Goal: Information Seeking & Learning: Learn about a topic

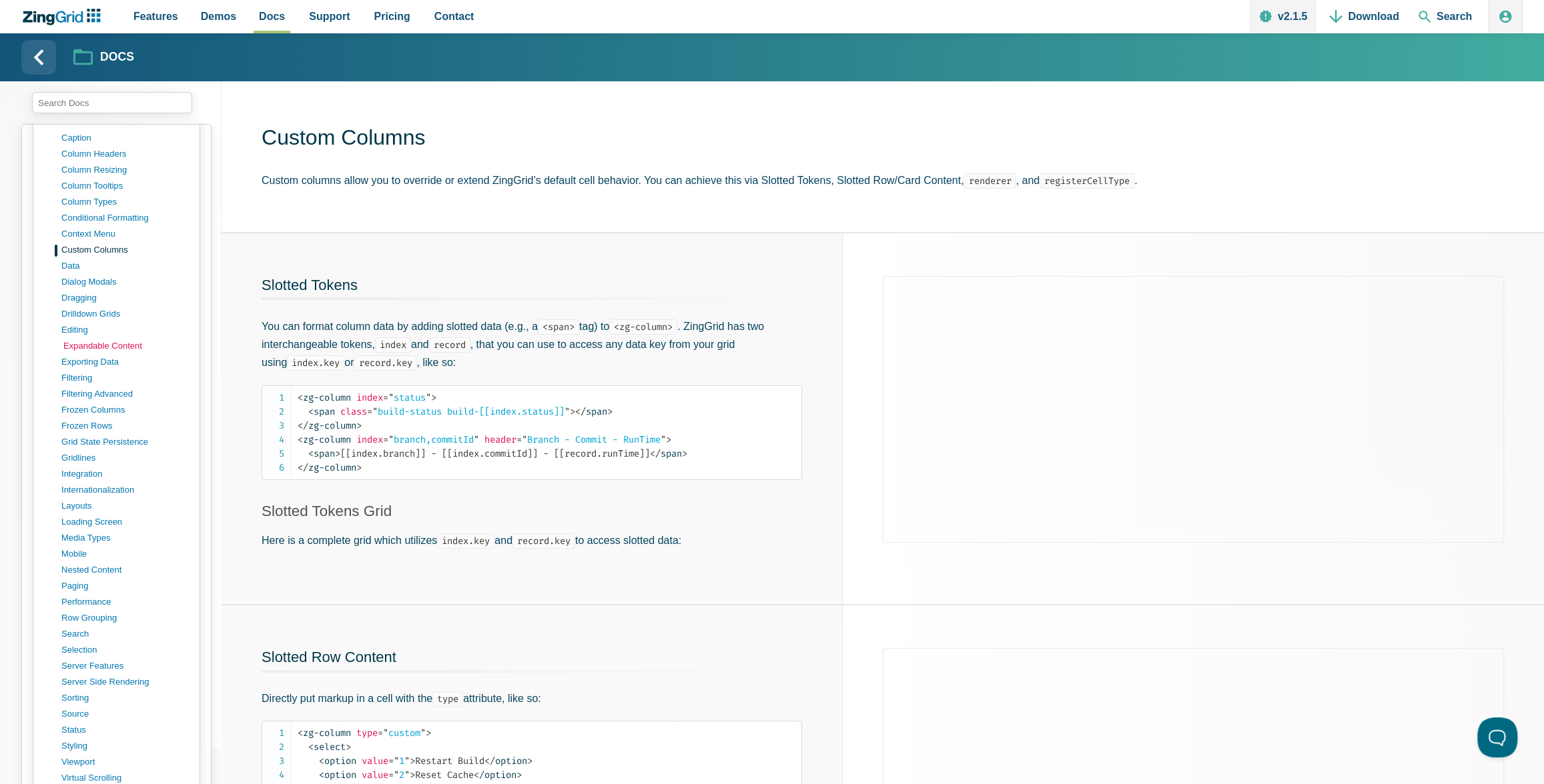
scroll to position [978, 0]
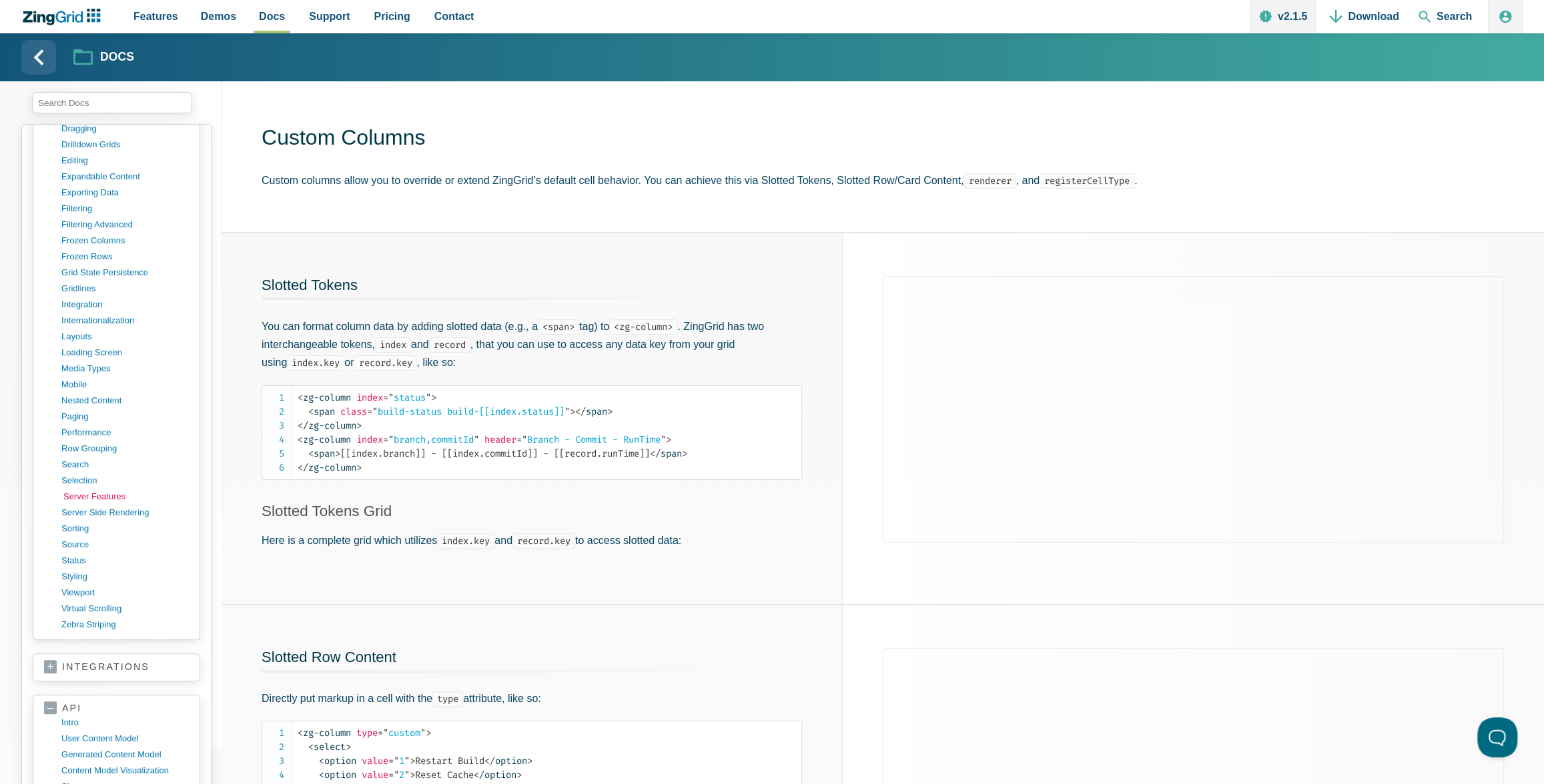
click at [83, 489] on link "server features" at bounding box center [127, 496] width 127 height 16
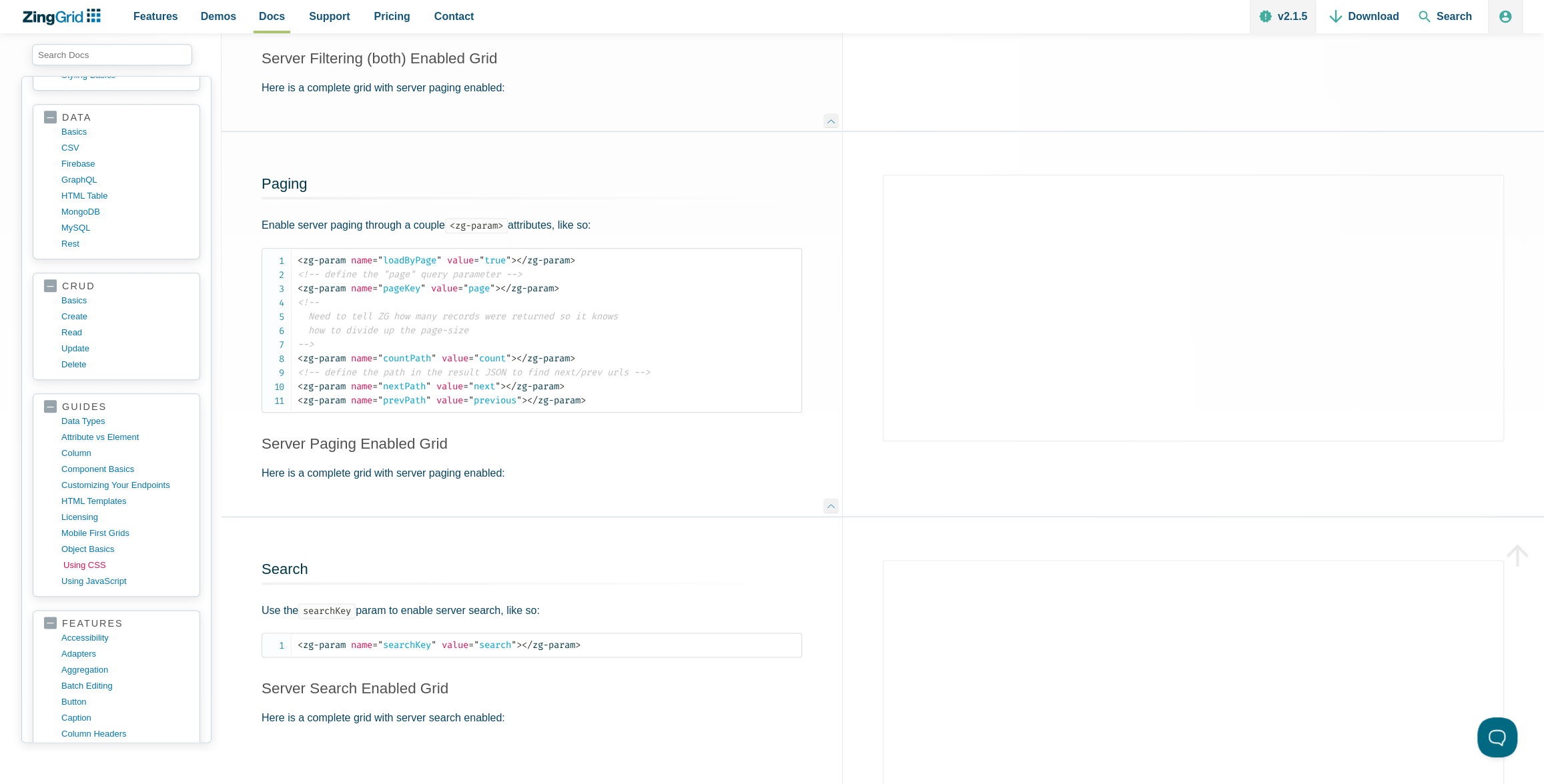
scroll to position [202, 0]
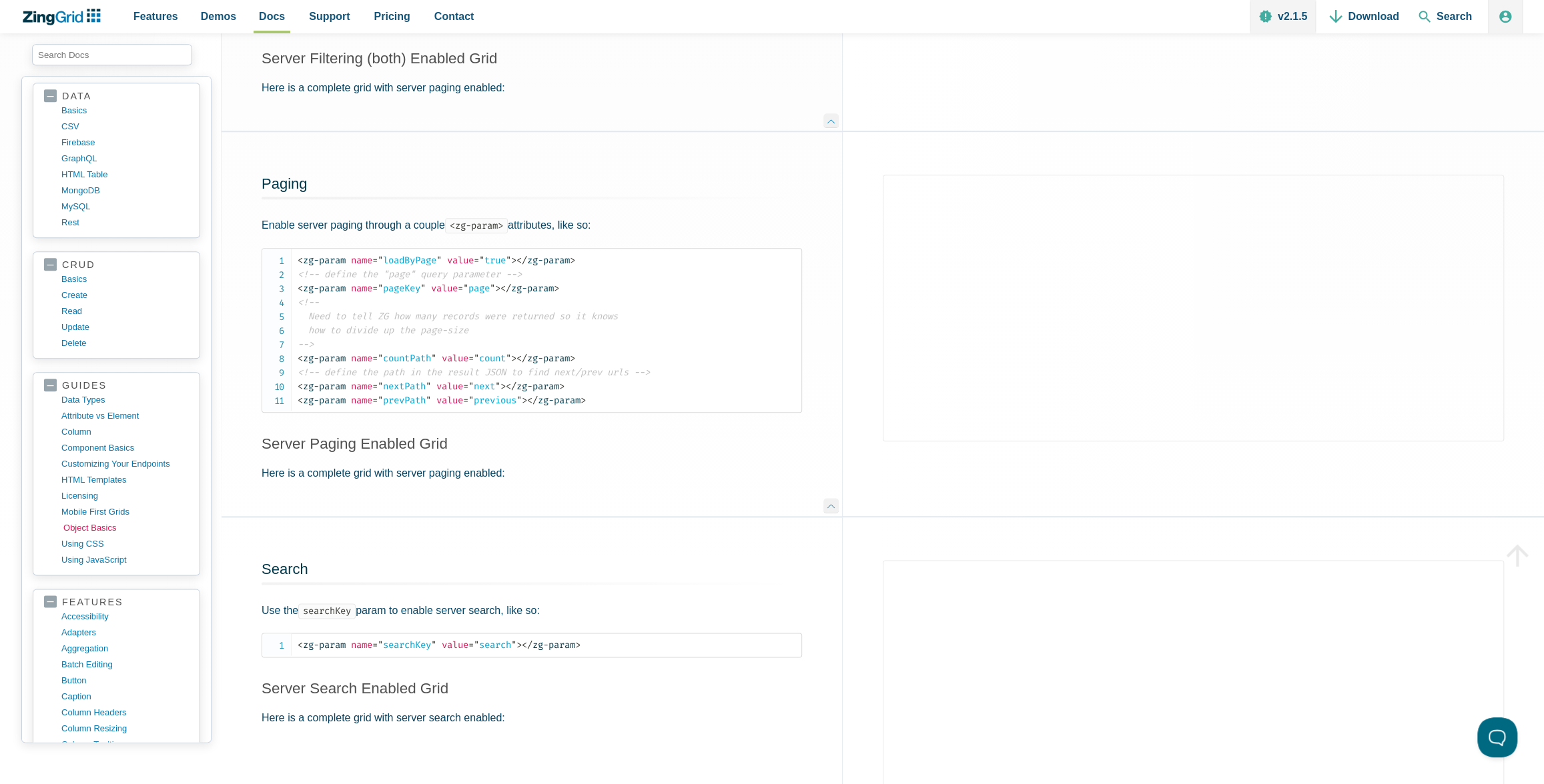
click at [95, 520] on link "object basics" at bounding box center [127, 527] width 127 height 16
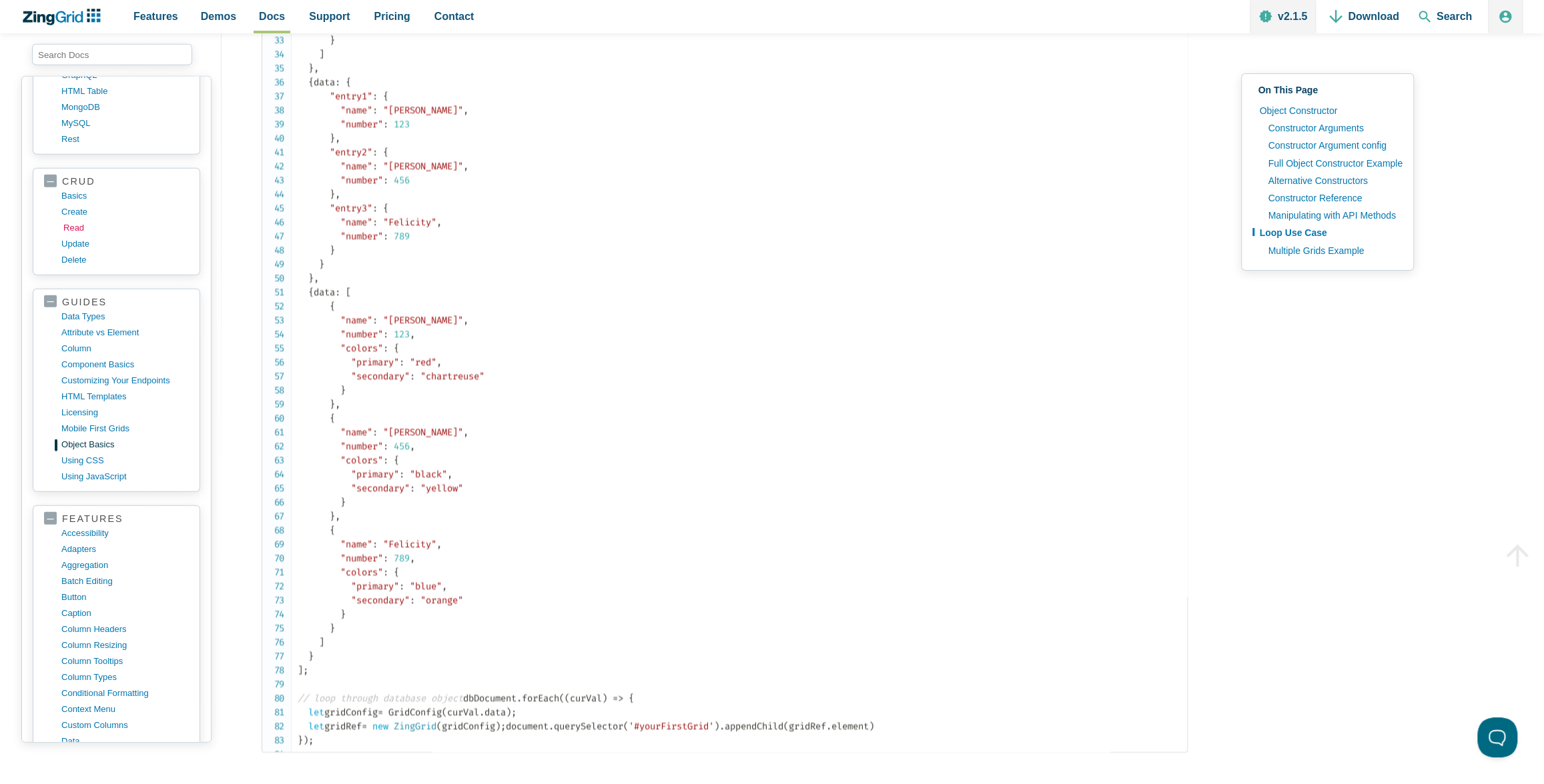
scroll to position [269, 0]
click at [46, 193] on link "crud" at bounding box center [116, 197] width 144 height 13
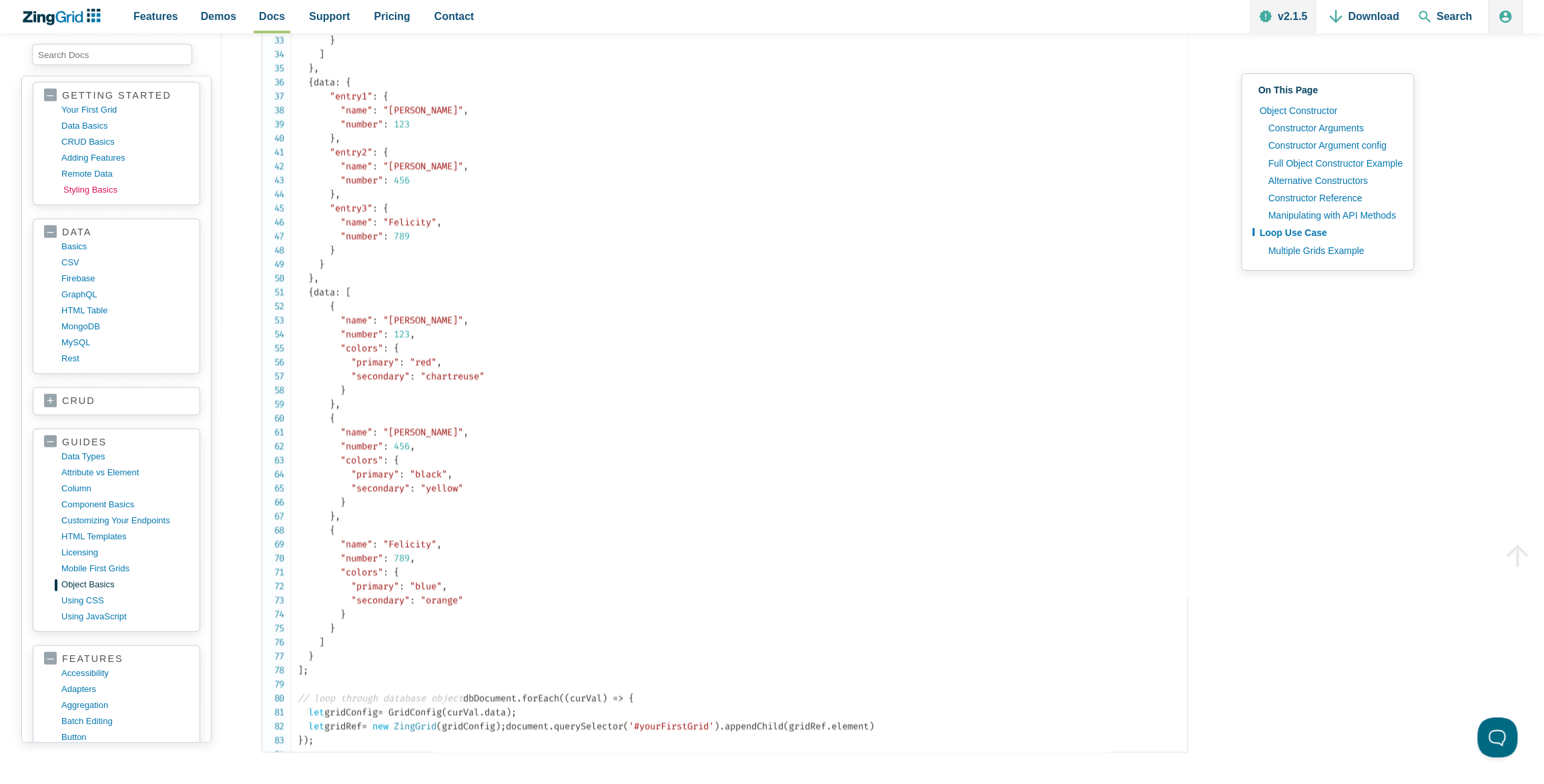
scroll to position [49, 0]
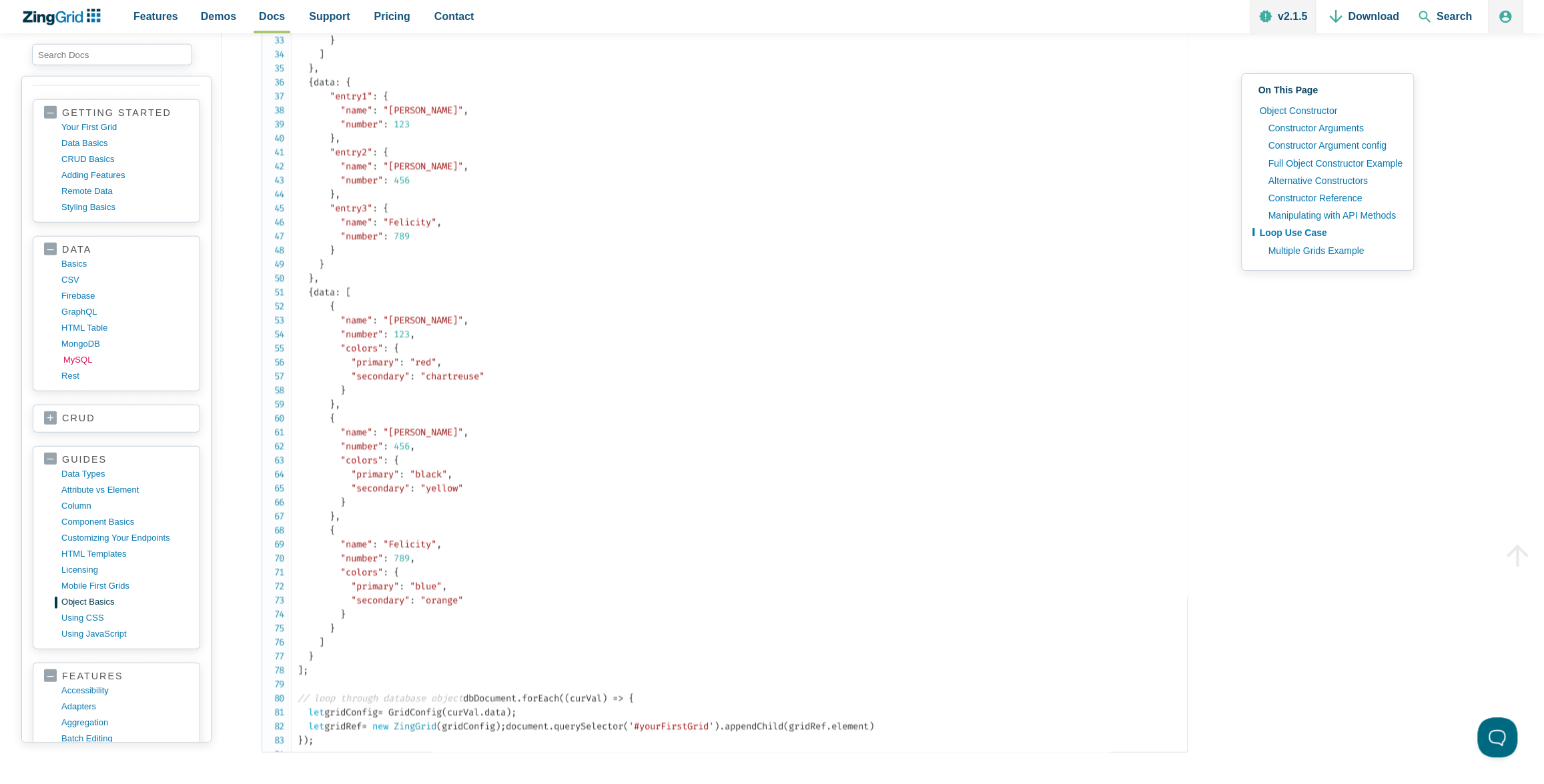
click at [77, 354] on link "MySQL" at bounding box center [127, 360] width 127 height 16
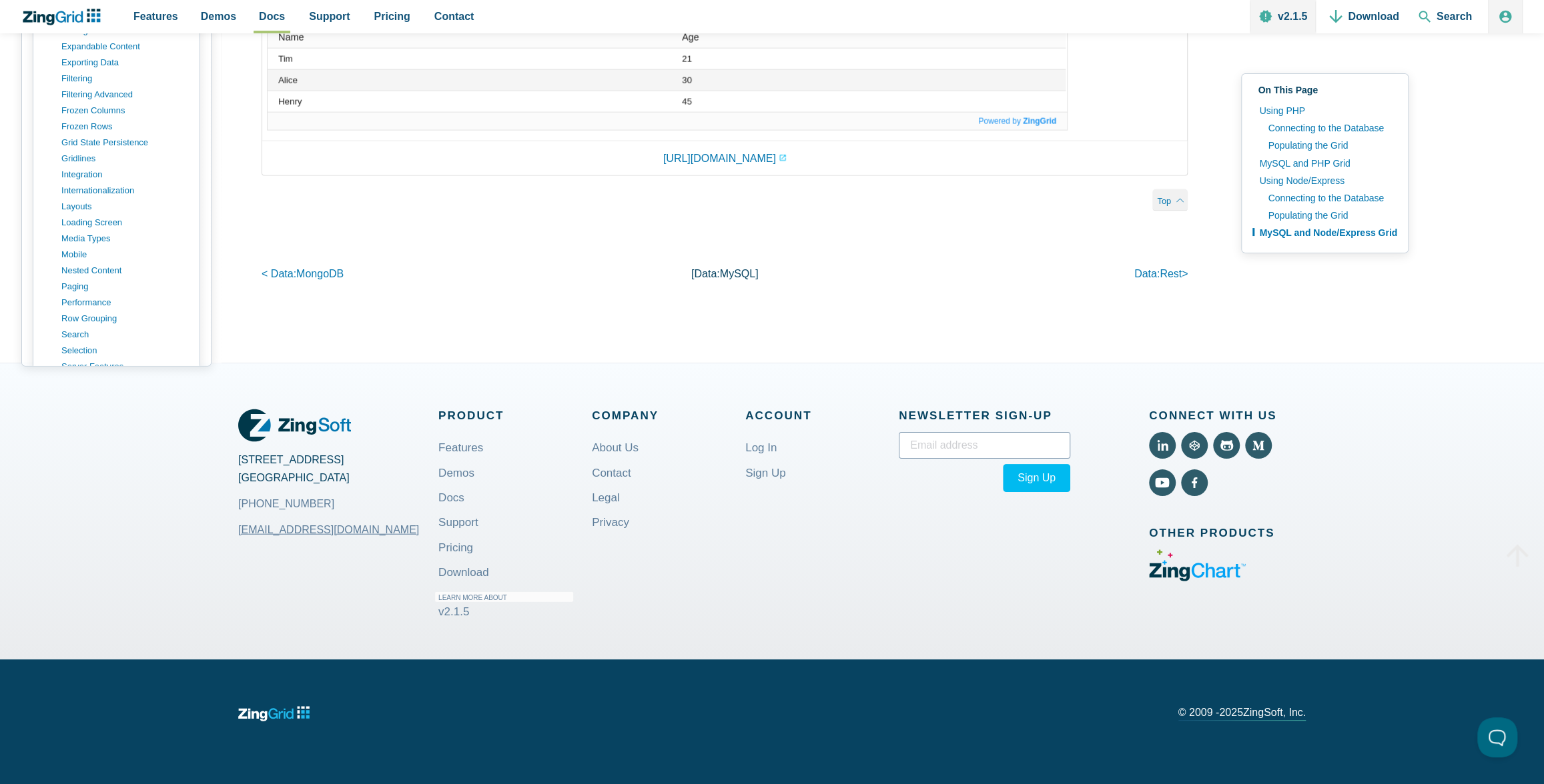
scroll to position [1013, 0]
click at [52, 176] on link "integrations" at bounding box center [116, 170] width 144 height 14
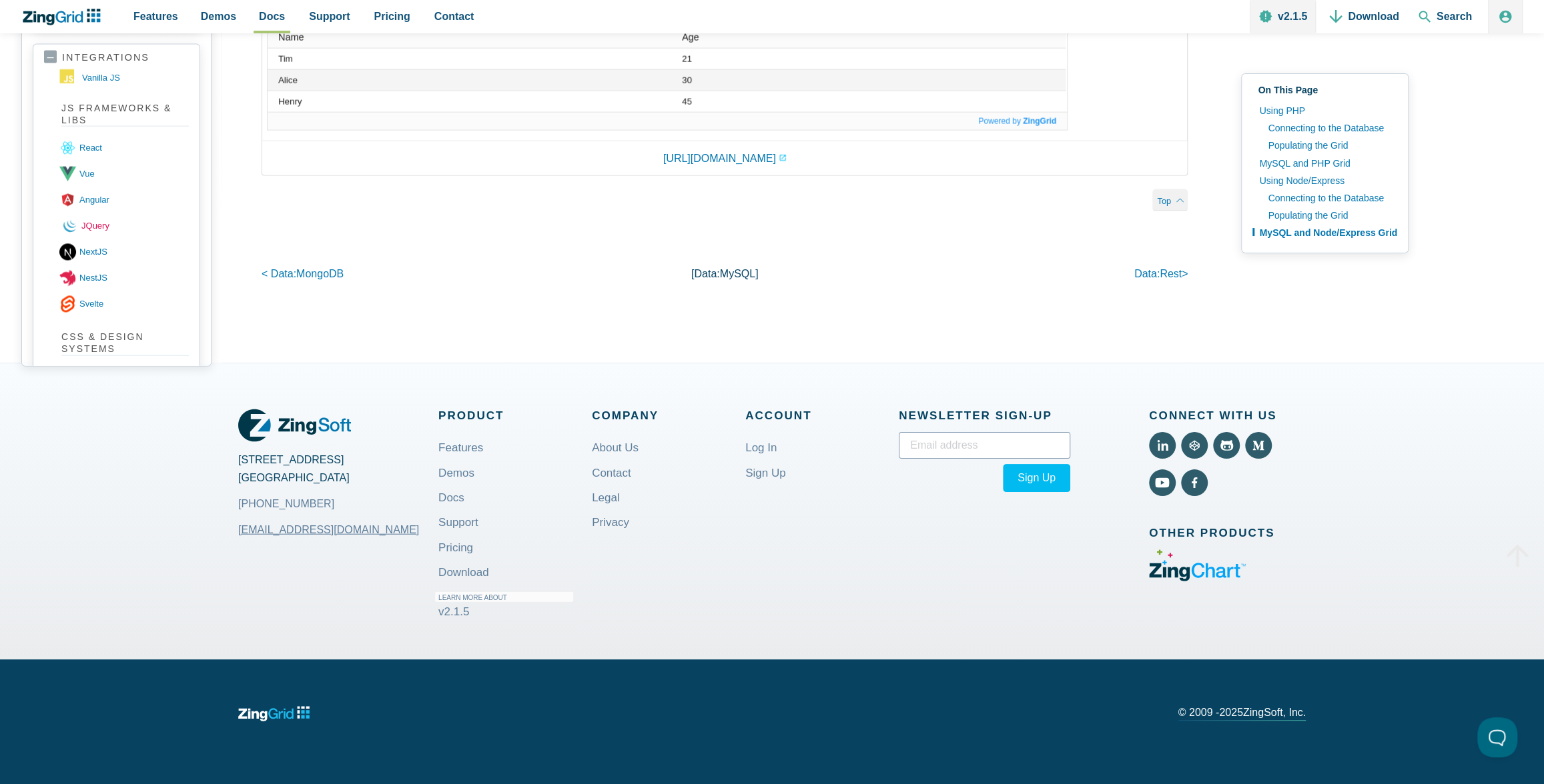
click at [98, 240] on link "JQuery" at bounding box center [126, 226] width 129 height 26
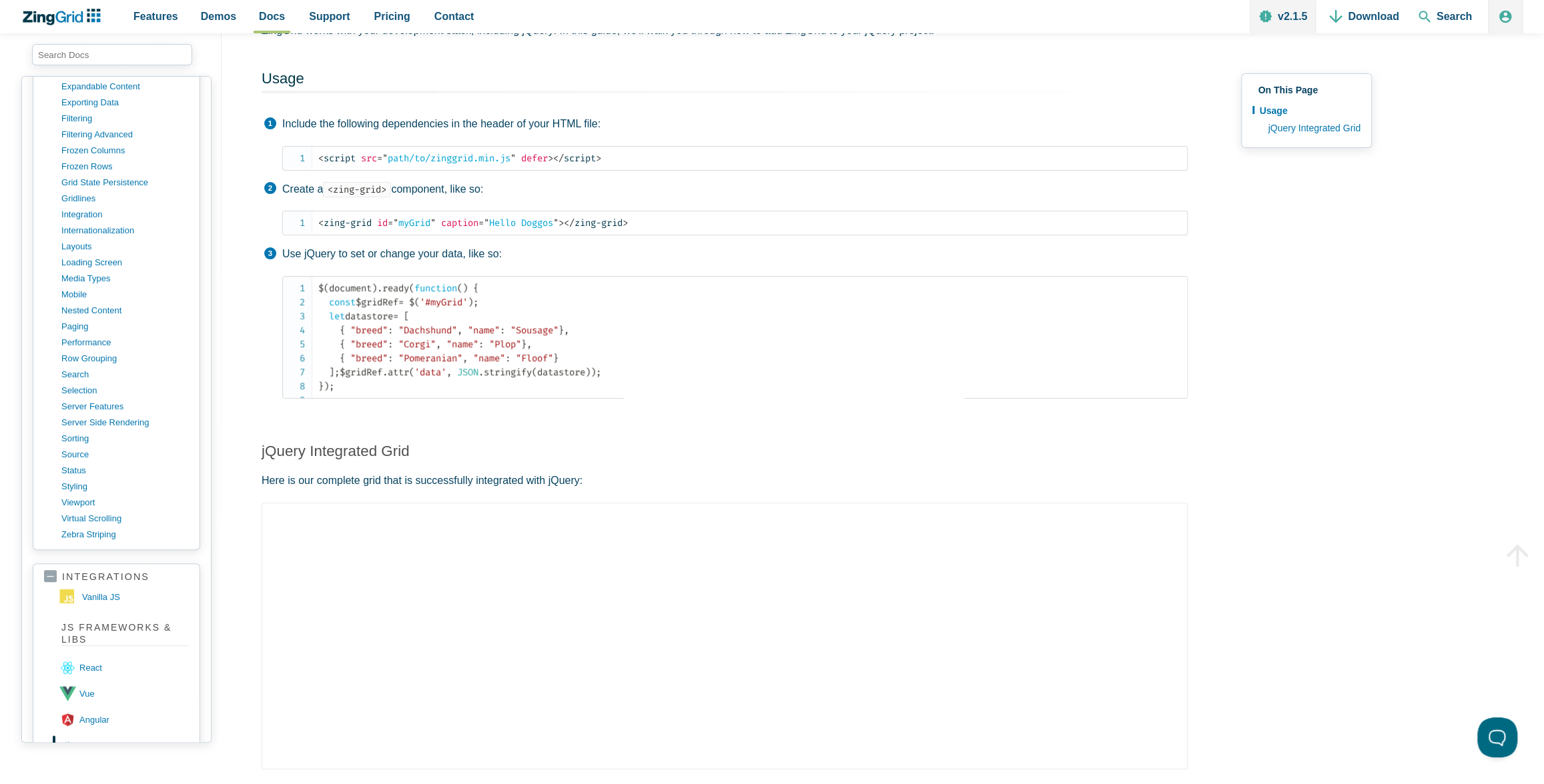
scroll to position [1241, 0]
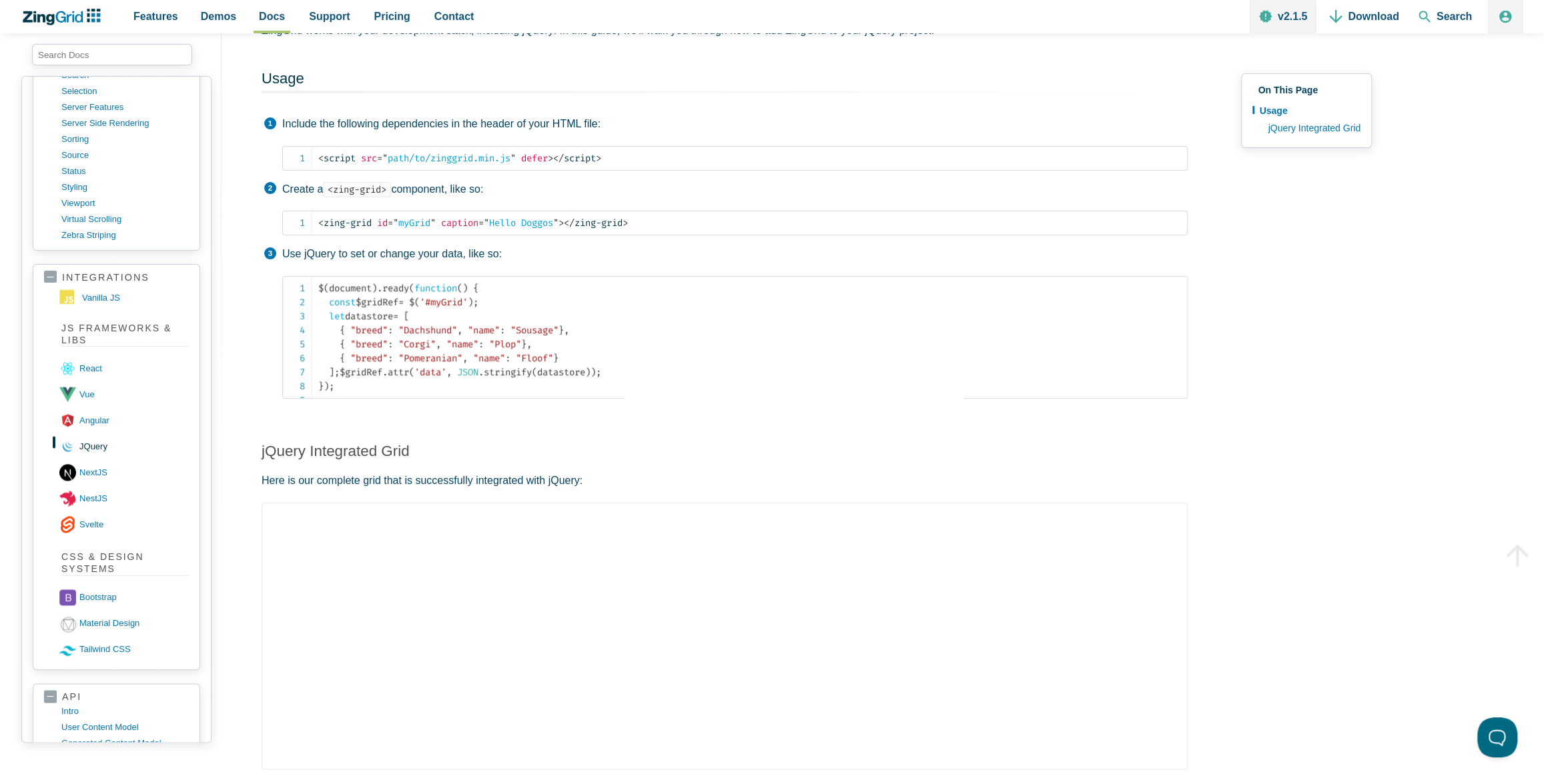
click at [49, 272] on link "integrations" at bounding box center [116, 278] width 144 height 13
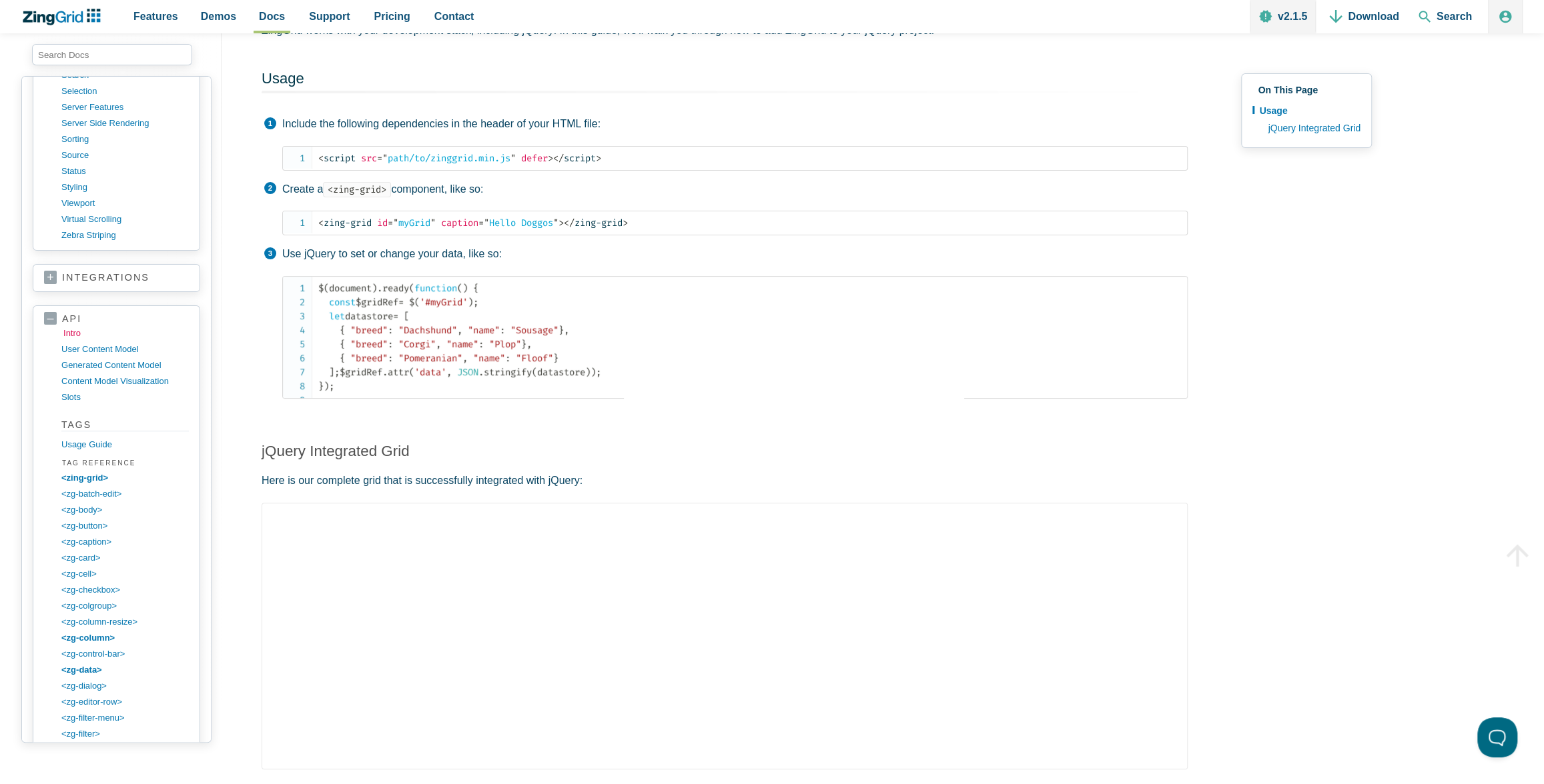
click at [64, 326] on link "intro" at bounding box center [127, 333] width 127 height 16
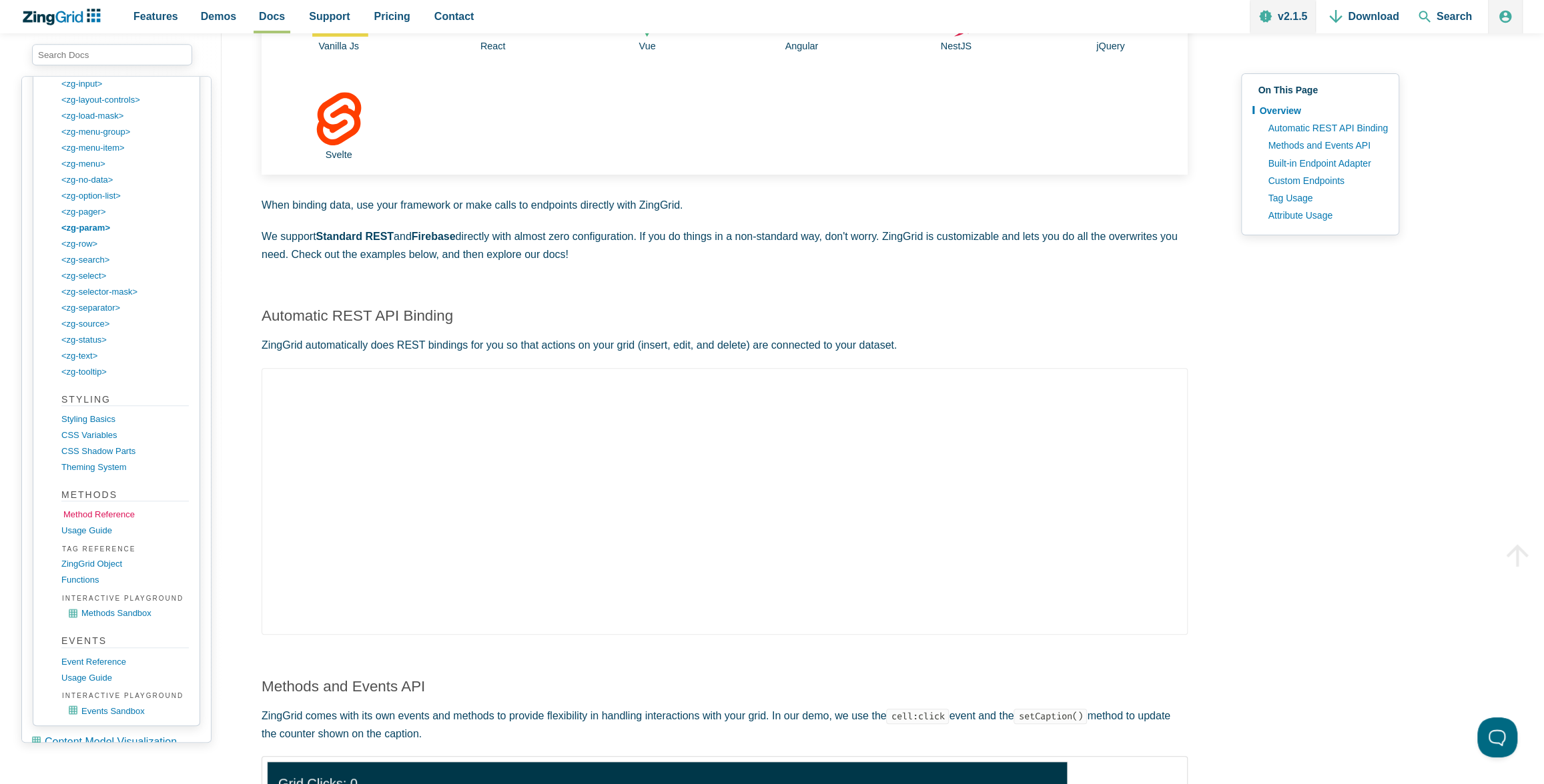
scroll to position [2052, 0]
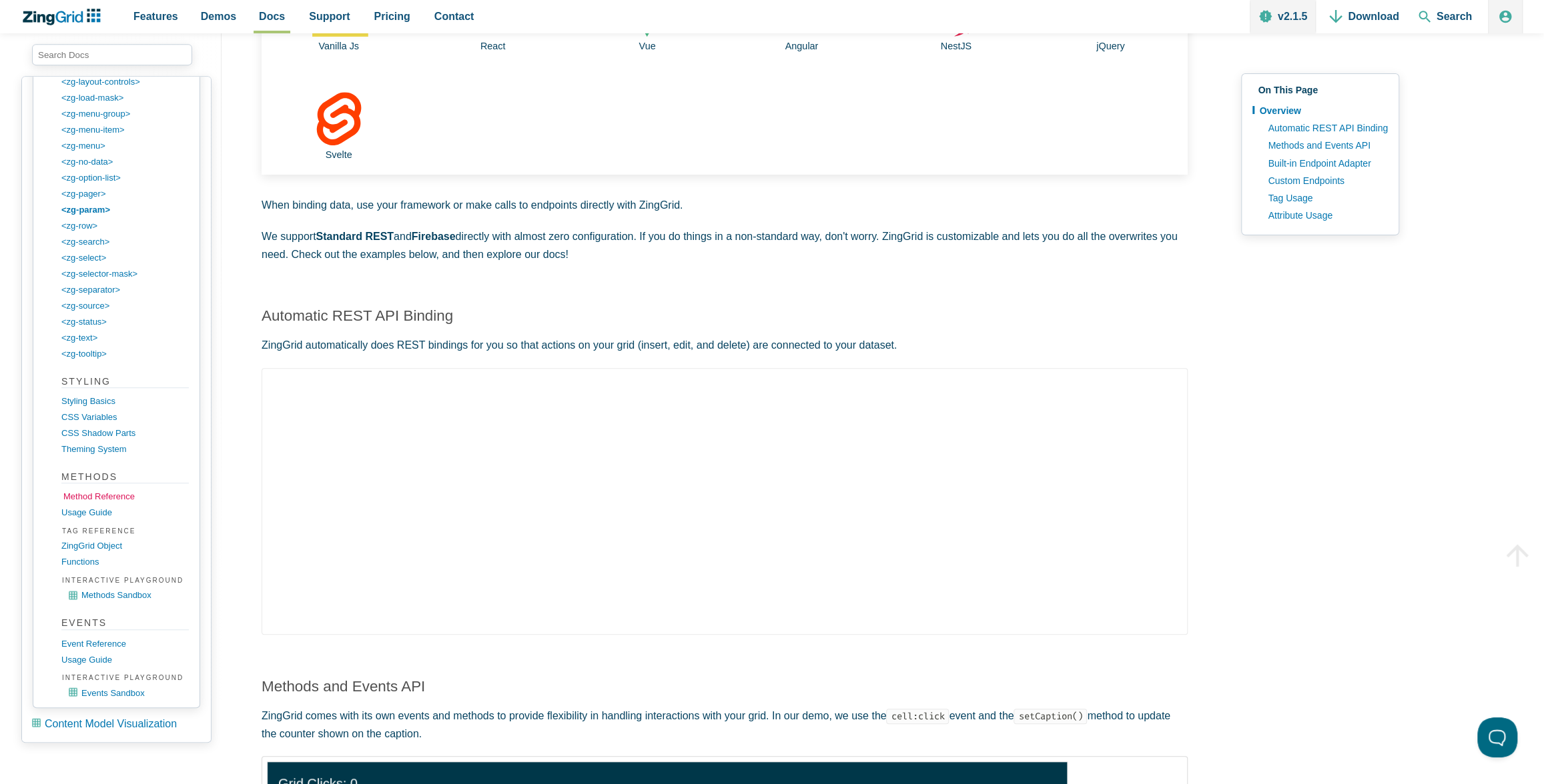
click at [116, 489] on link "Method Reference" at bounding box center [127, 496] width 127 height 16
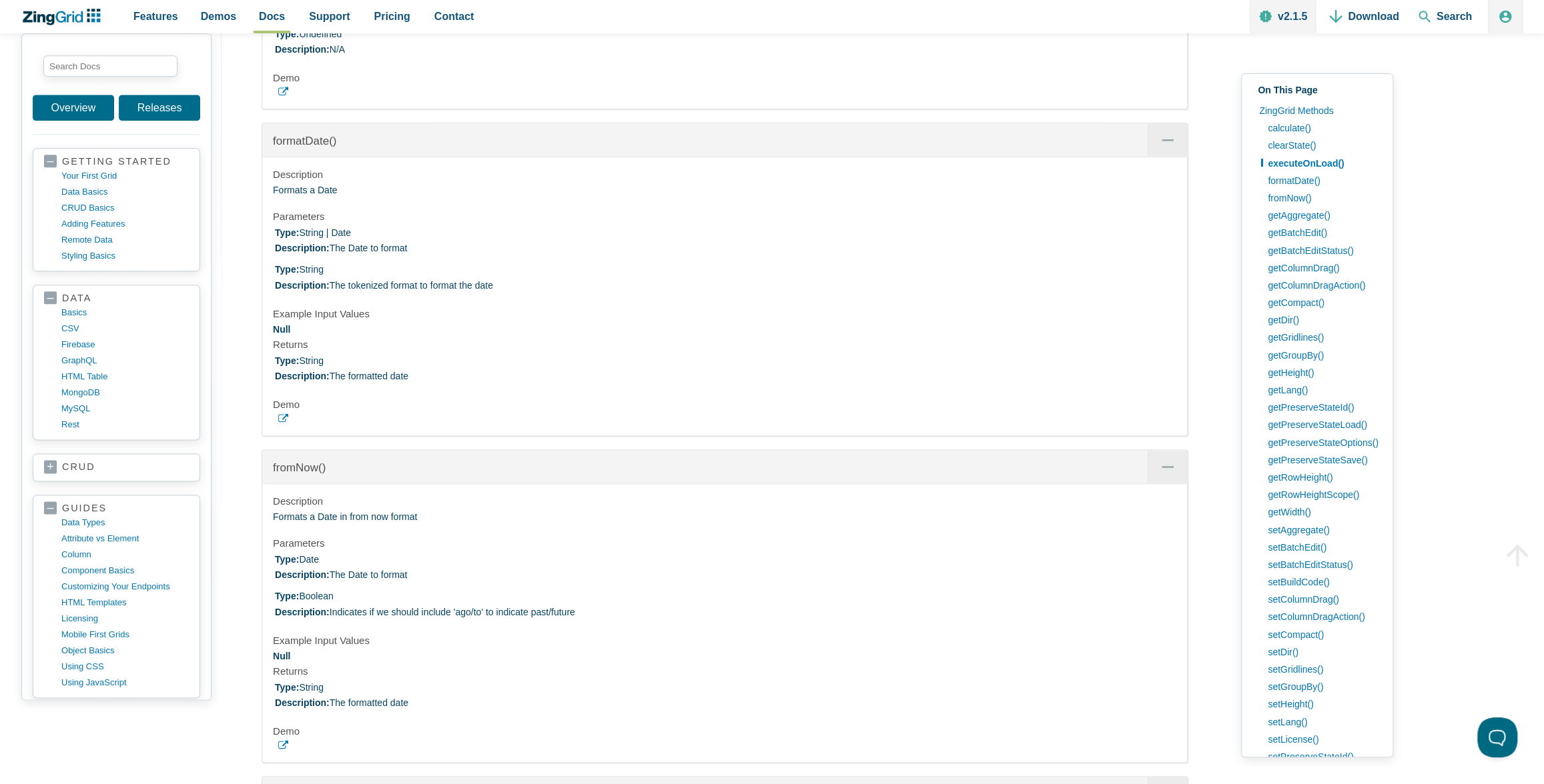
scroll to position [1294, 0]
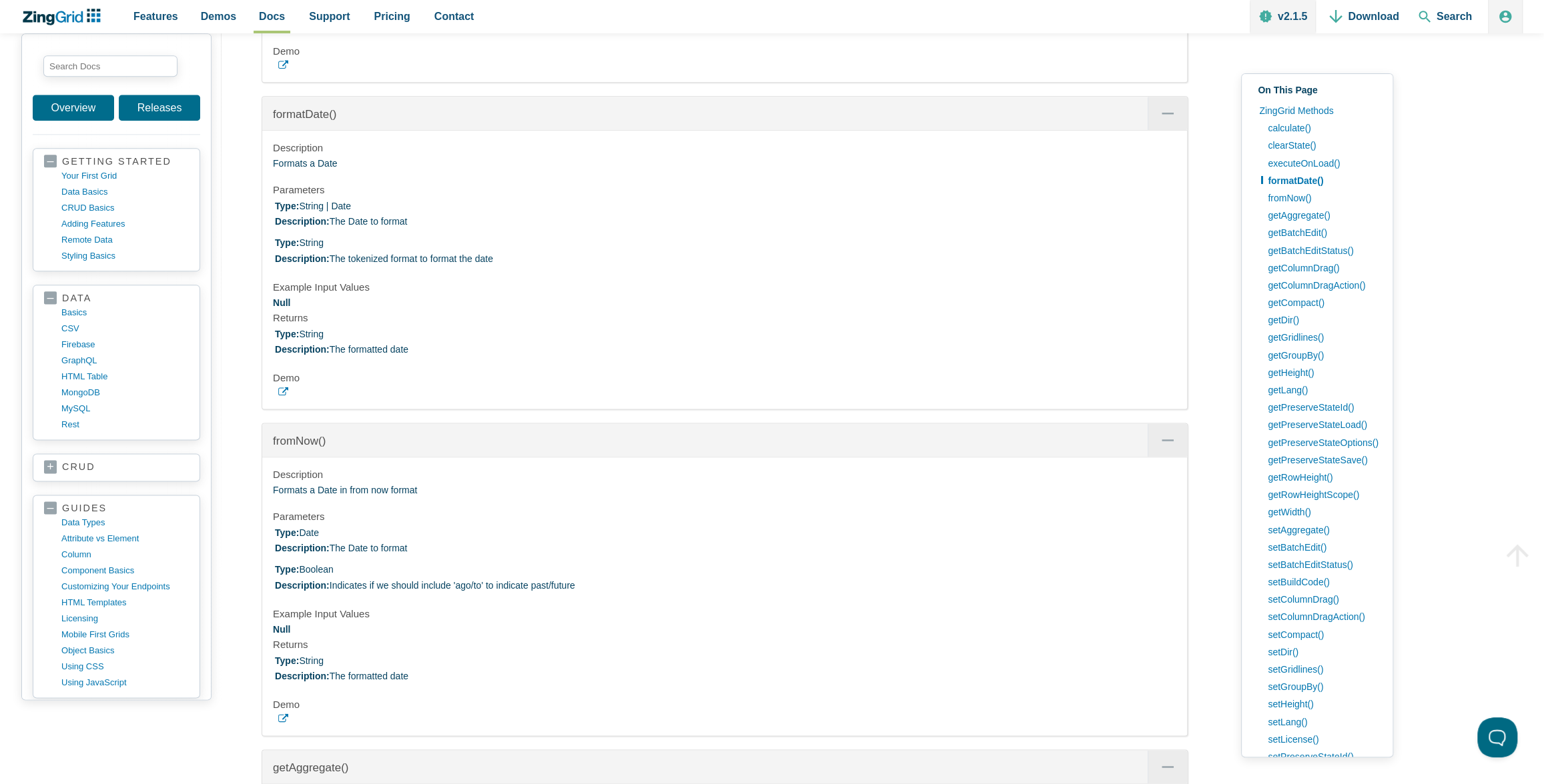
click at [284, 397] on icon "App Content" at bounding box center [284, 392] width 10 height 10
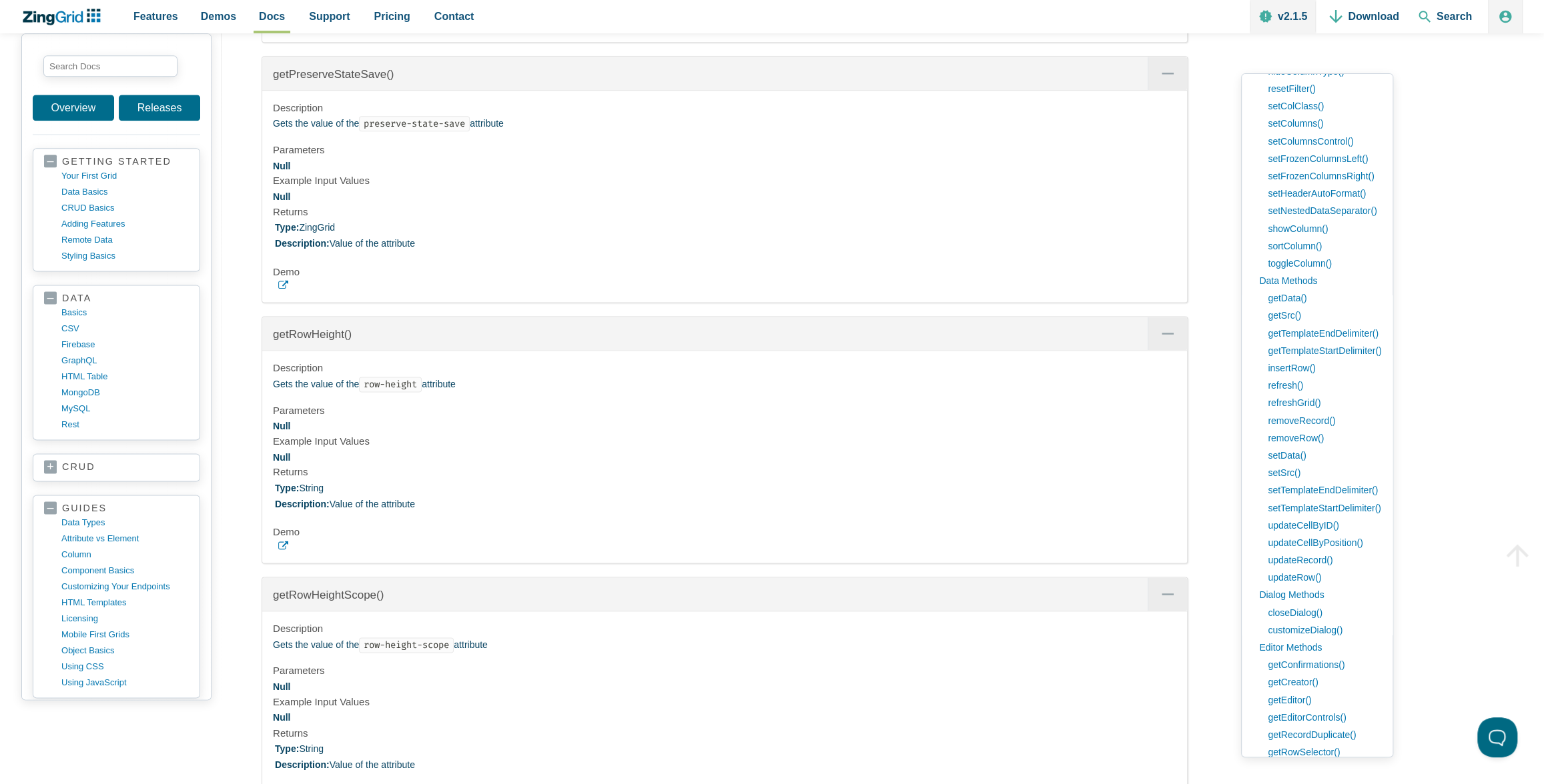
scroll to position [1149, 0]
click at [1299, 288] on link "getData()" at bounding box center [1321, 289] width 120 height 18
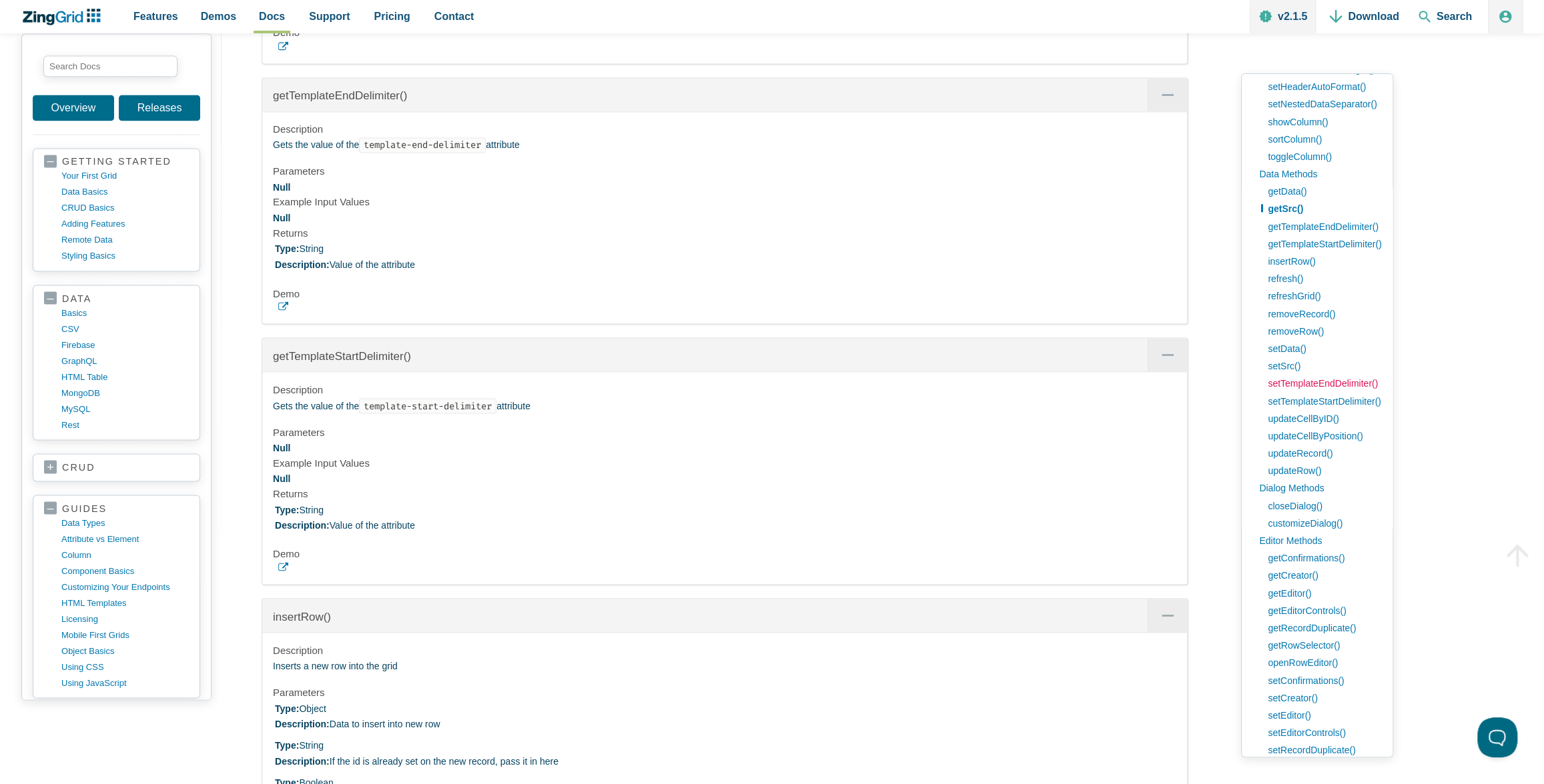
scroll to position [1248, 0]
click at [1295, 343] on link "setData()" at bounding box center [1321, 347] width 120 height 18
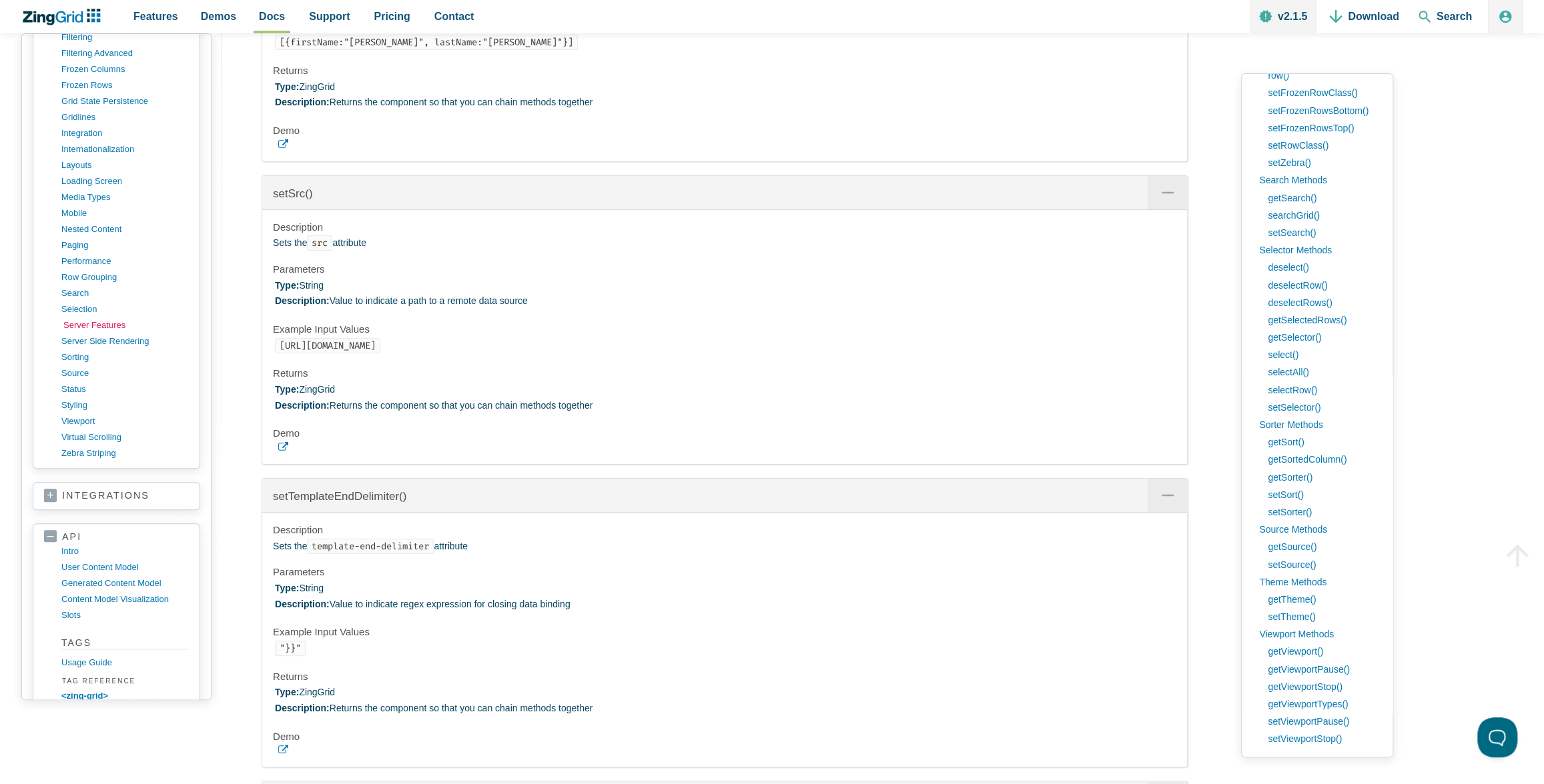
scroll to position [993, 0]
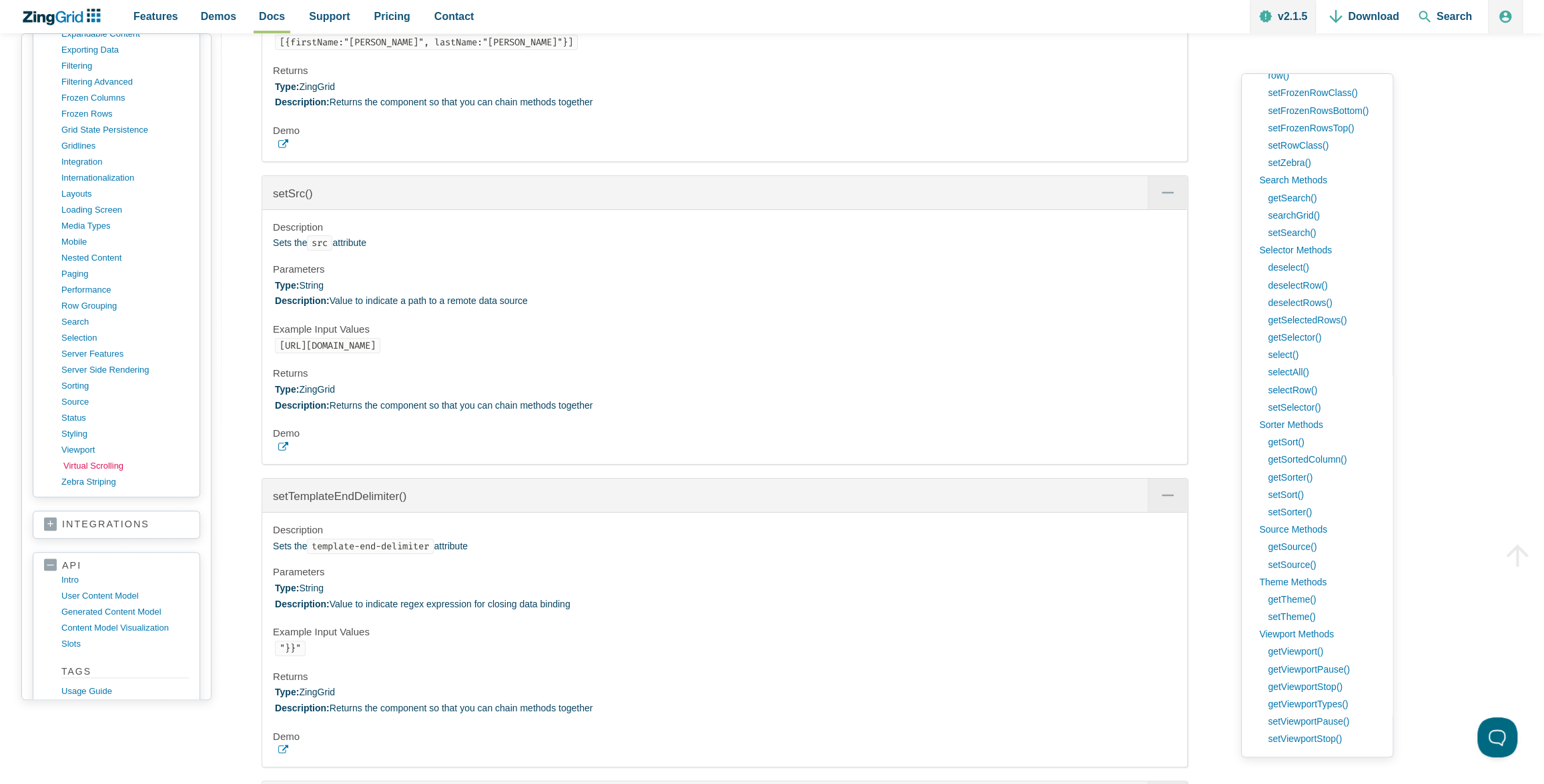
click at [88, 458] on link "virtual scrolling" at bounding box center [127, 466] width 127 height 16
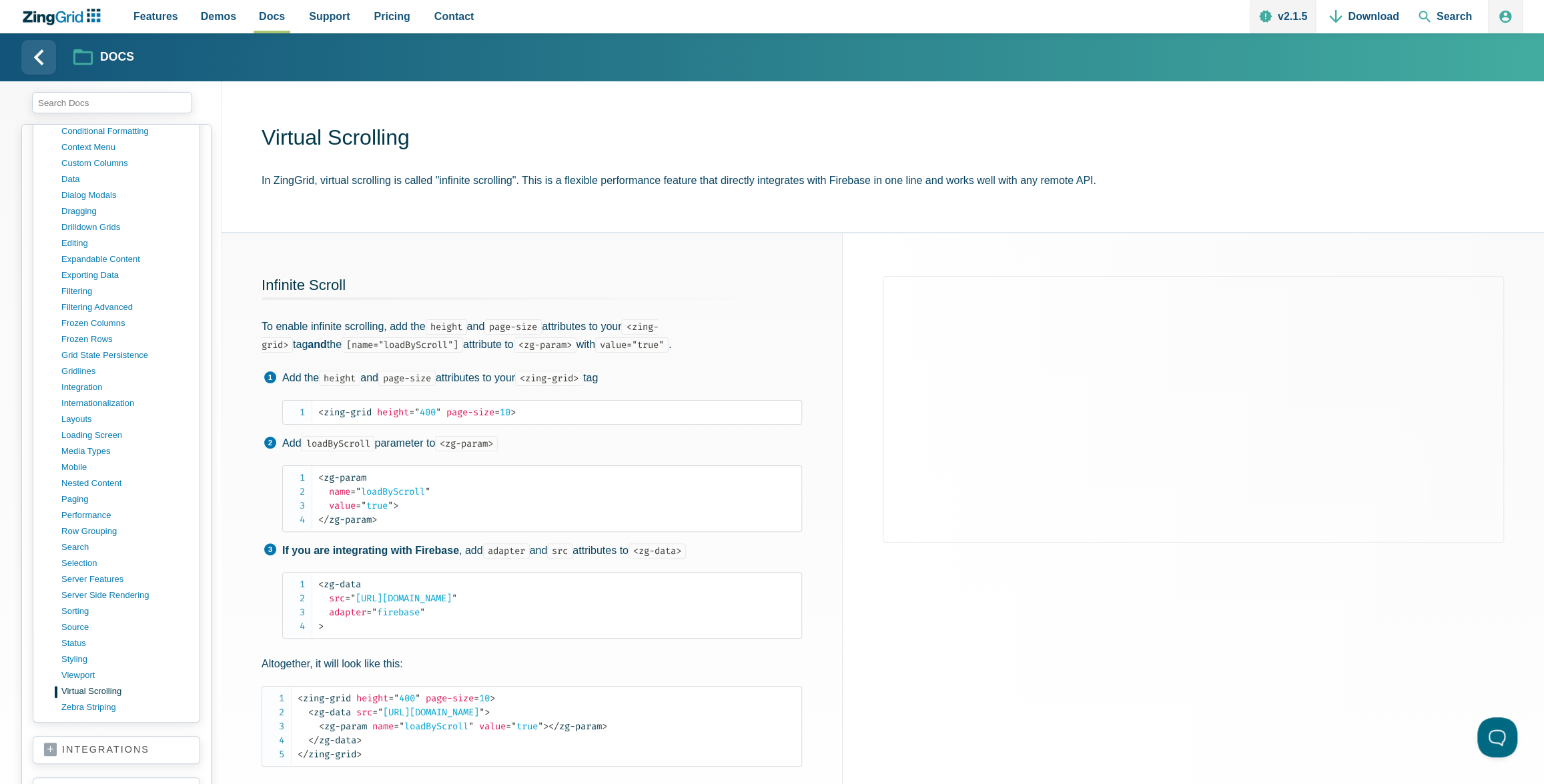
scroll to position [879, 0]
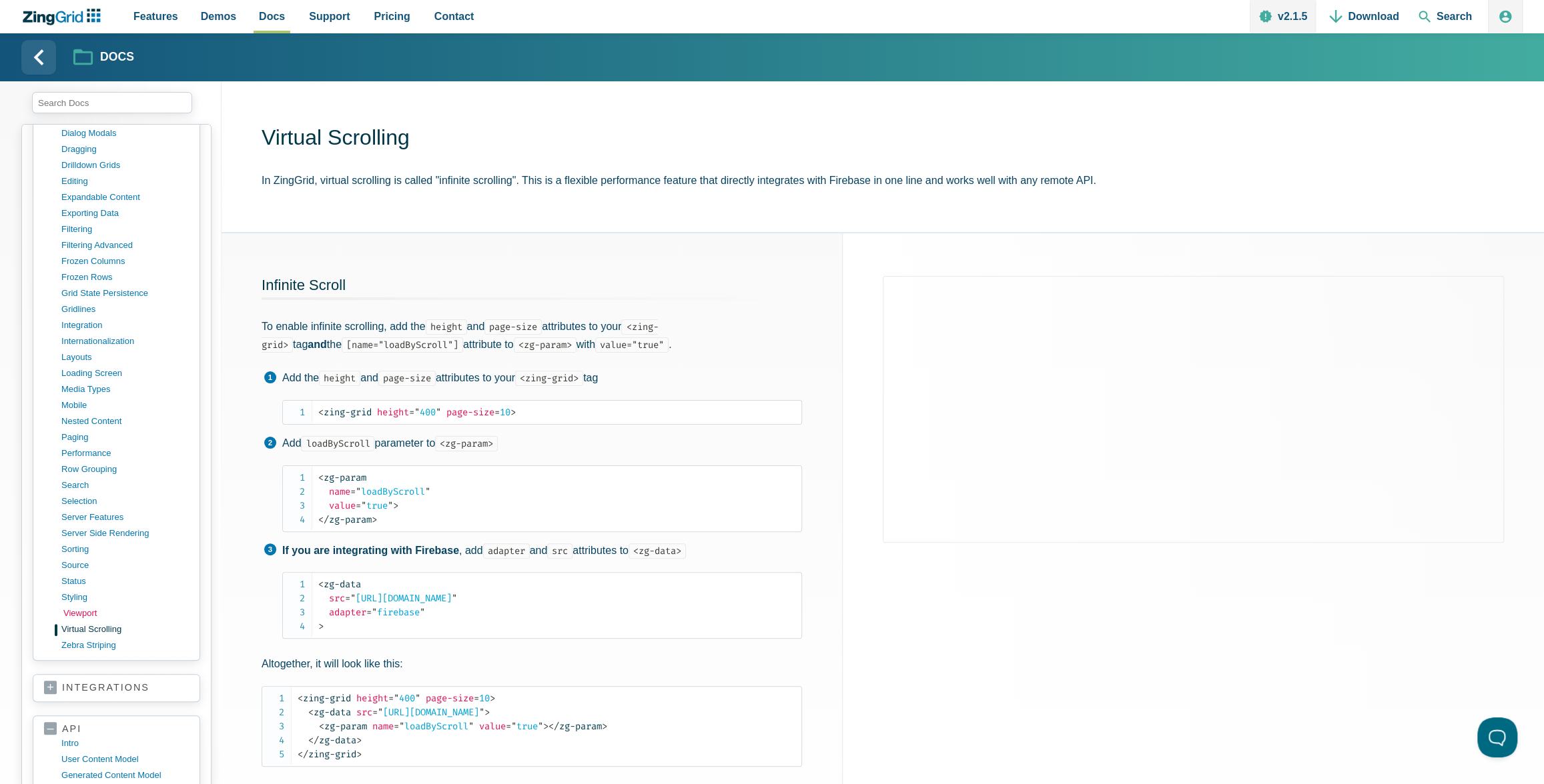
click at [73, 606] on link "viewport" at bounding box center [127, 614] width 127 height 16
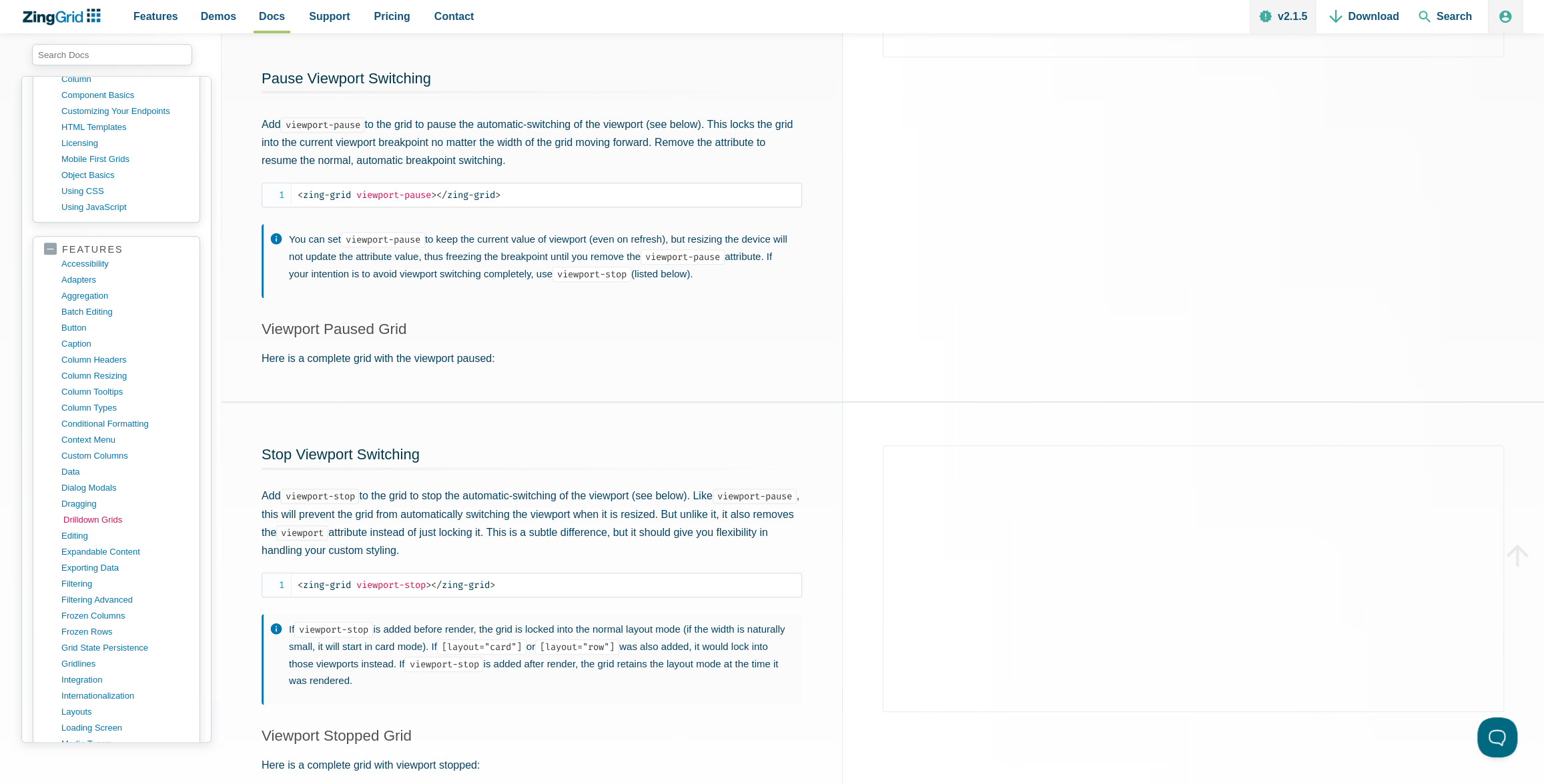
scroll to position [882, 0]
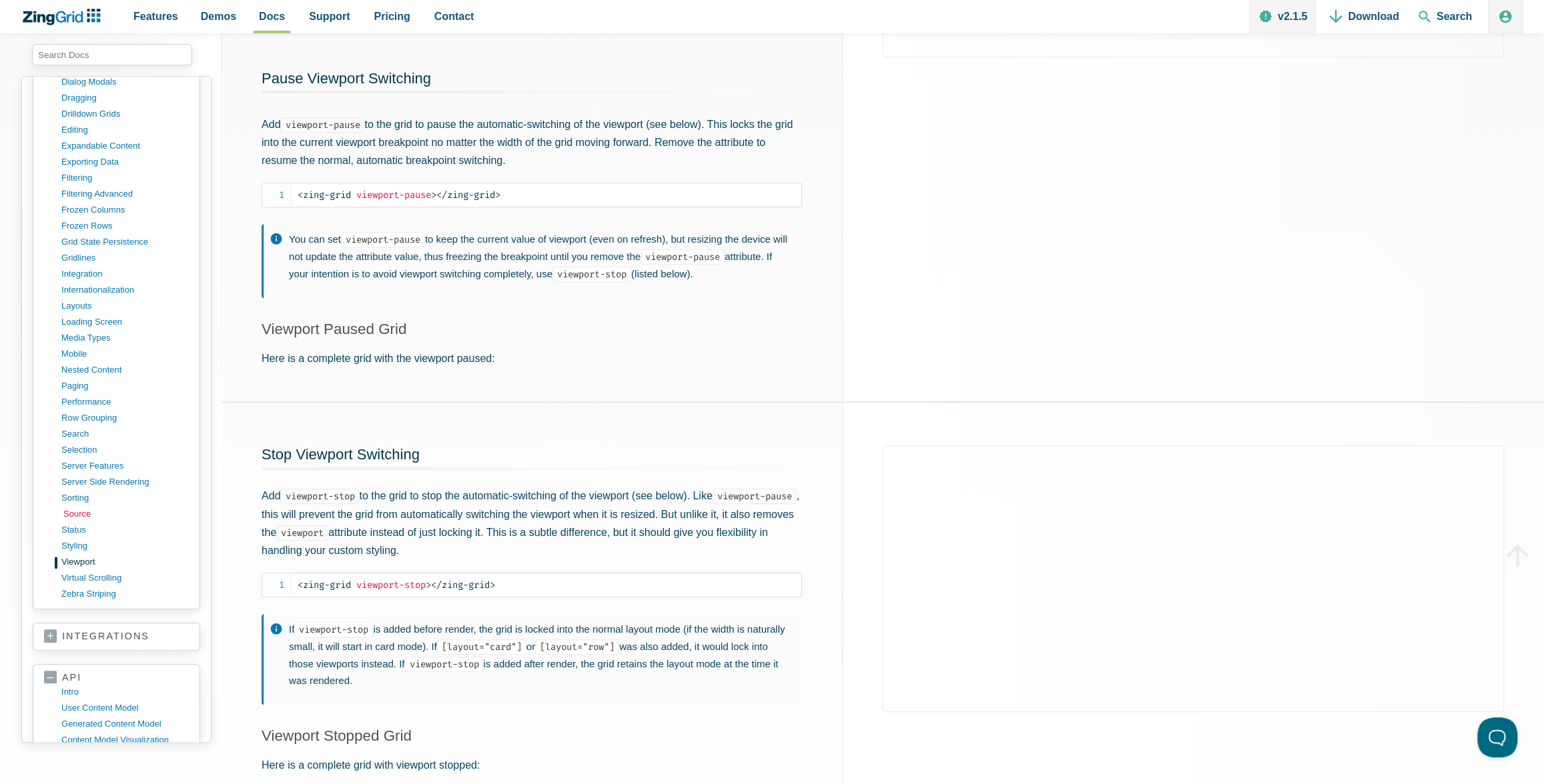
click at [72, 506] on link "source" at bounding box center [127, 514] width 127 height 16
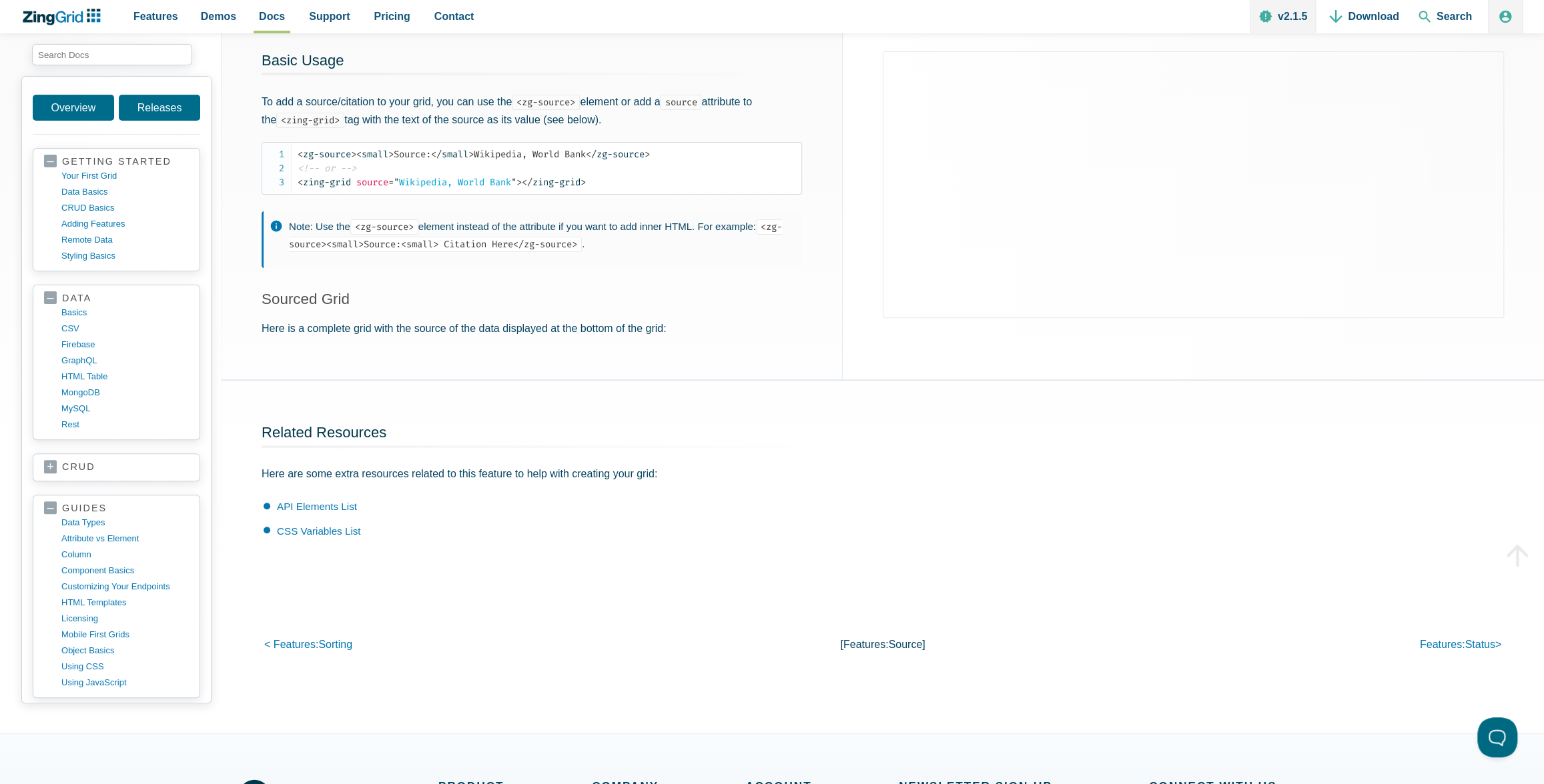
scroll to position [750, 0]
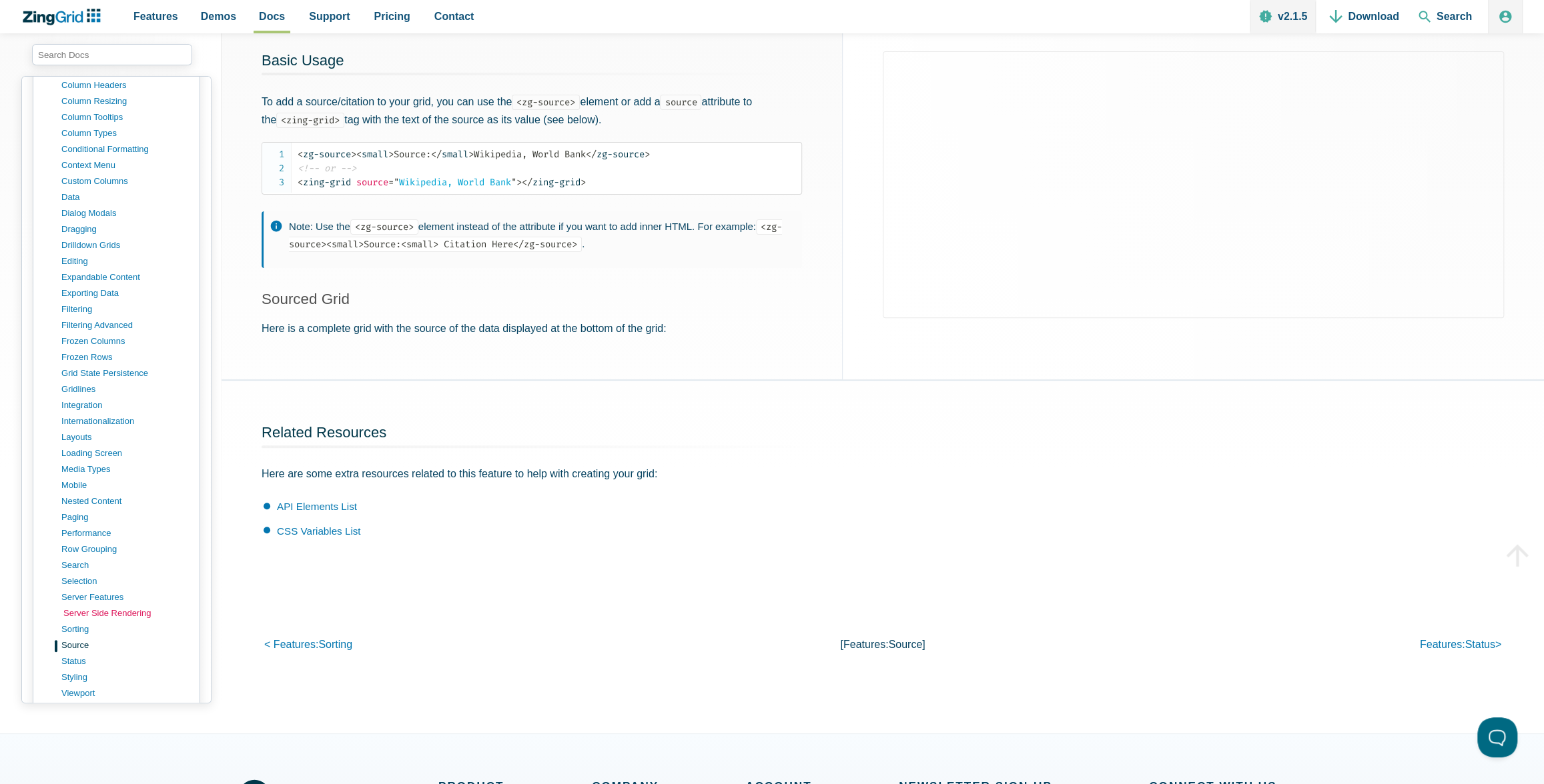
click at [85, 606] on link "server side rendering" at bounding box center [127, 614] width 127 height 16
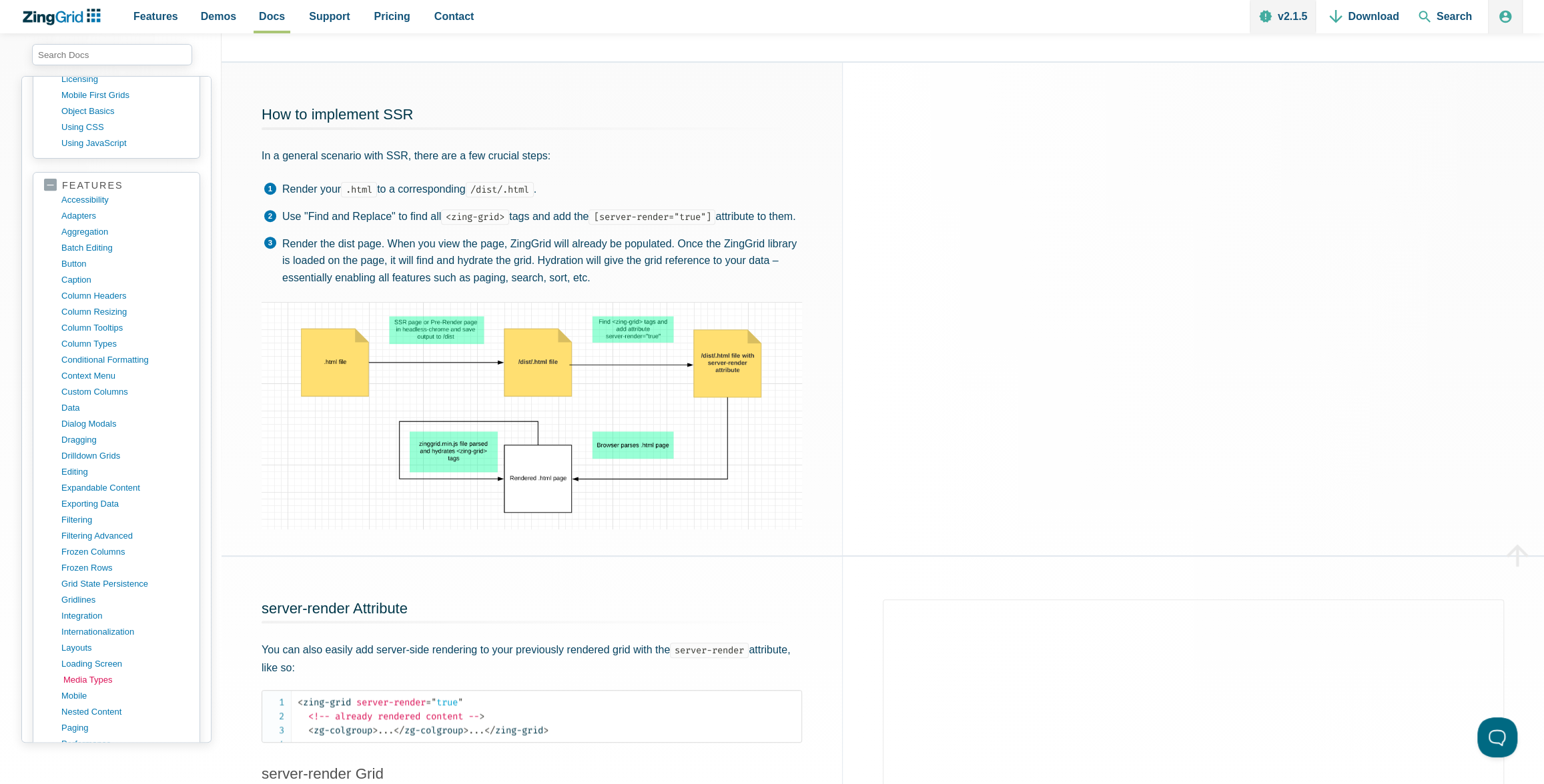
scroll to position [941, 0]
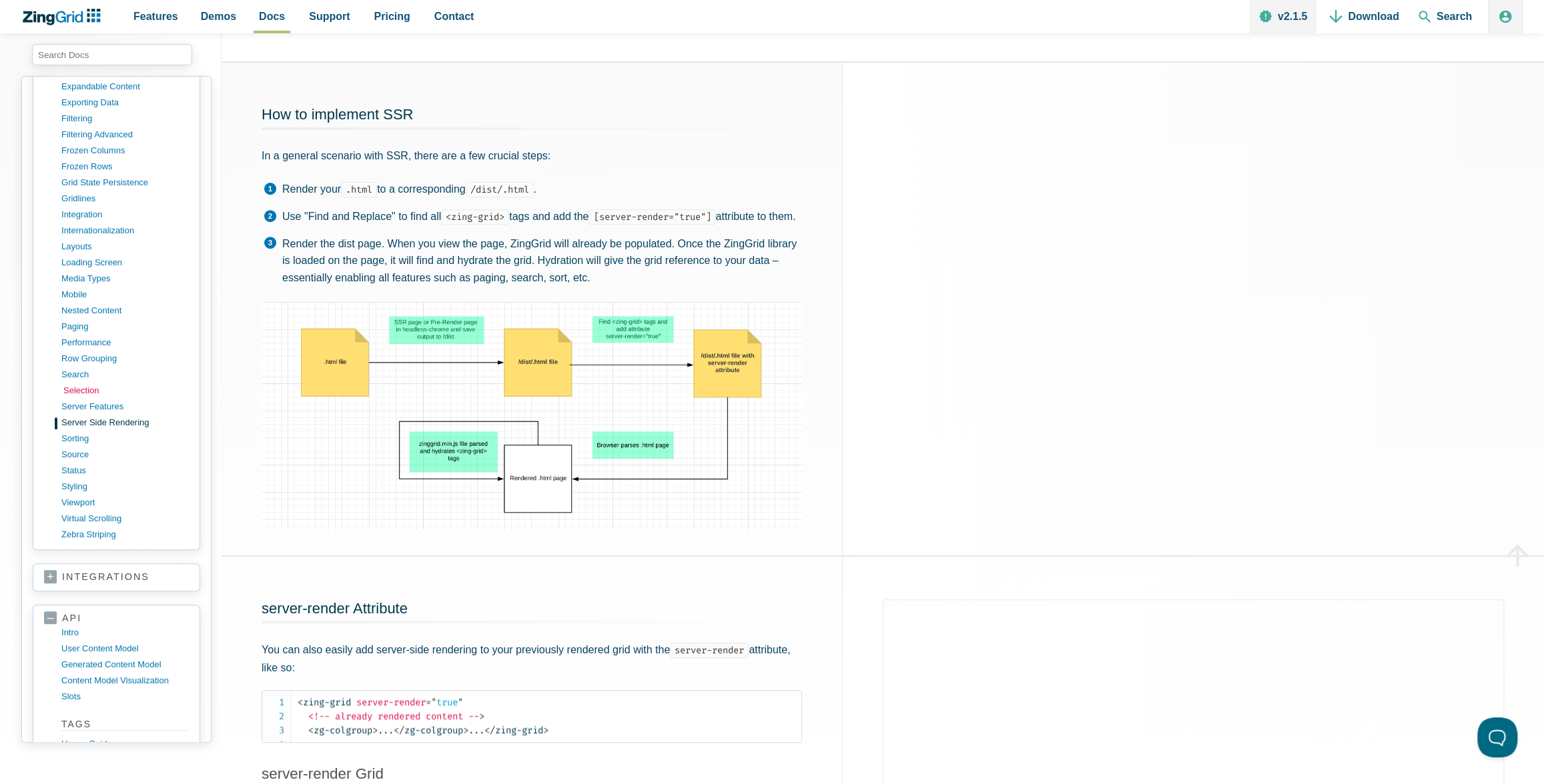
click at [78, 383] on link "selection" at bounding box center [127, 391] width 127 height 16
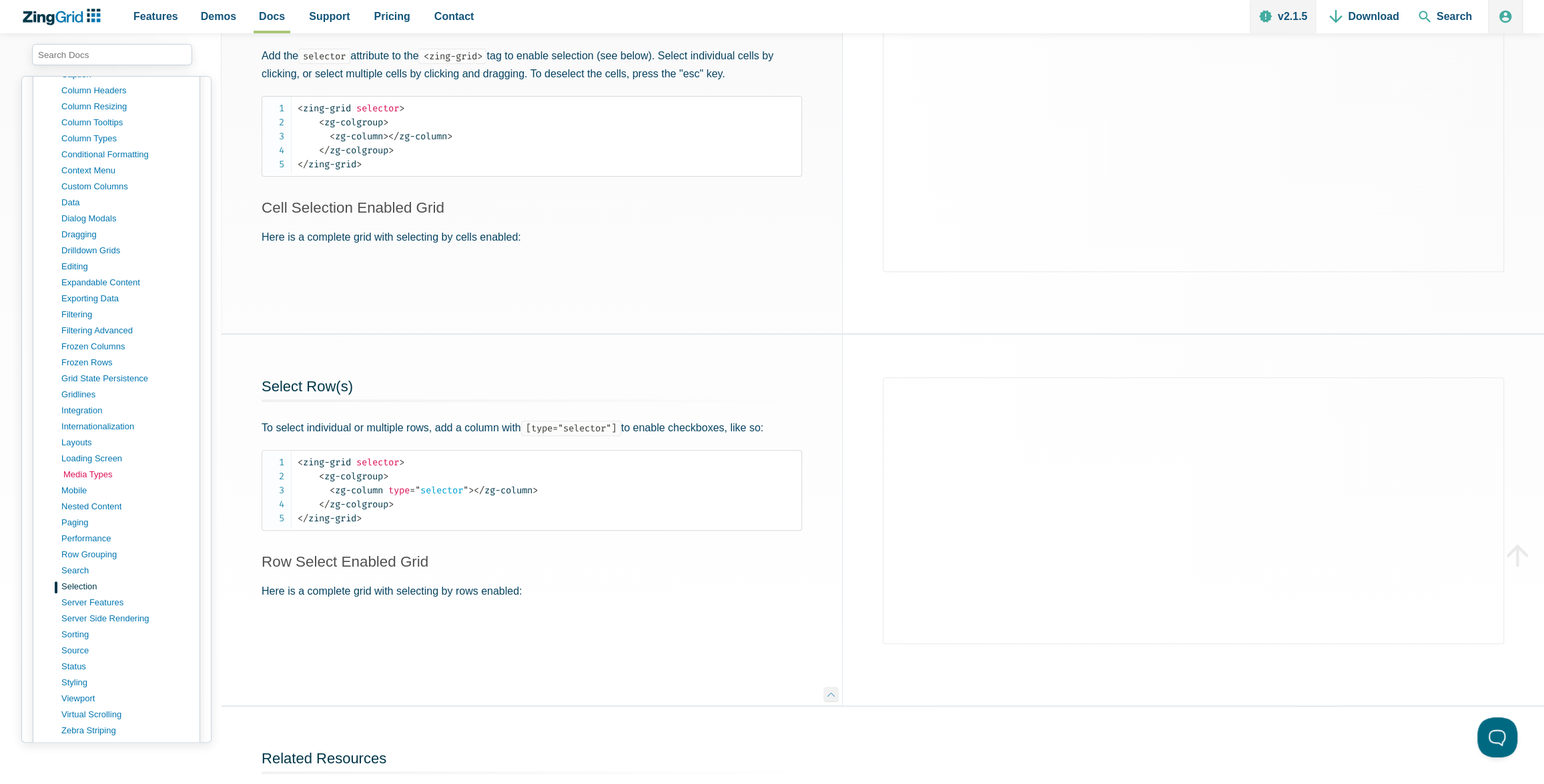
scroll to position [747, 0]
click at [86, 545] on link "row grouping" at bounding box center [127, 553] width 127 height 16
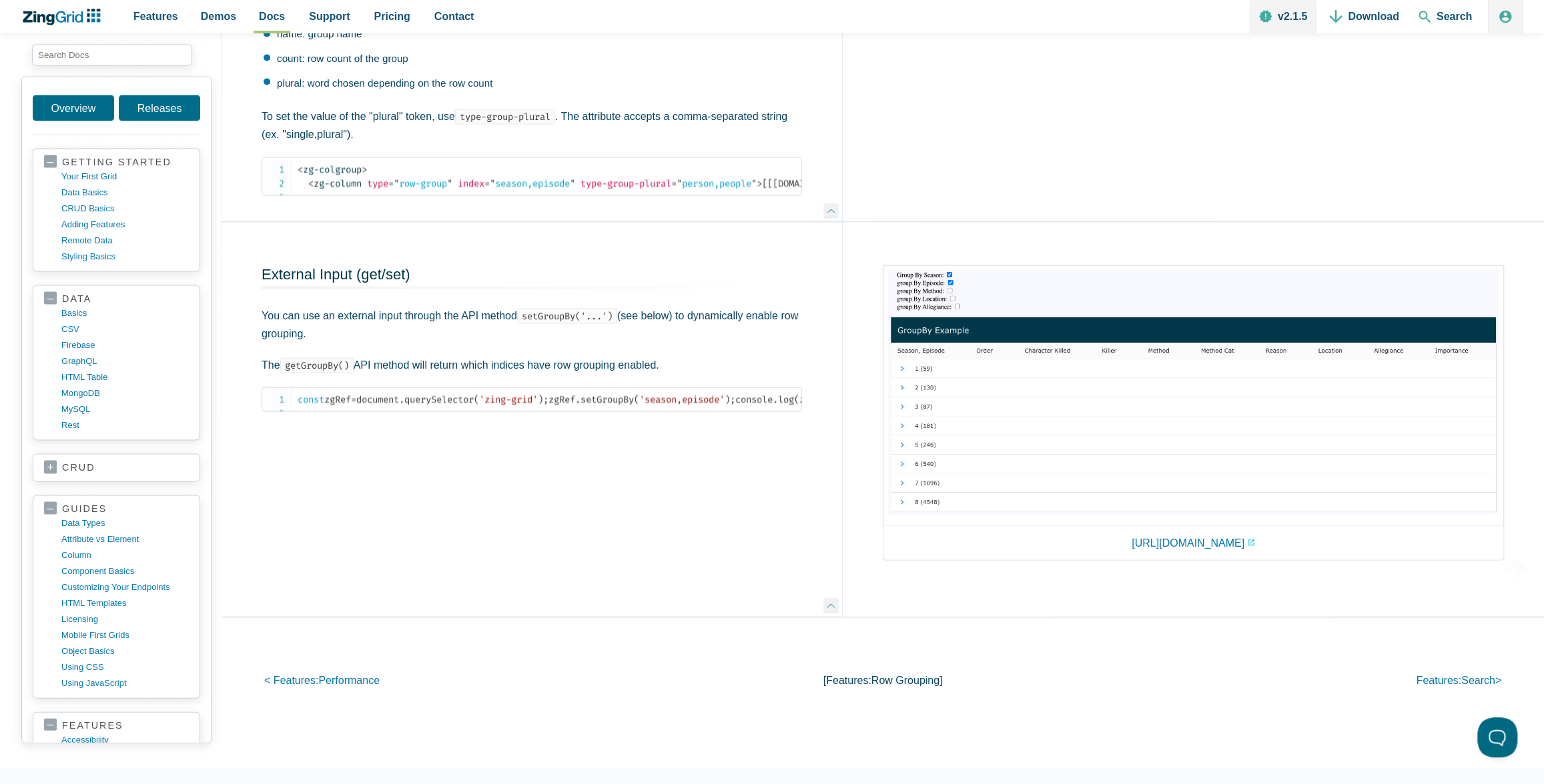
scroll to position [2054, 0]
click at [949, 372] on img "App Content" at bounding box center [1193, 392] width 610 height 245
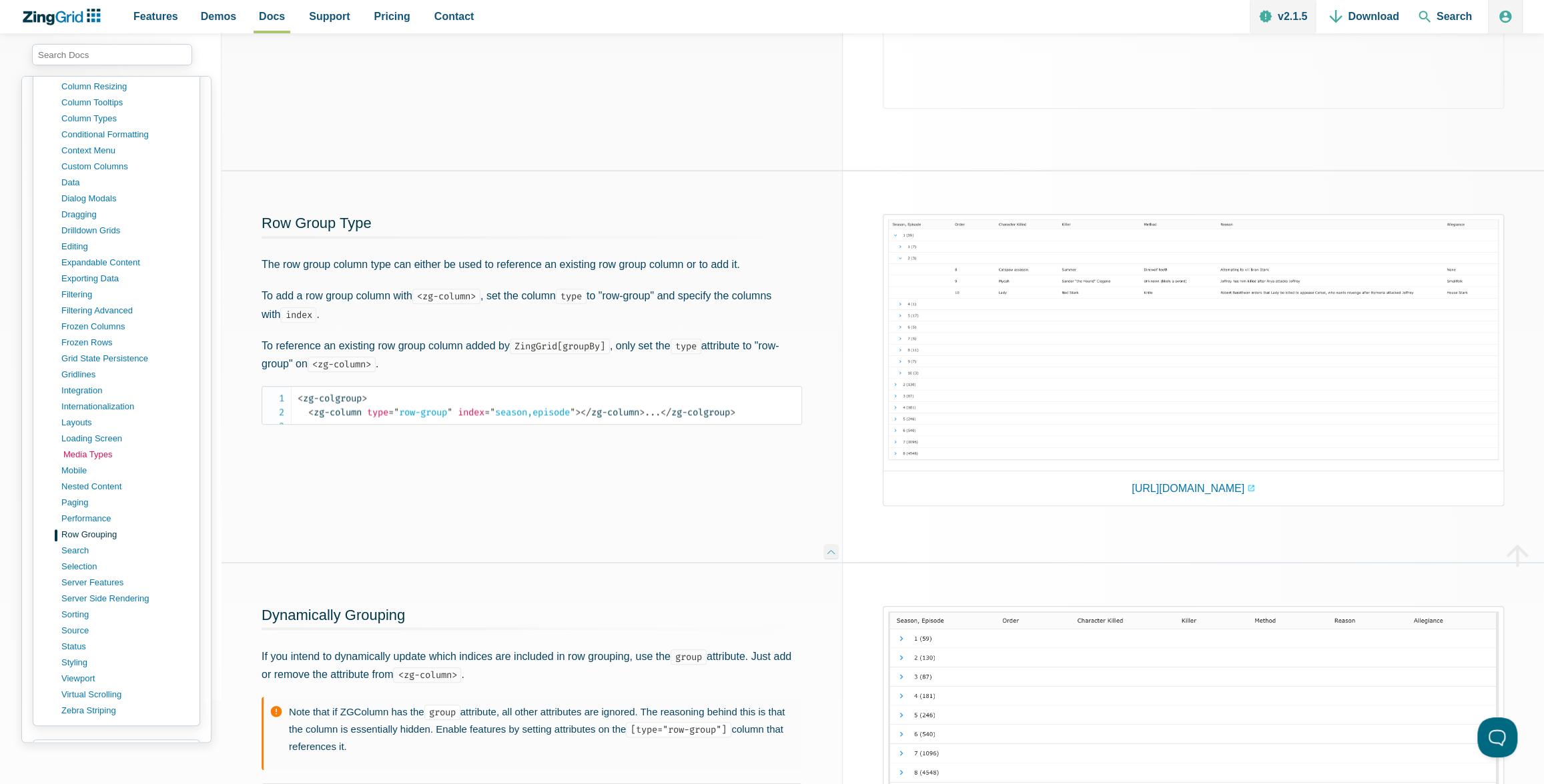
scroll to position [776, 0]
click at [83, 500] on link "performance" at bounding box center [127, 508] width 127 height 16
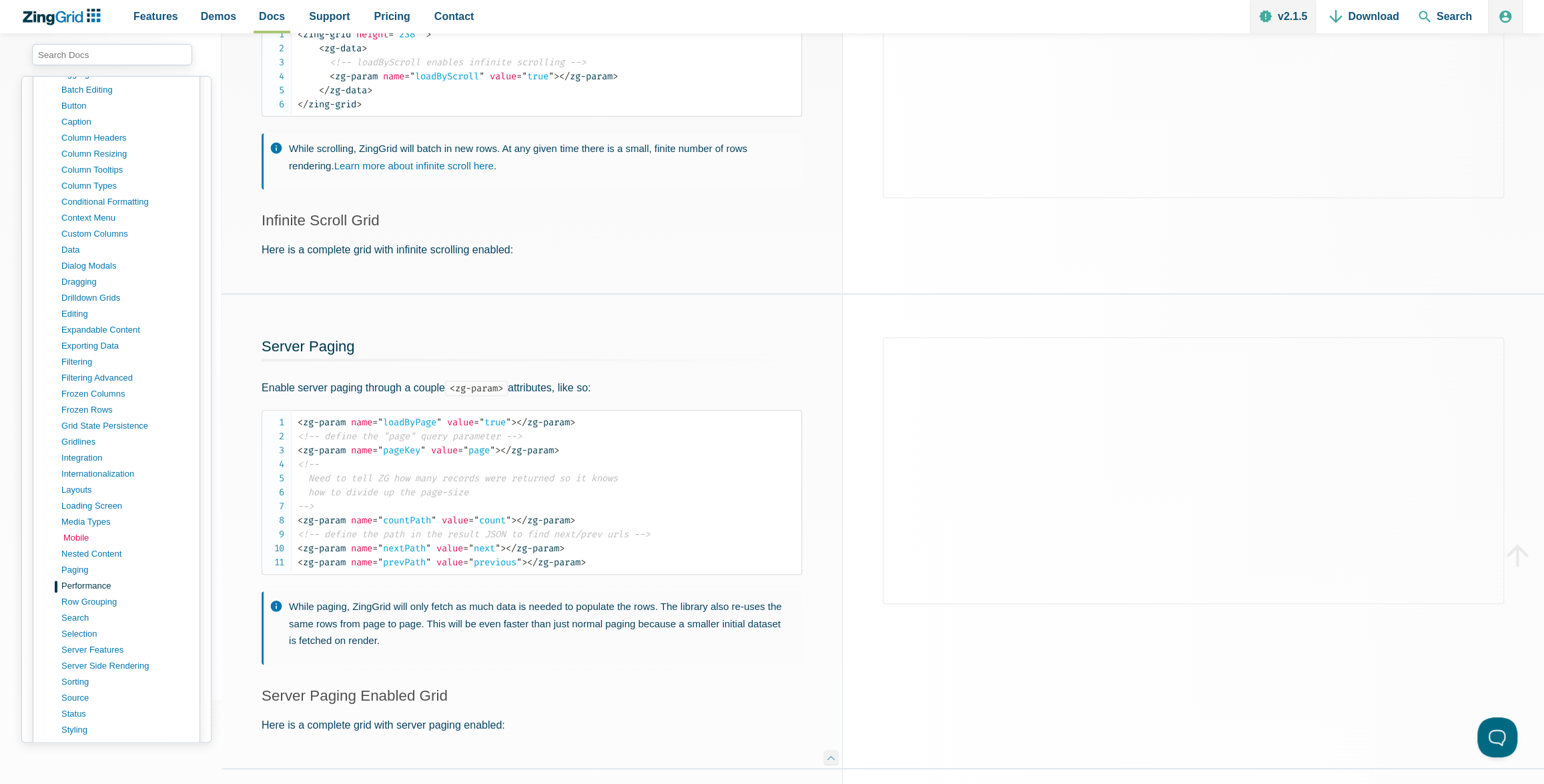
scroll to position [700, 0]
click at [81, 543] on link "nested content" at bounding box center [127, 551] width 127 height 16
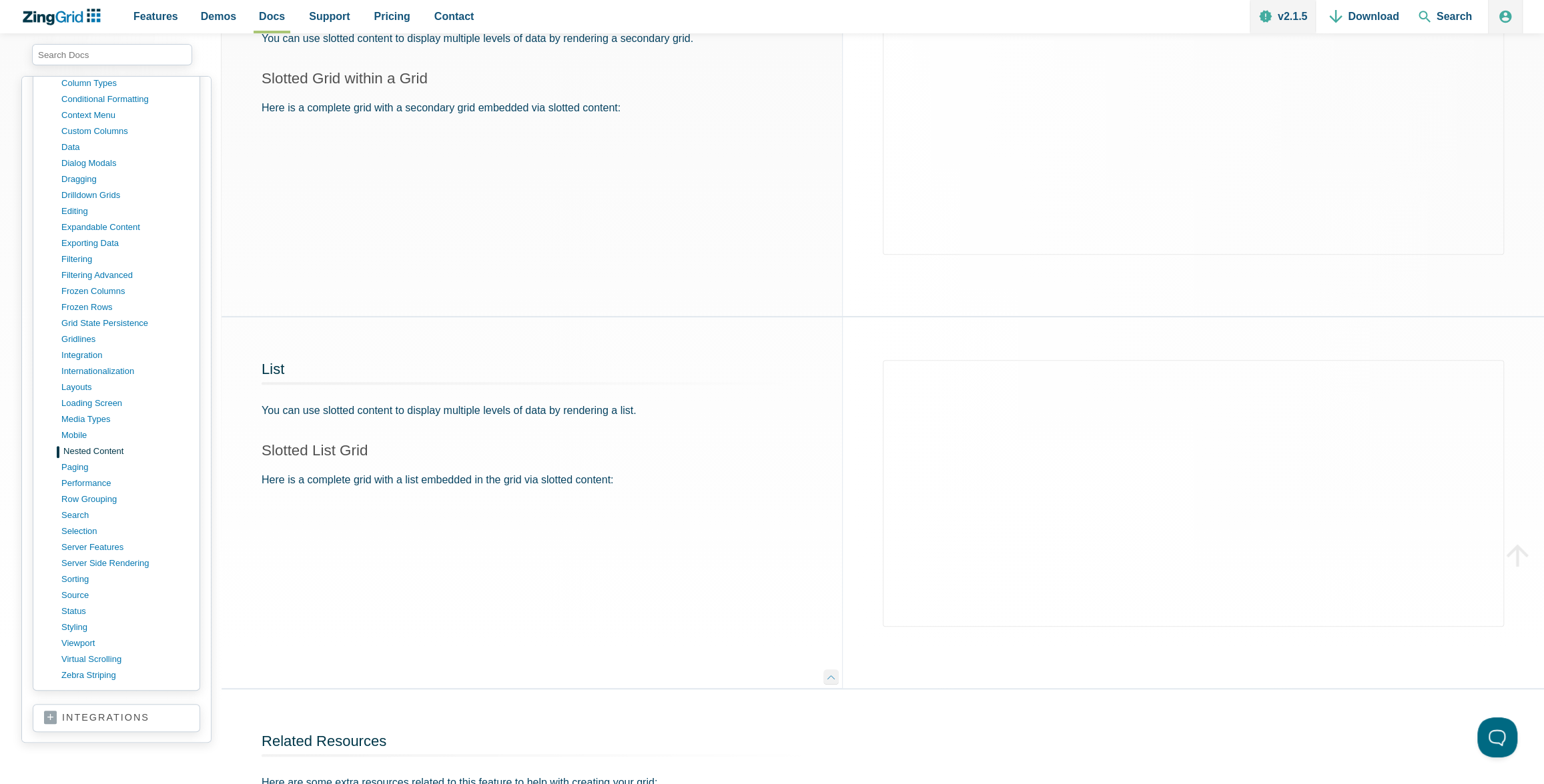
scroll to position [807, 0]
click at [77, 421] on link "mobile" at bounding box center [127, 429] width 127 height 16
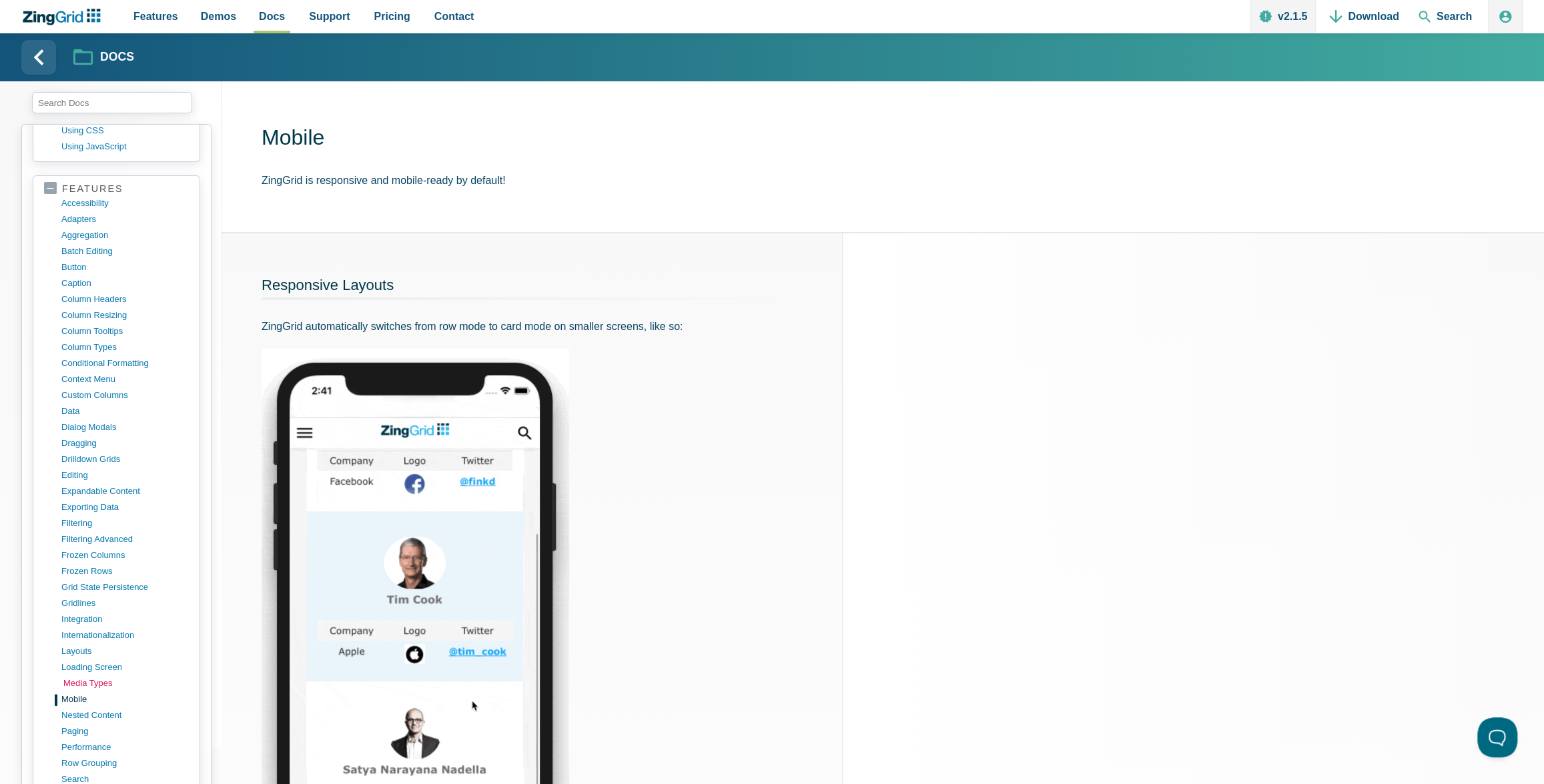
scroll to position [604, 0]
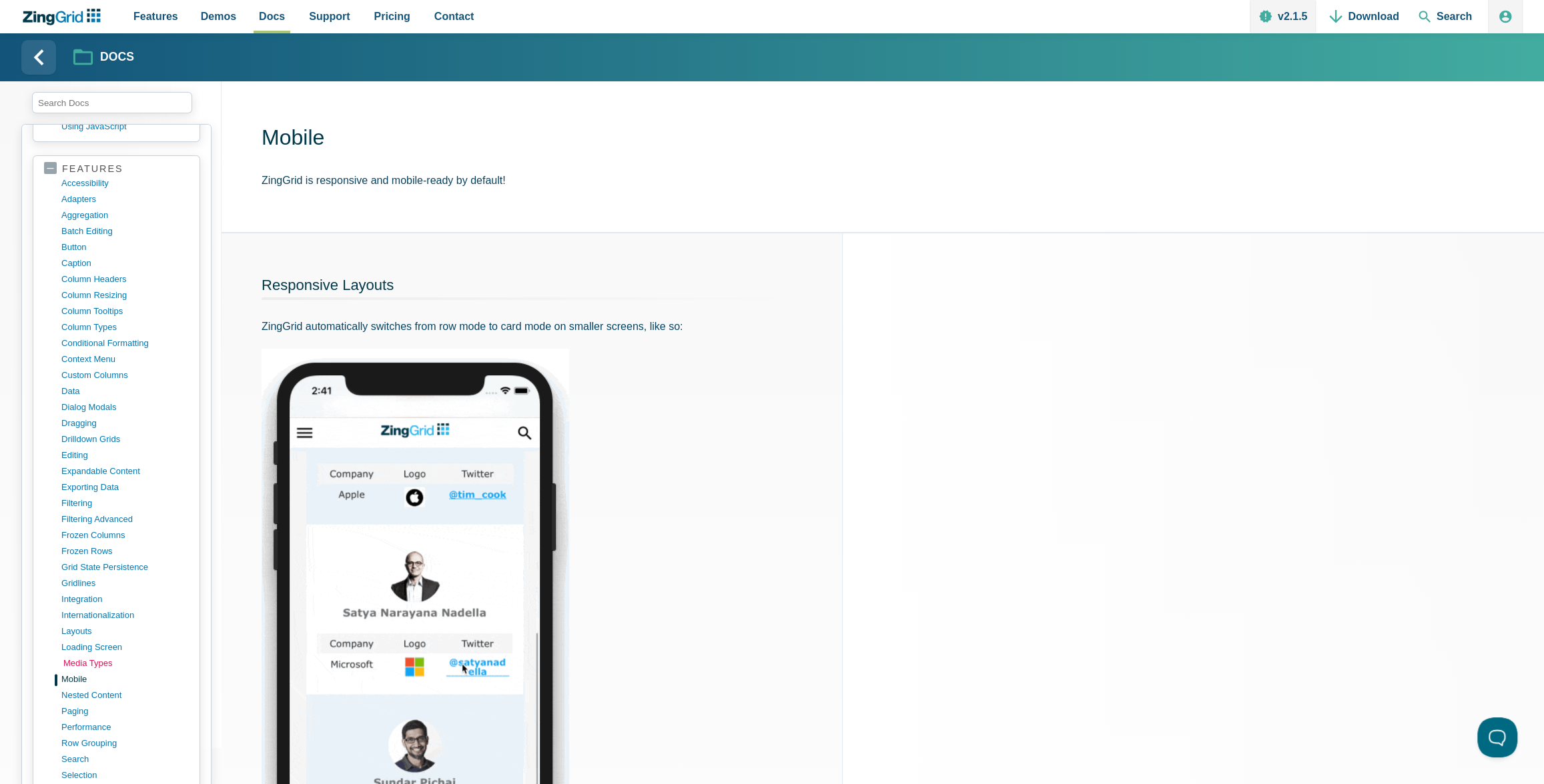
click at [90, 656] on link "media types" at bounding box center [127, 663] width 127 height 16
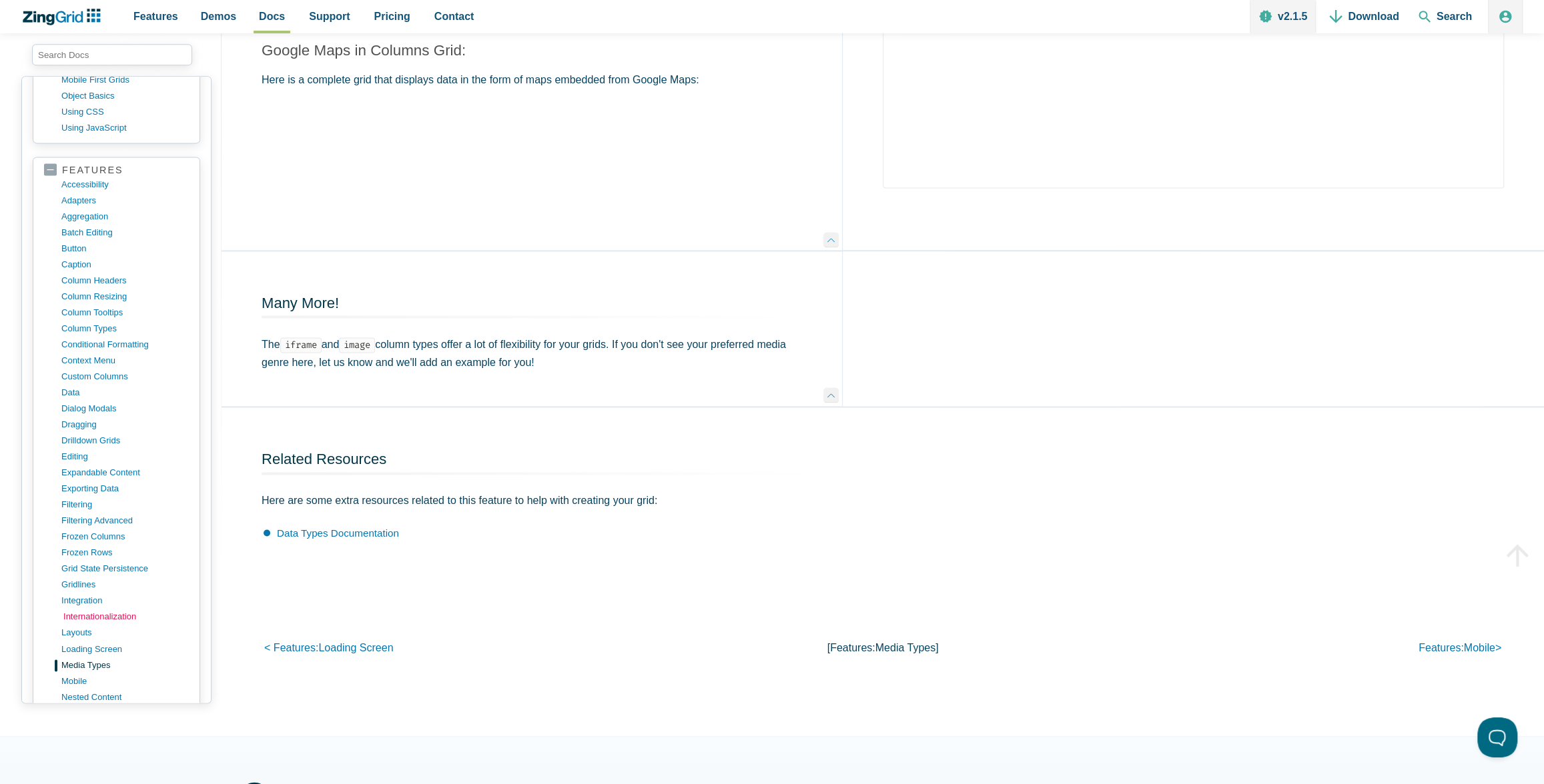
scroll to position [716, 0]
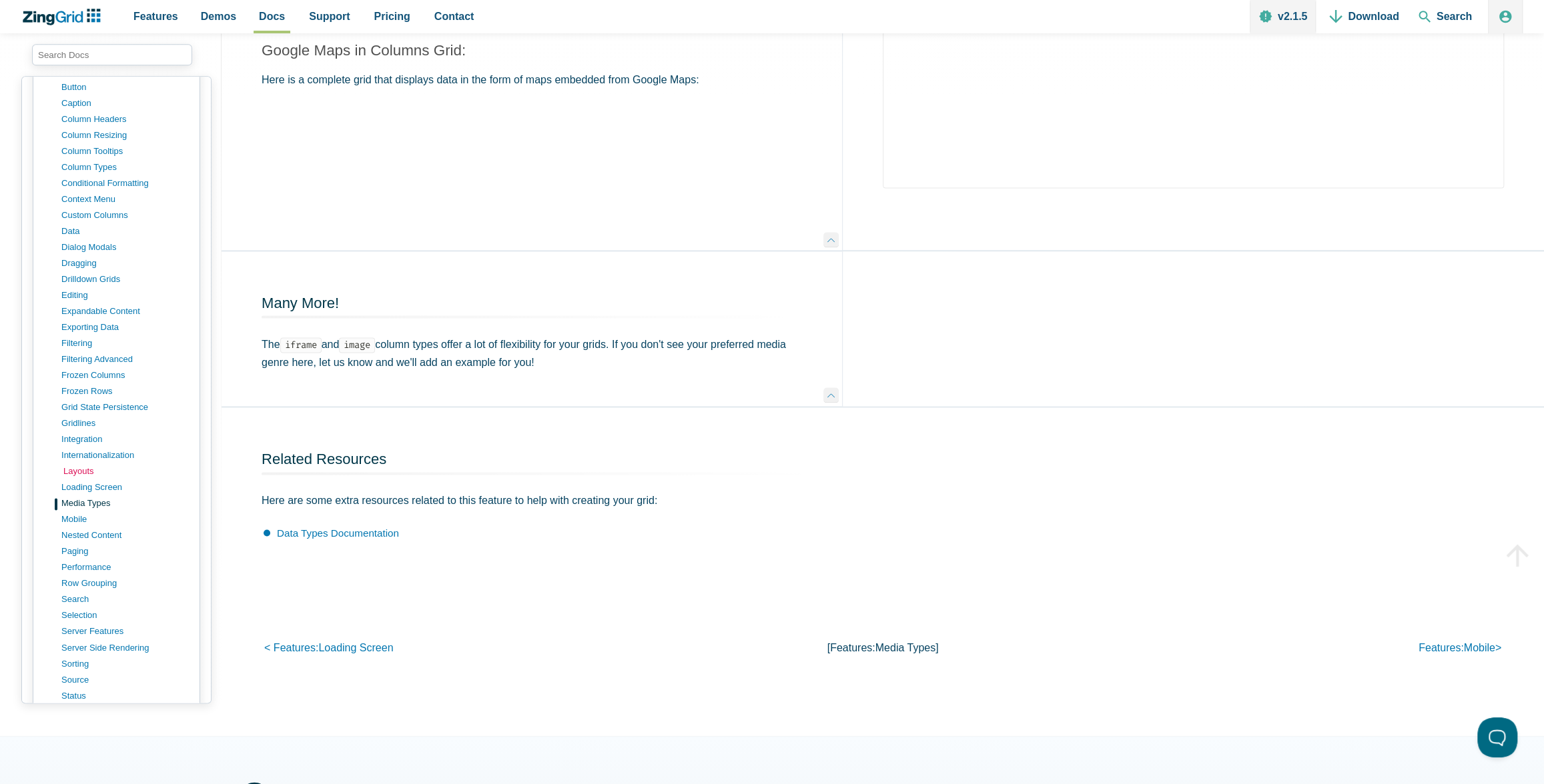
click at [72, 463] on link "layouts" at bounding box center [127, 471] width 127 height 16
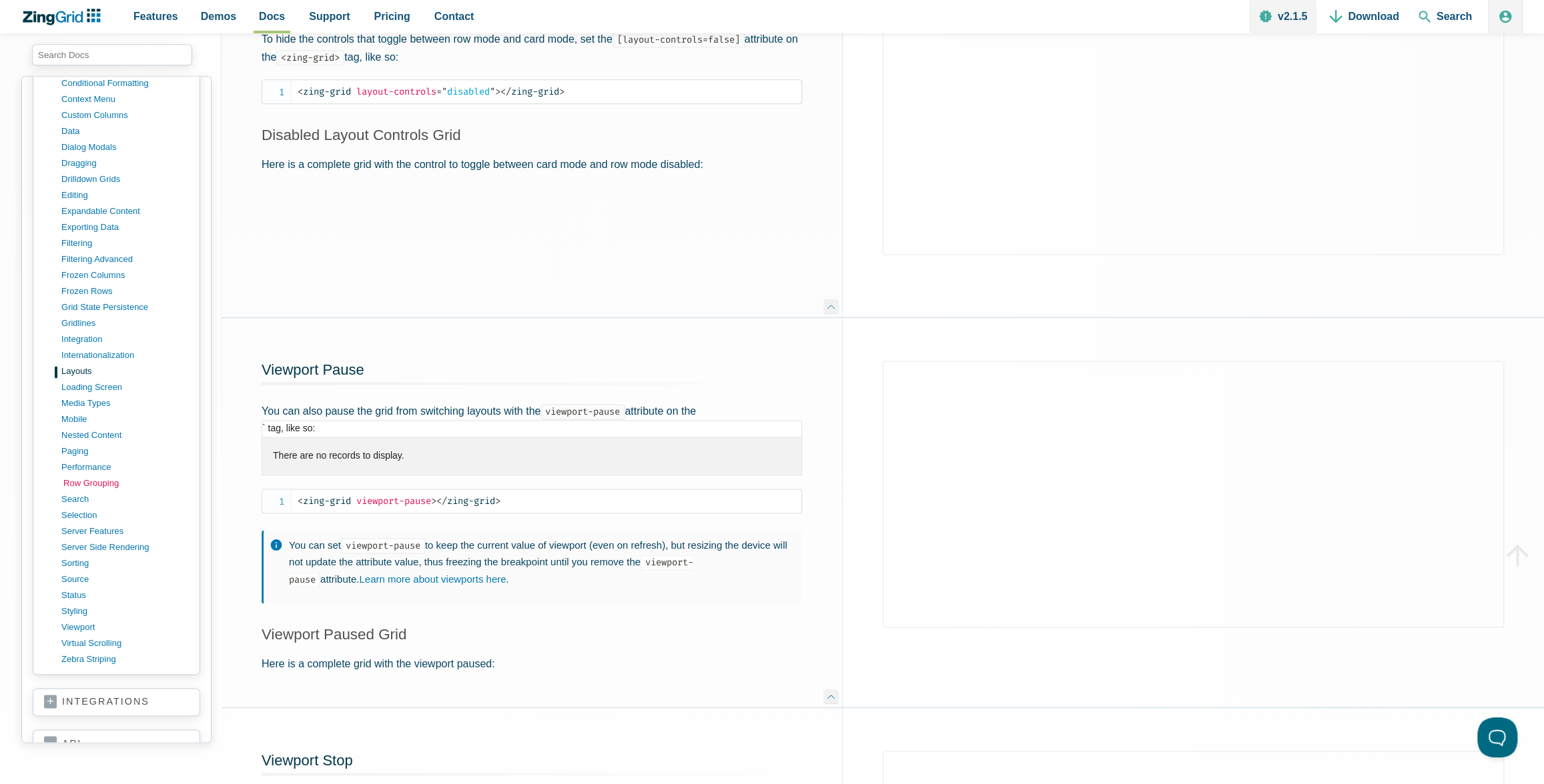
scroll to position [814, 0]
click at [90, 334] on link "integration" at bounding box center [127, 342] width 127 height 16
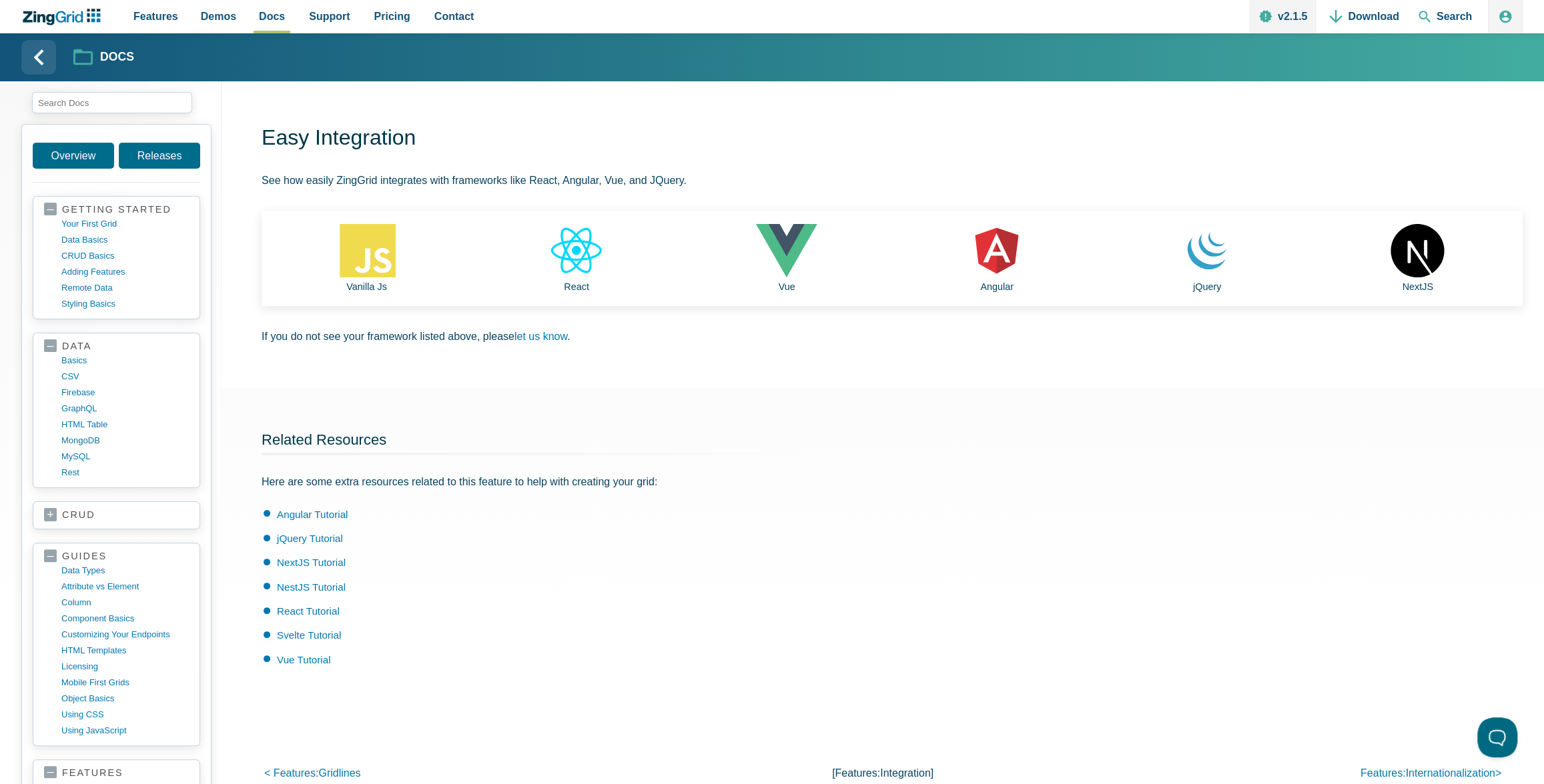
scroll to position [682, 0]
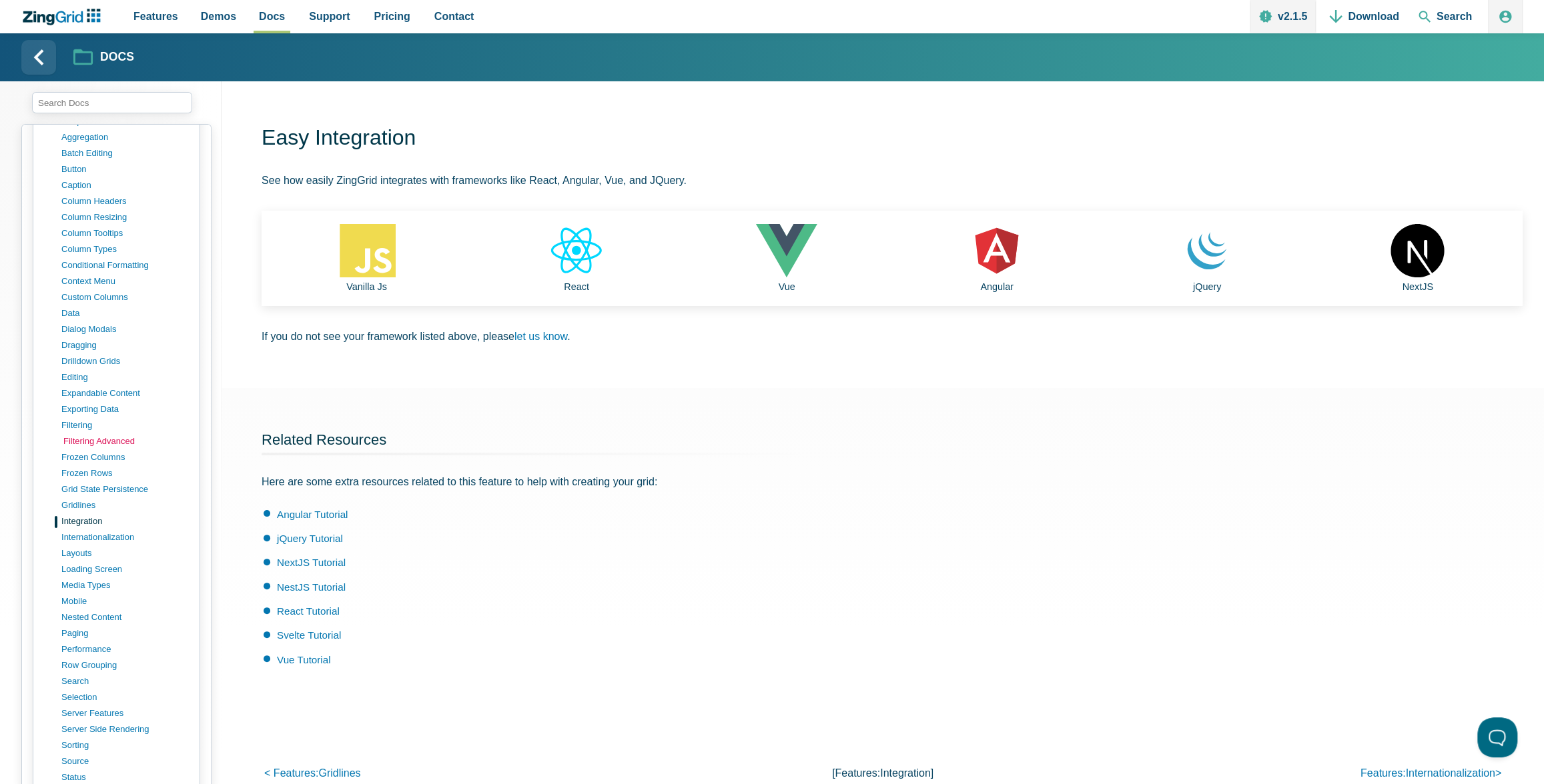
click at [86, 434] on link "filtering advanced" at bounding box center [127, 441] width 127 height 16
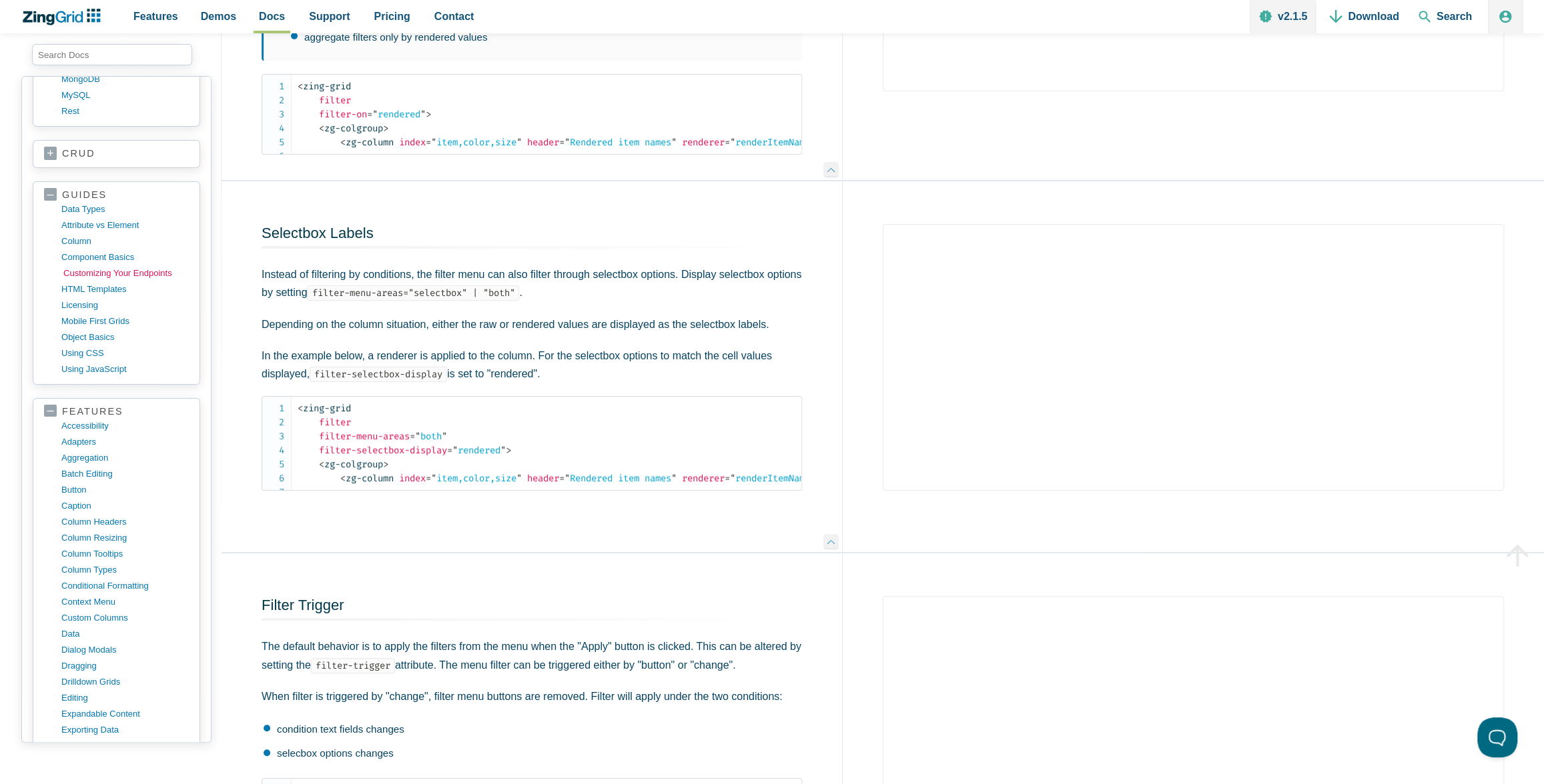
scroll to position [568, 0]
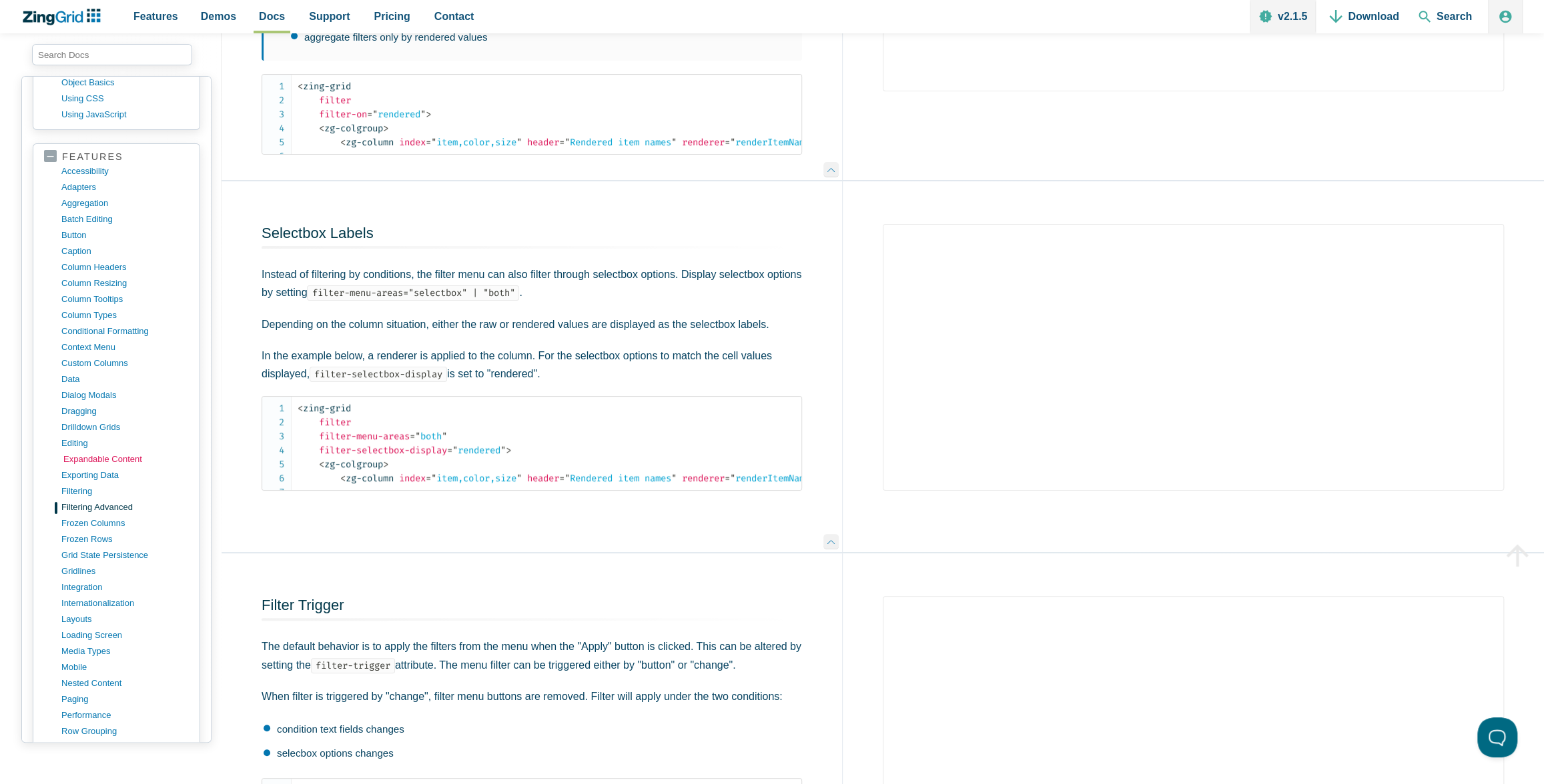
click at [85, 451] on link "expandable content" at bounding box center [127, 459] width 127 height 16
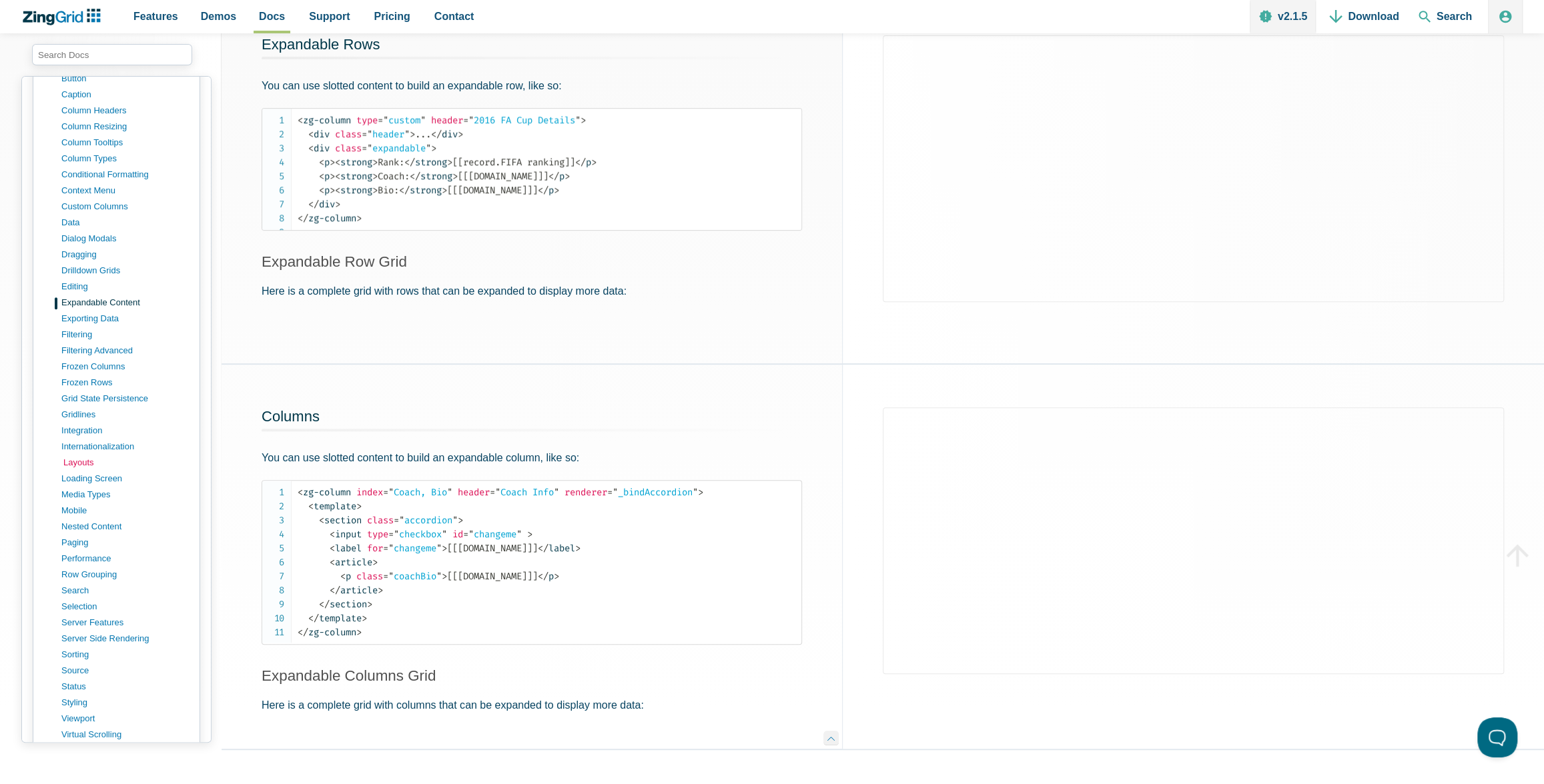
scroll to position [733, 0]
click at [73, 272] on link "editing" at bounding box center [127, 279] width 127 height 16
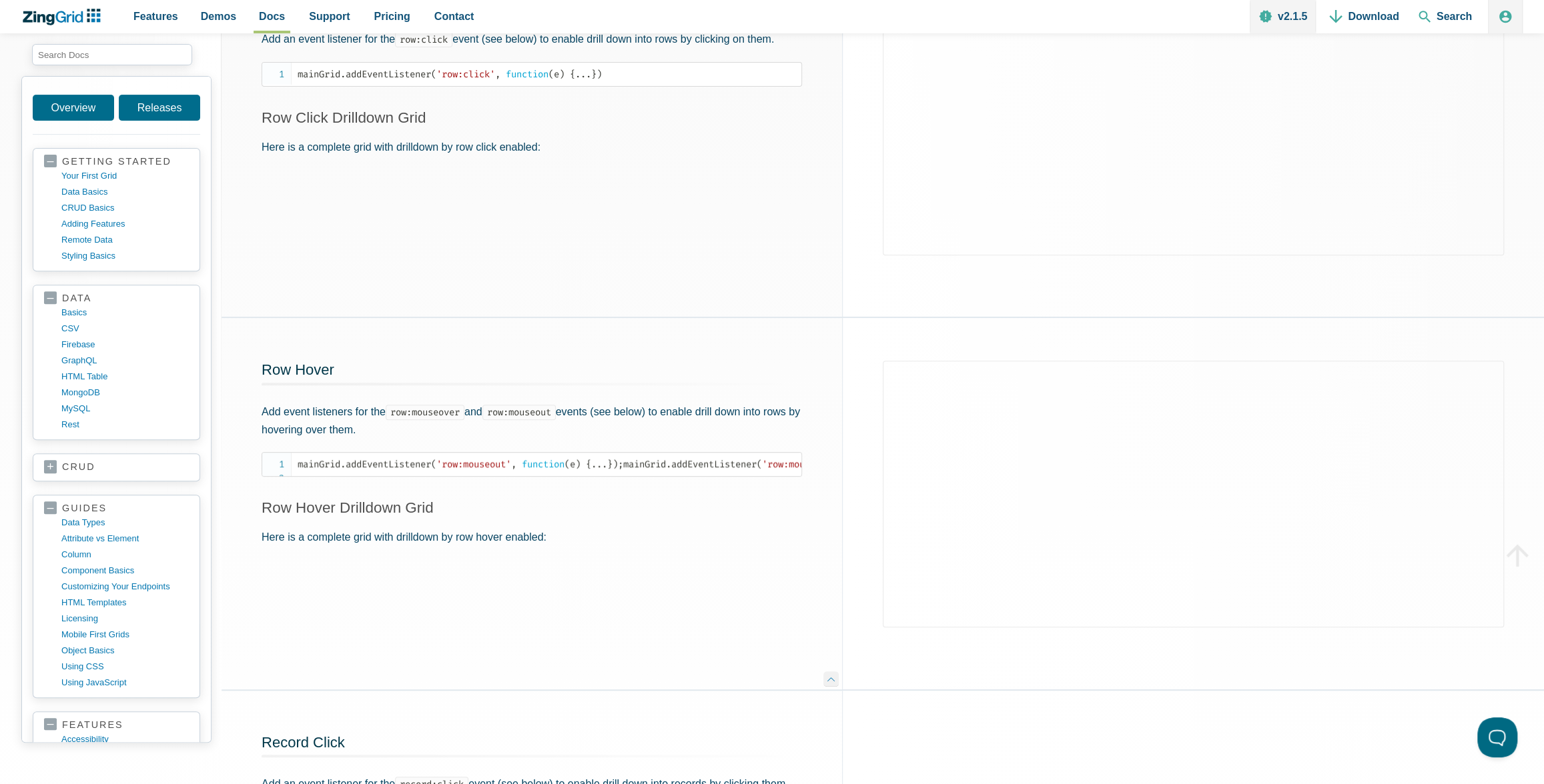
scroll to position [370, 0]
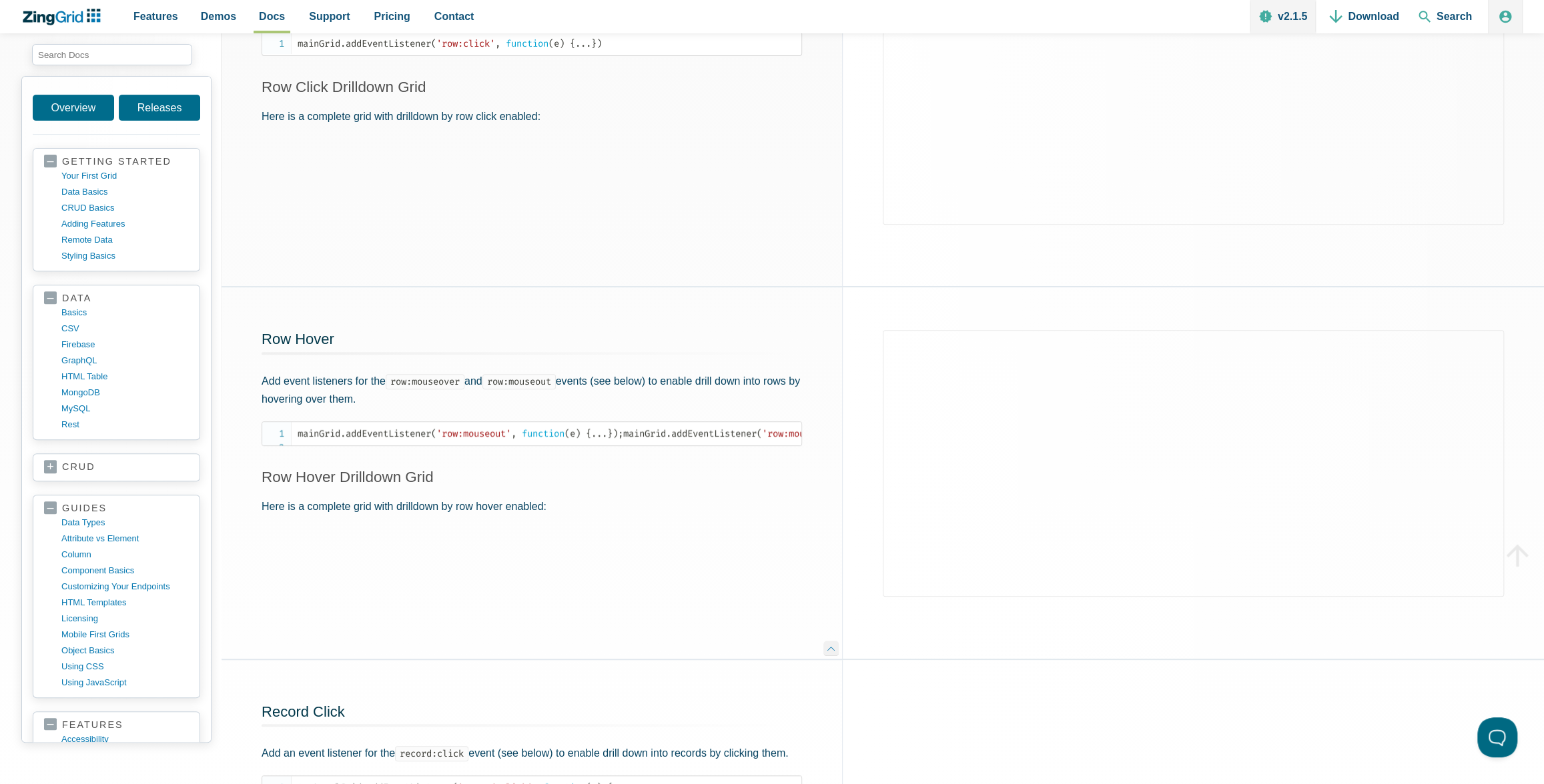
click at [685, 554] on div "Row Hover Add event listeners for the row:mouseover and row:mouseout events (se…" at bounding box center [531, 473] width 620 height 371
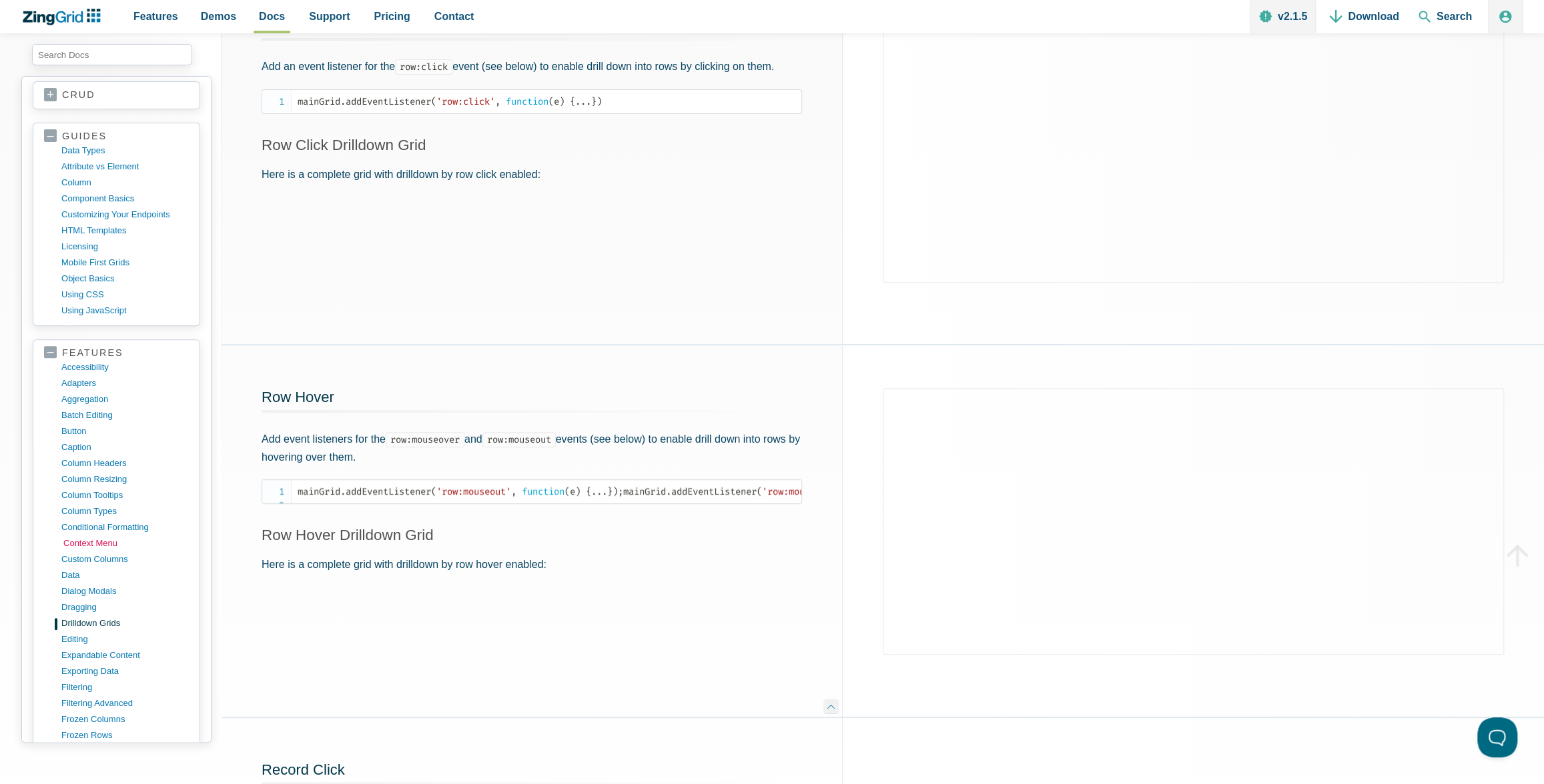
scroll to position [374, 0]
click at [81, 582] on link "dialog modals" at bounding box center [127, 590] width 127 height 16
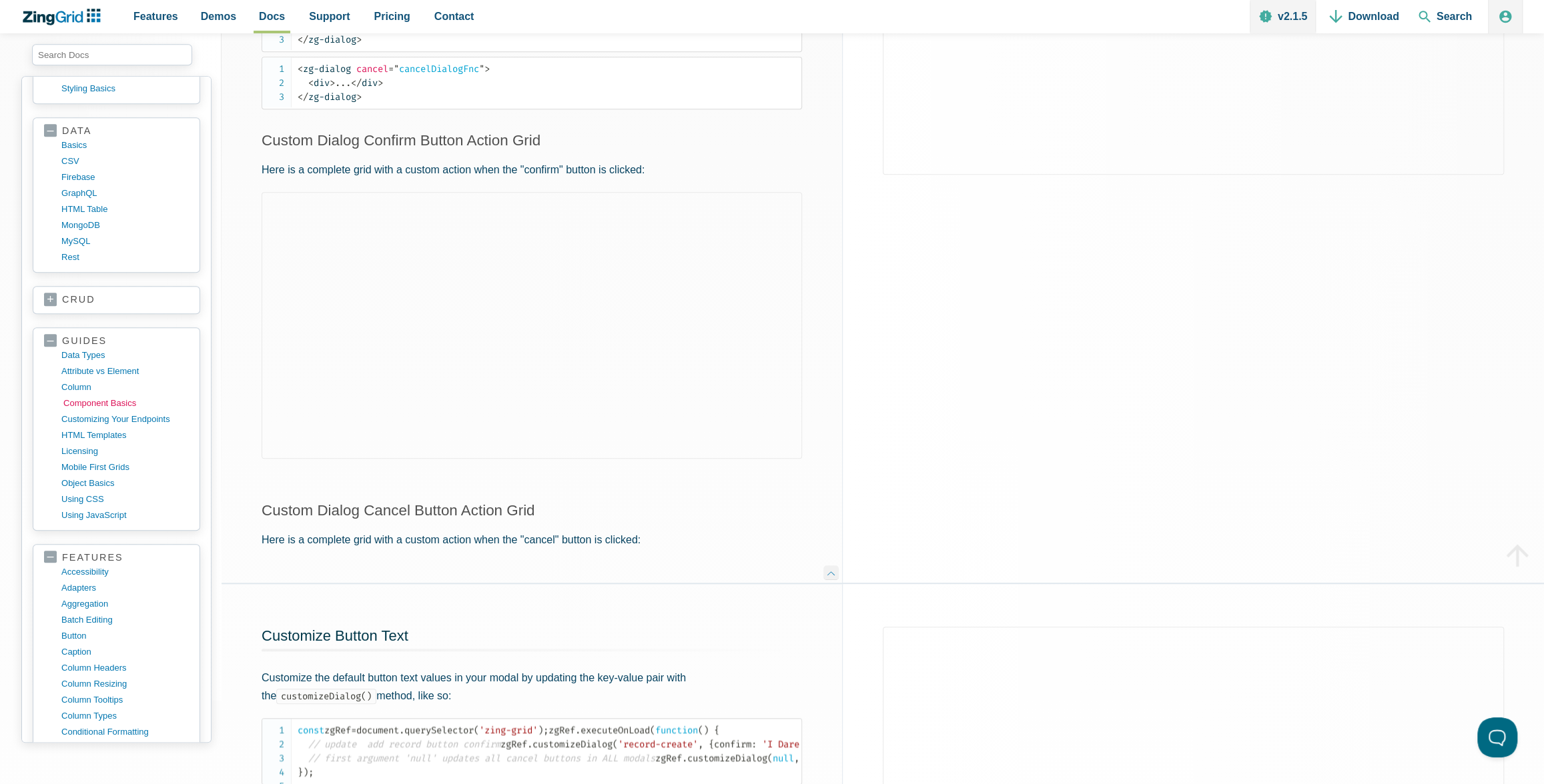
scroll to position [557, 0]
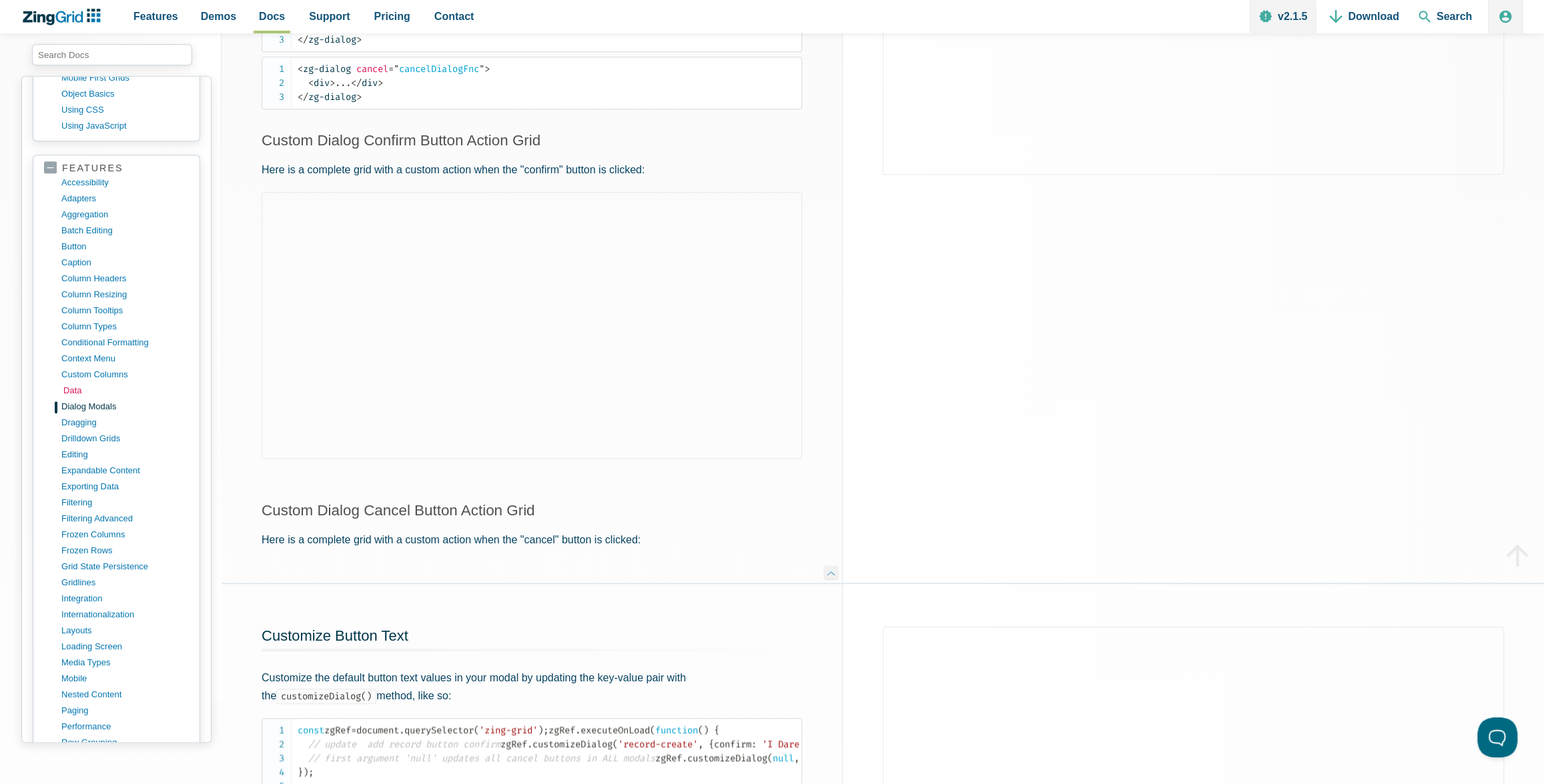
click at [71, 383] on link "data" at bounding box center [127, 391] width 127 height 16
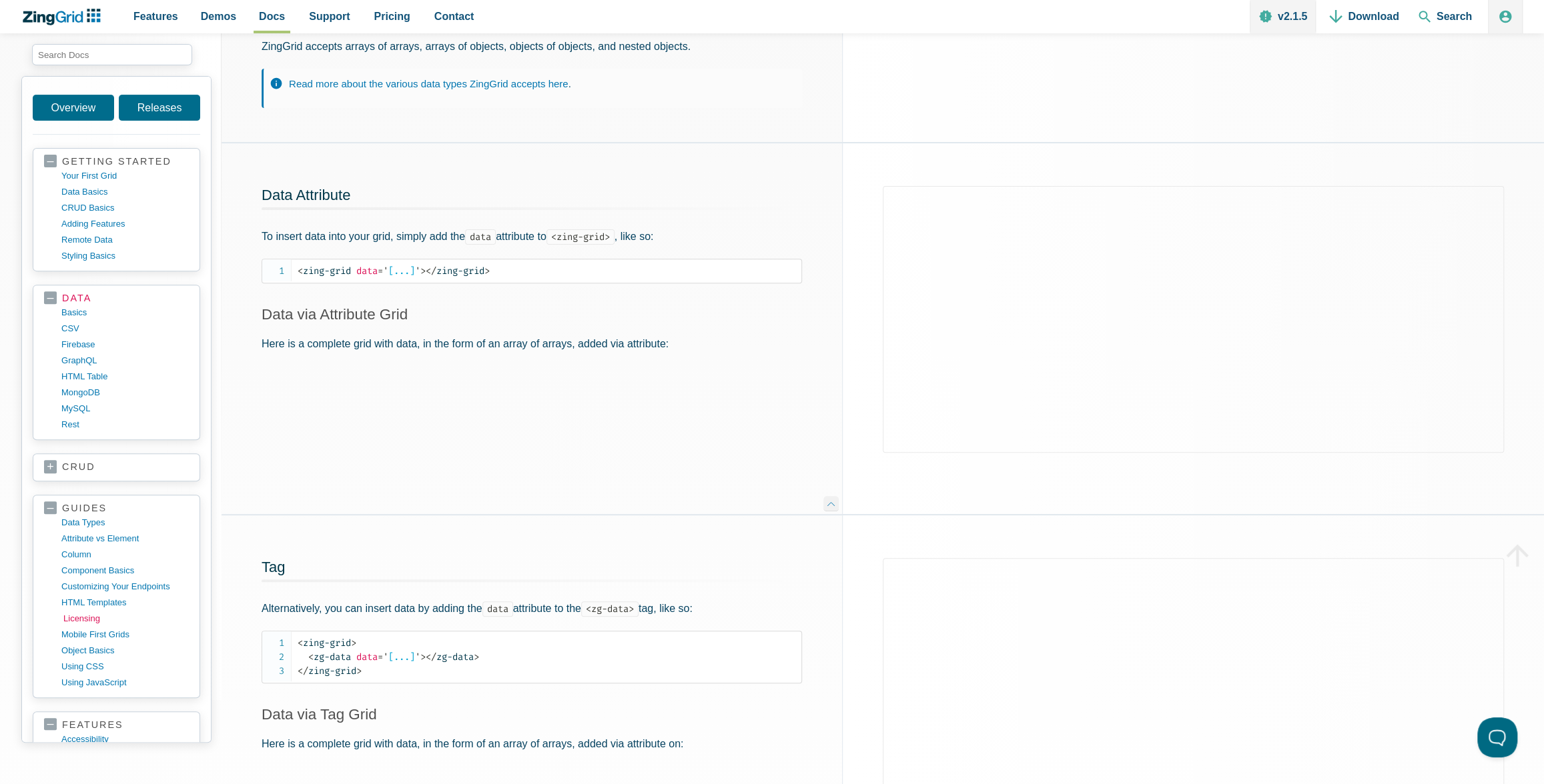
scroll to position [572, 0]
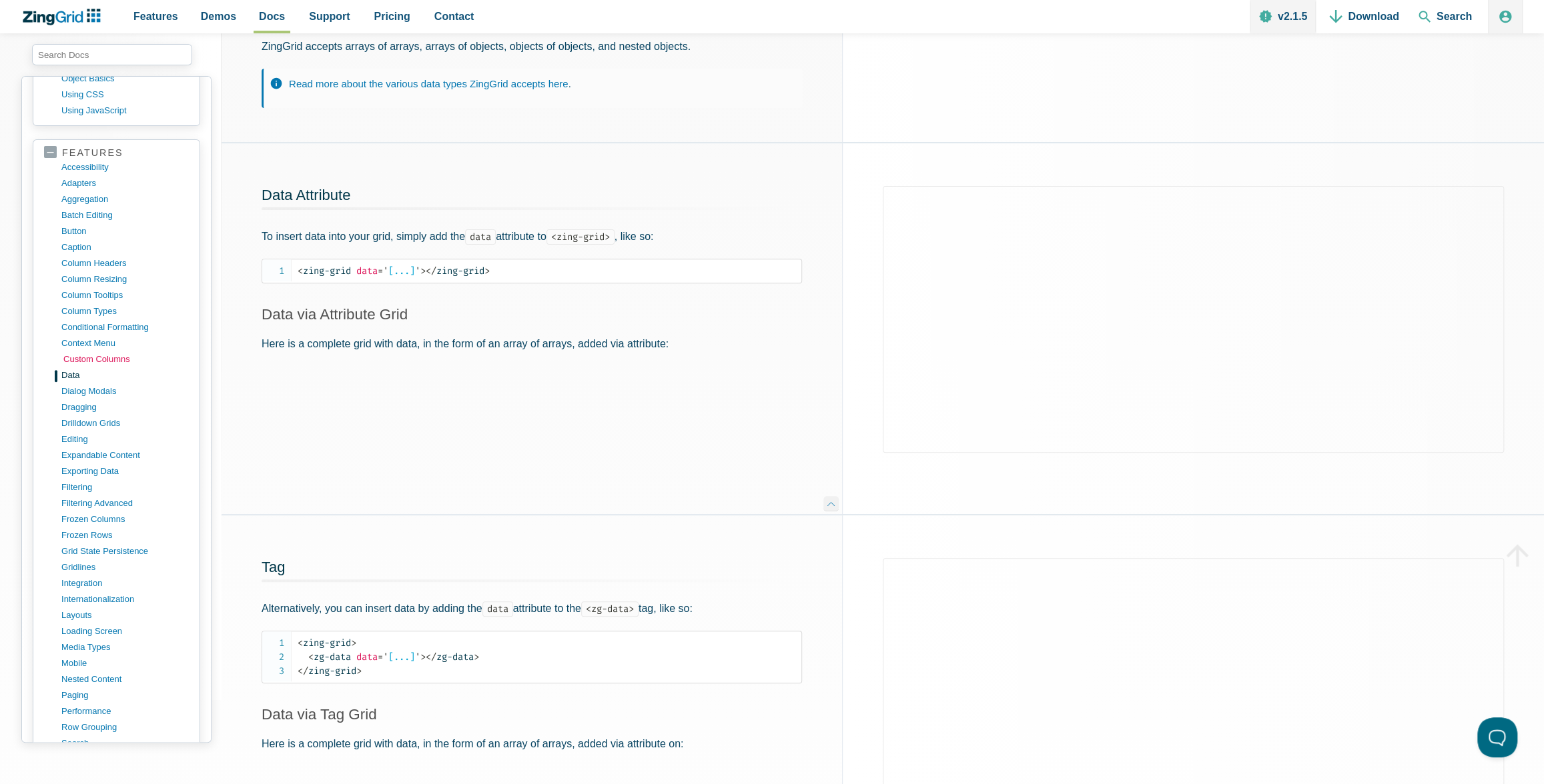
click at [80, 351] on link "custom columns" at bounding box center [127, 359] width 127 height 16
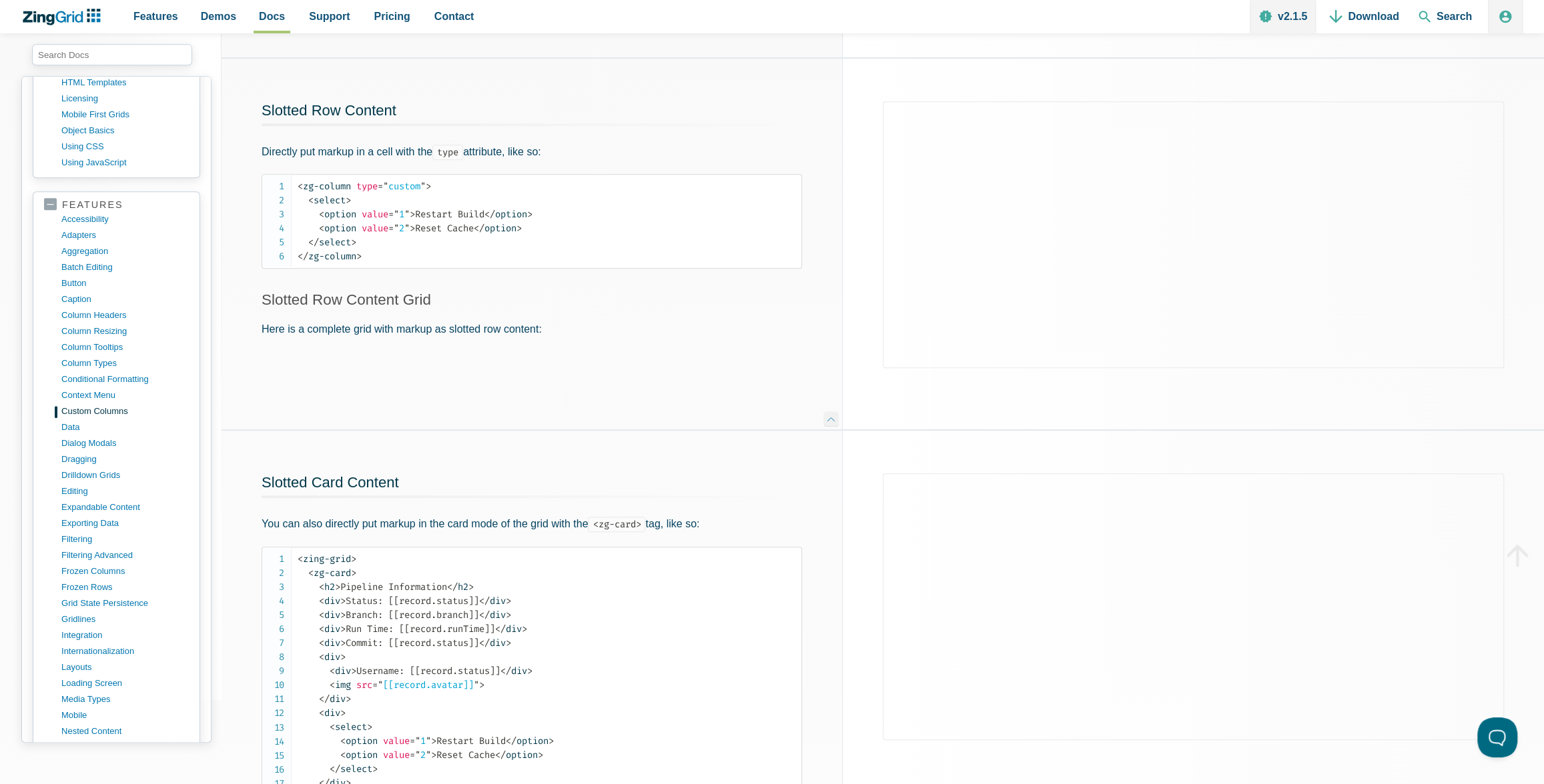
scroll to position [532, 0]
click at [84, 360] on link "conditional formatting" at bounding box center [127, 368] width 127 height 16
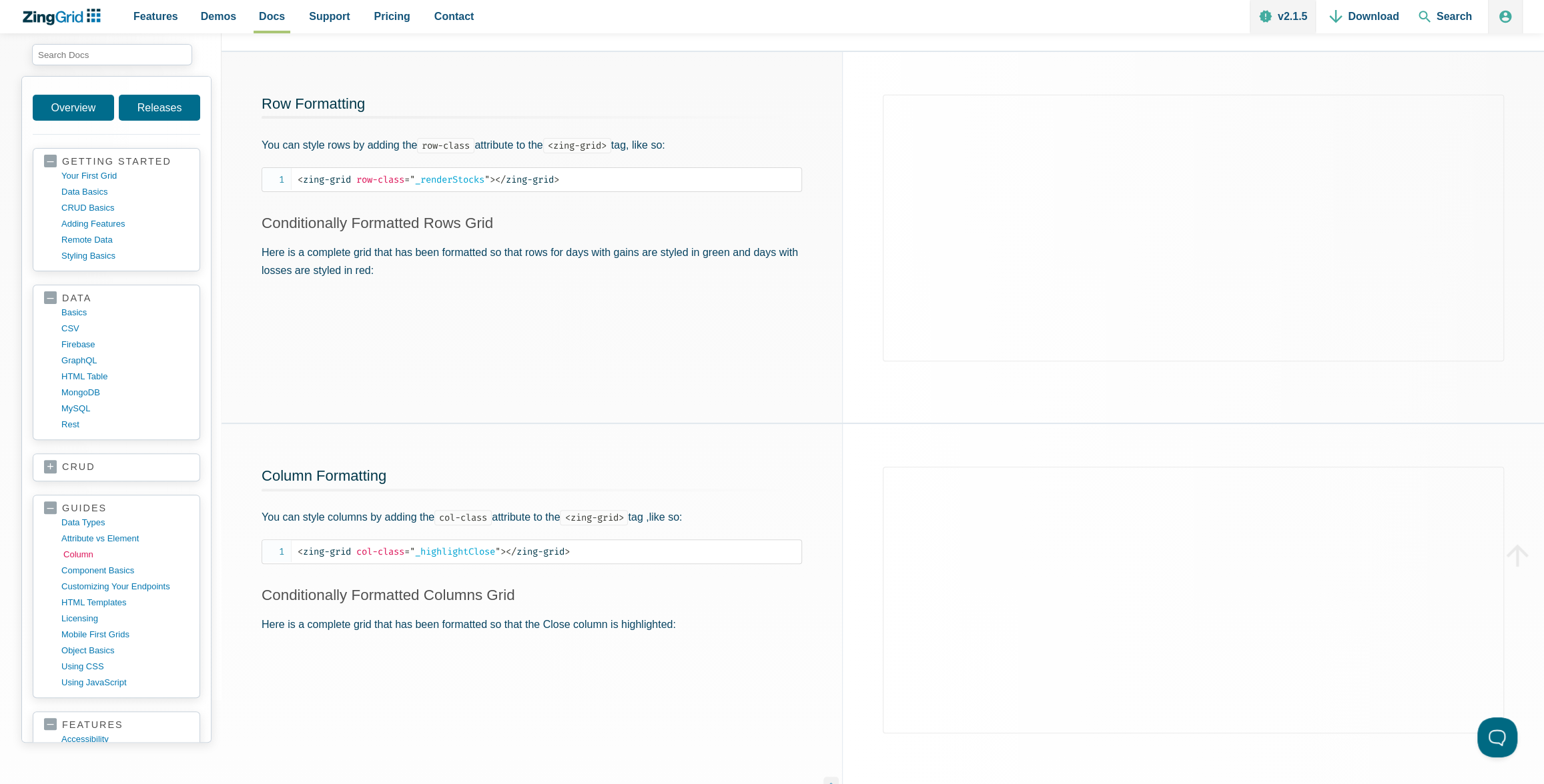
scroll to position [538, 0]
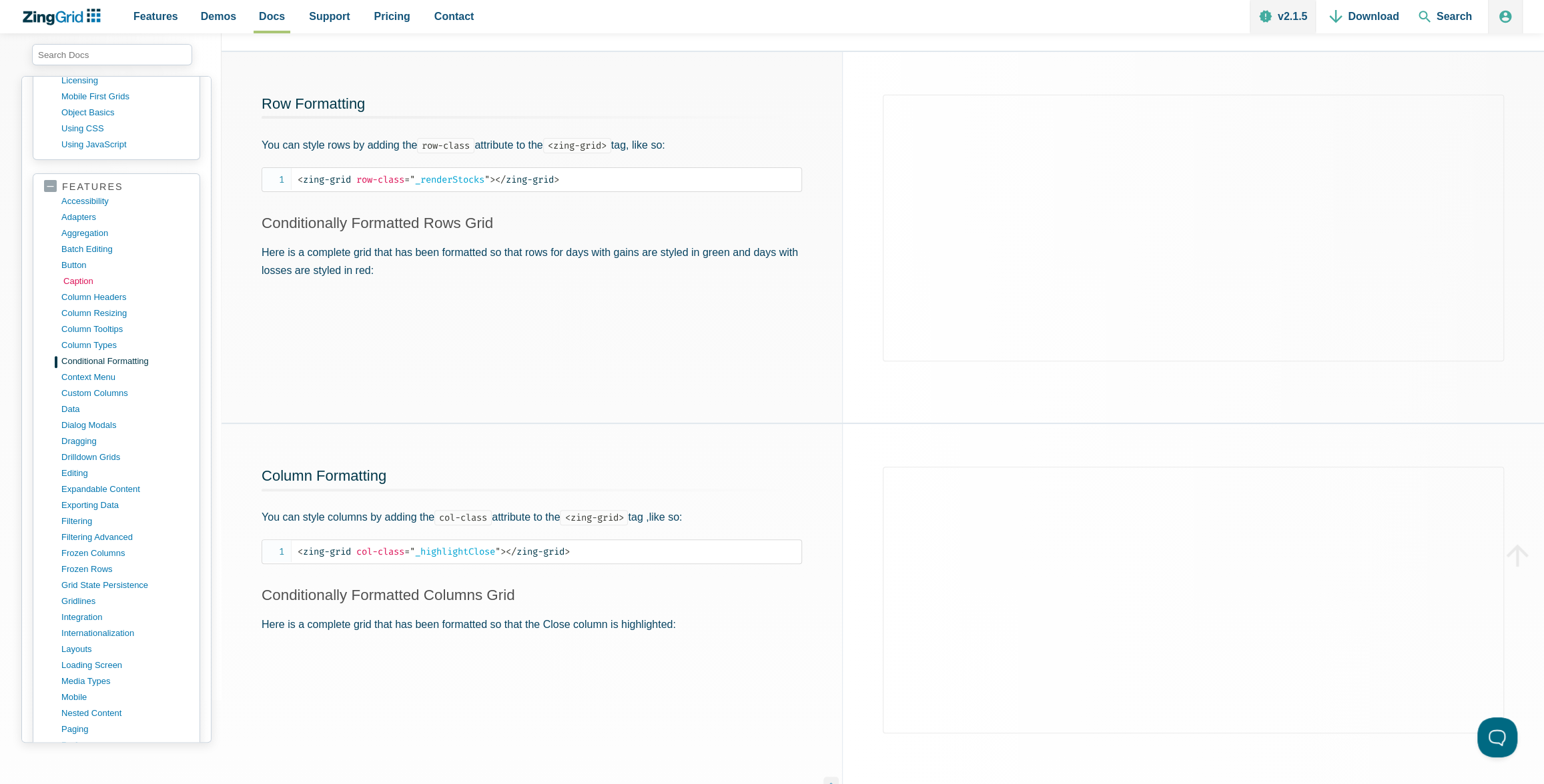
click at [78, 275] on link "caption" at bounding box center [127, 281] width 127 height 16
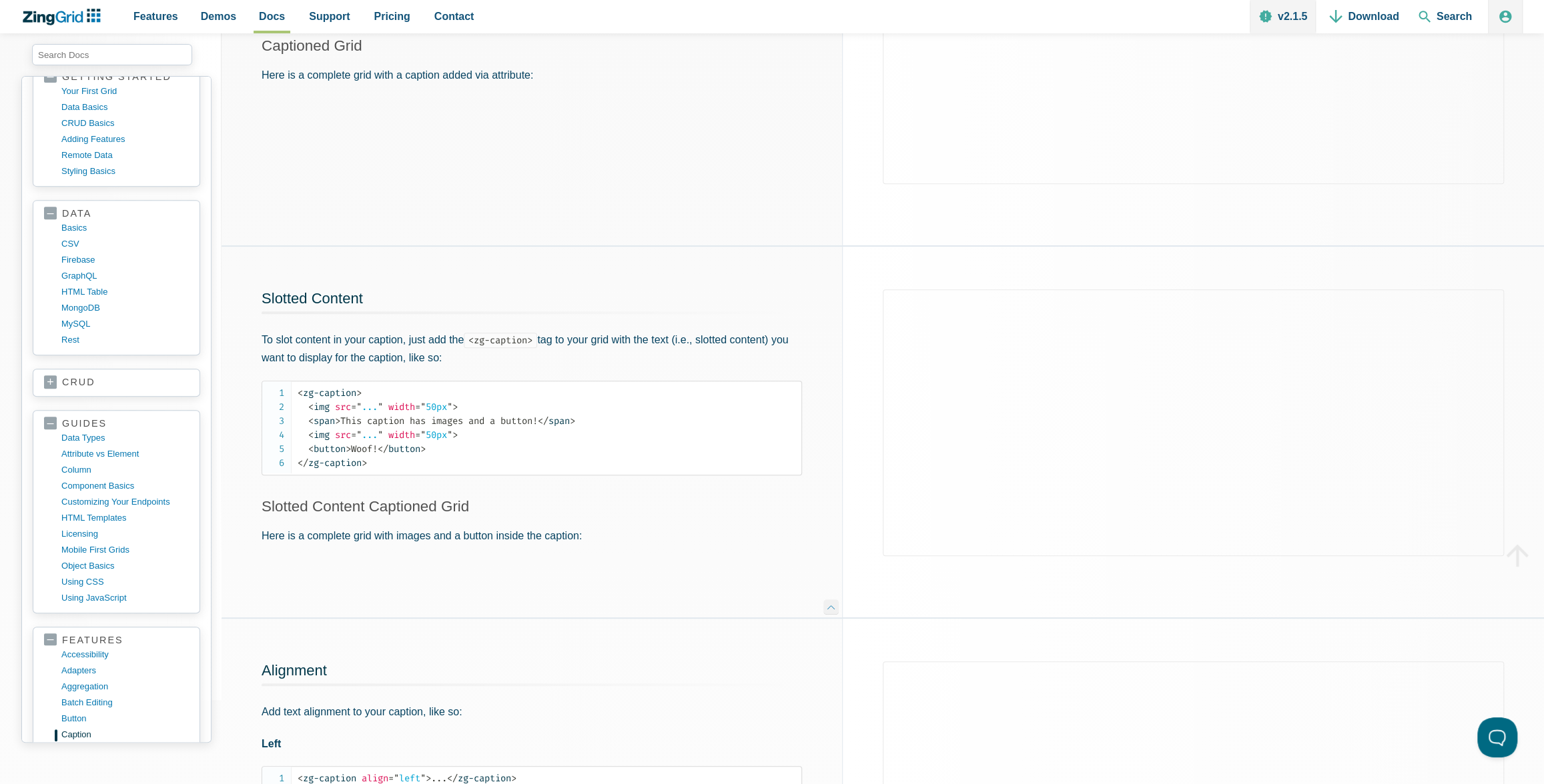
scroll to position [392, 0]
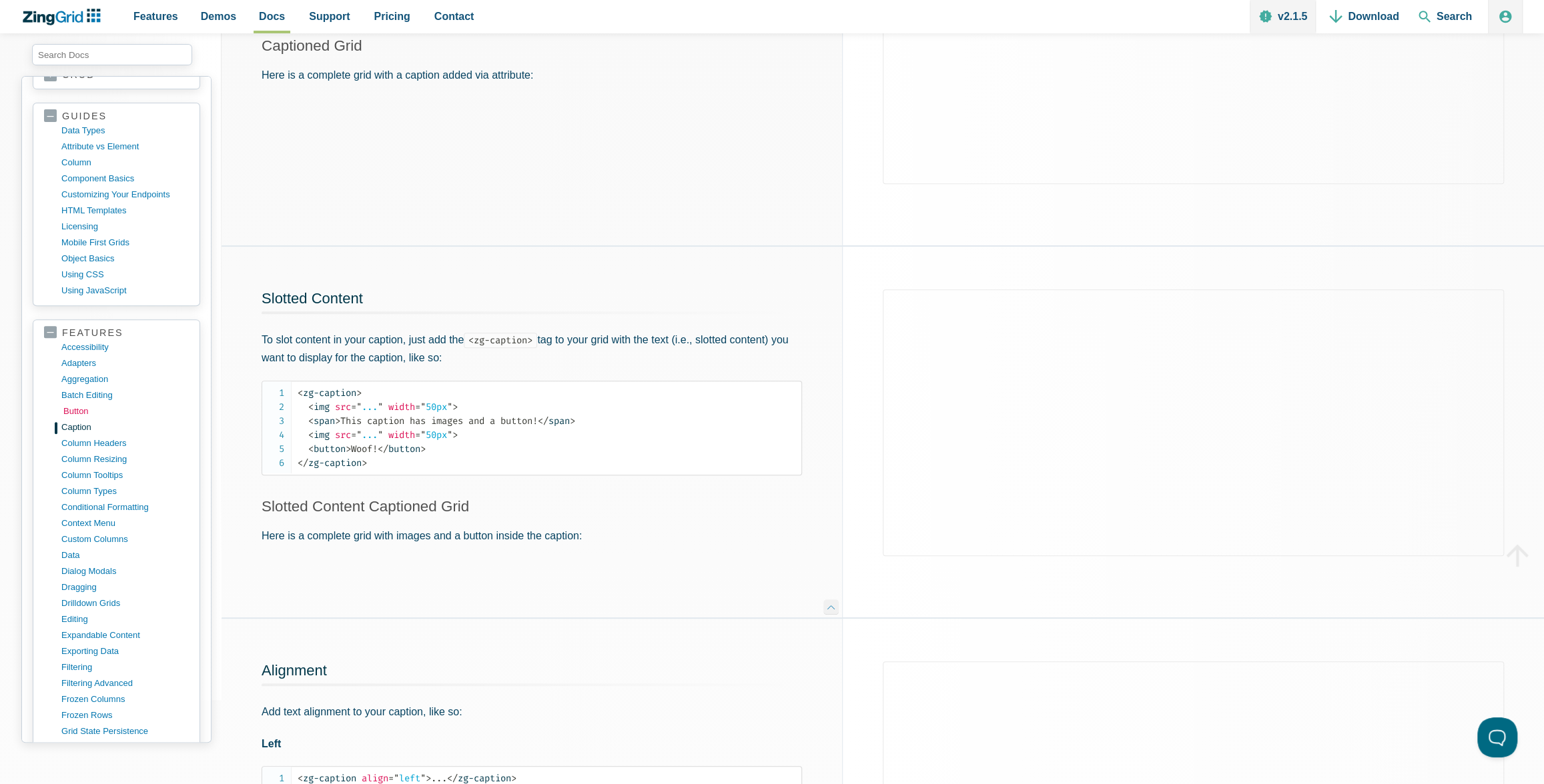
click at [72, 403] on link "button" at bounding box center [127, 411] width 127 height 16
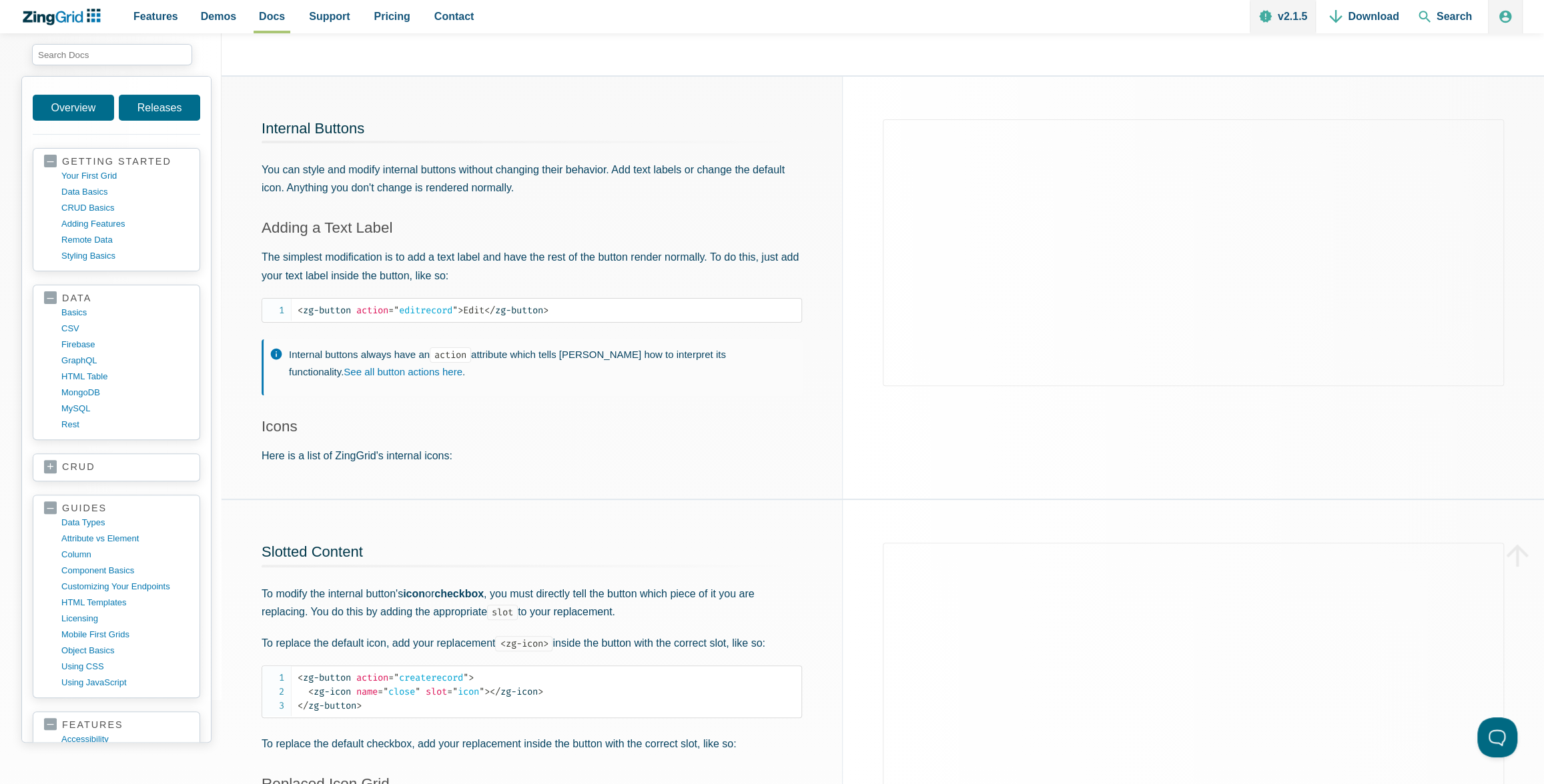
scroll to position [227, 0]
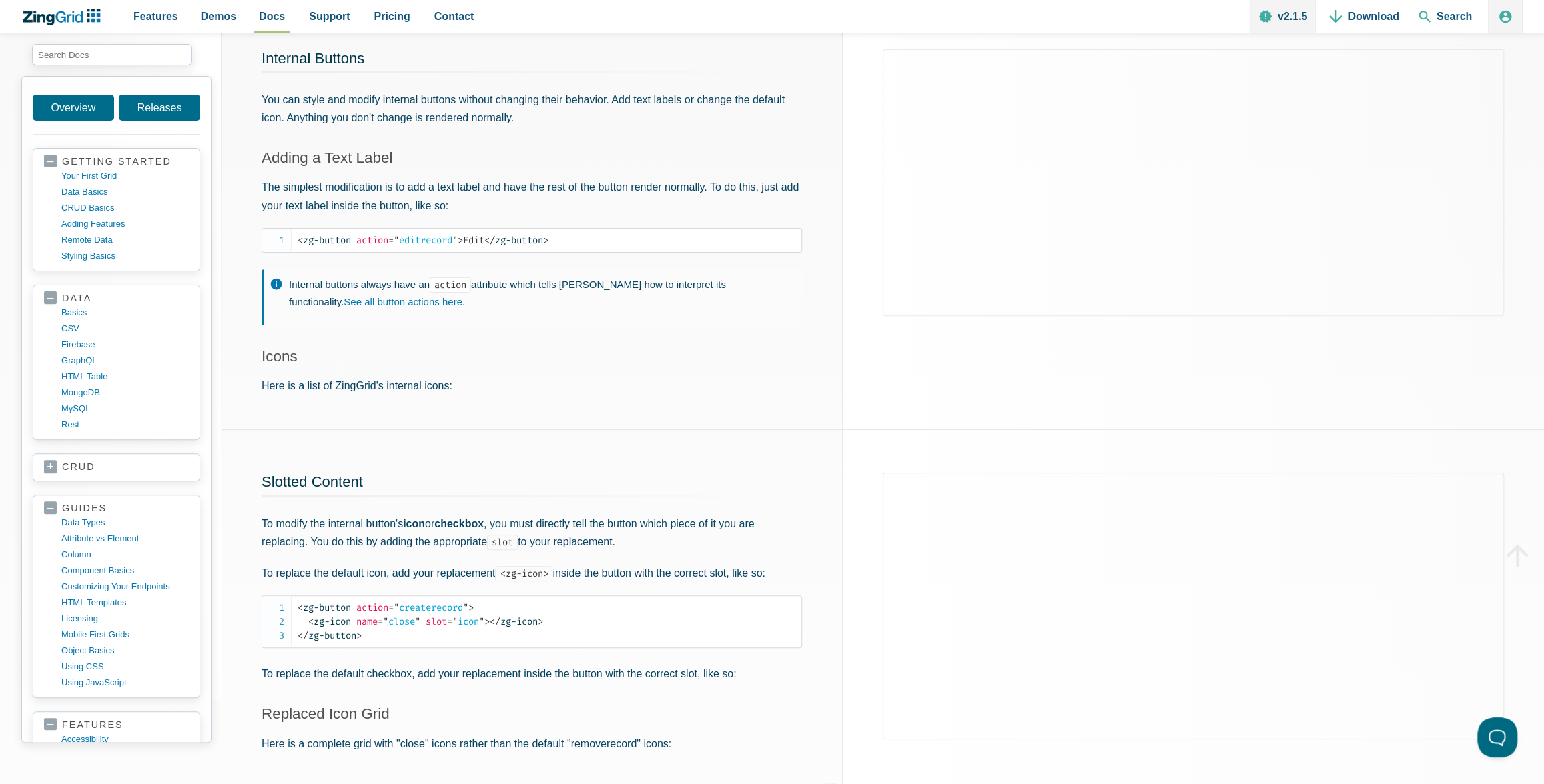
click at [275, 386] on p "Here is a list of ZingGrid's internal icons:" at bounding box center [532, 385] width 540 height 18
drag, startPoint x: 403, startPoint y: 385, endPoint x: 421, endPoint y: 385, distance: 18.0
click at [404, 385] on p "Here is a list of ZingGrid's internal icons:" at bounding box center [532, 385] width 540 height 18
click at [448, 385] on p "Here is a list of ZingGrid's internal icons:" at bounding box center [532, 385] width 540 height 18
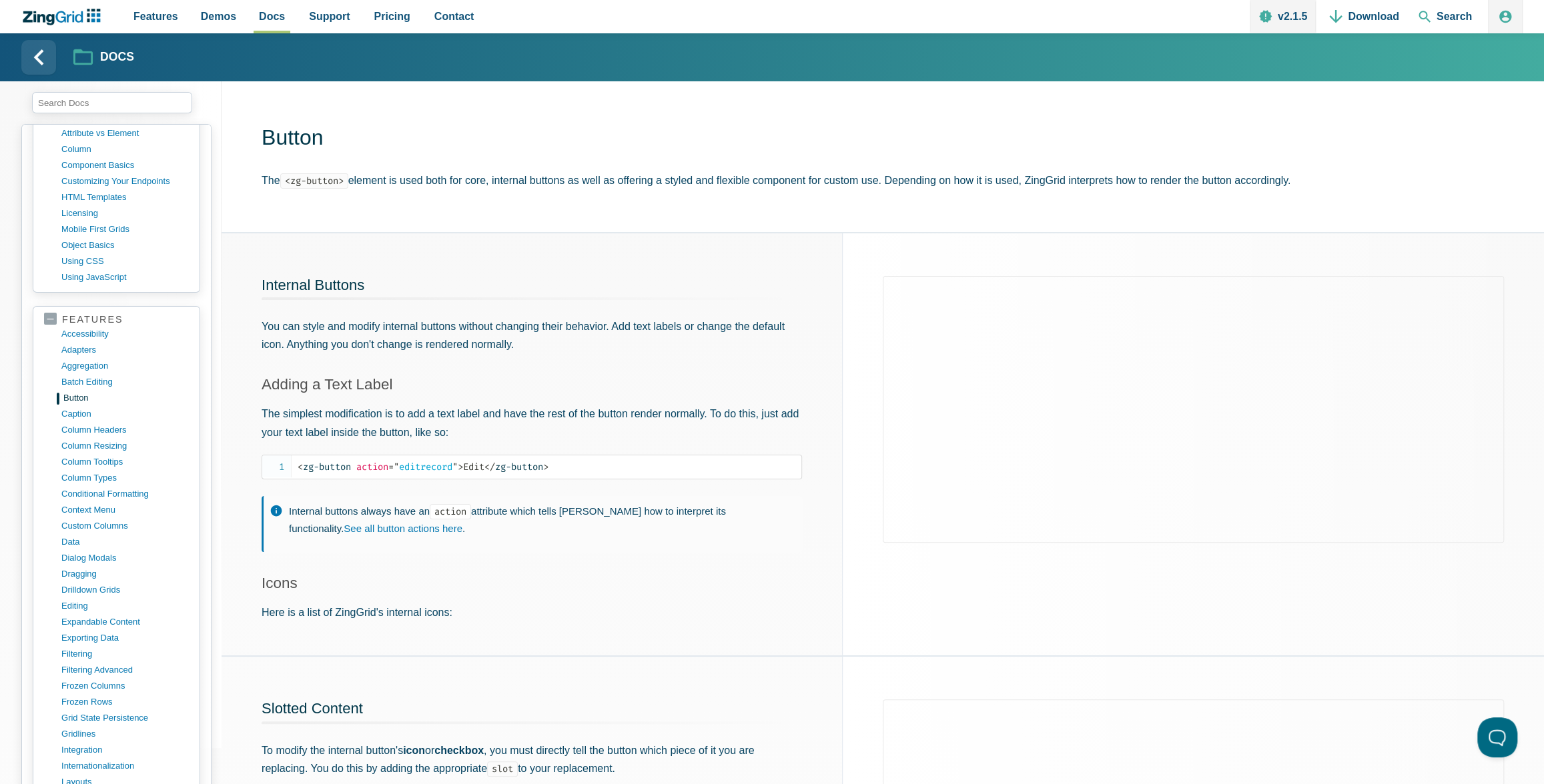
scroll to position [432, 0]
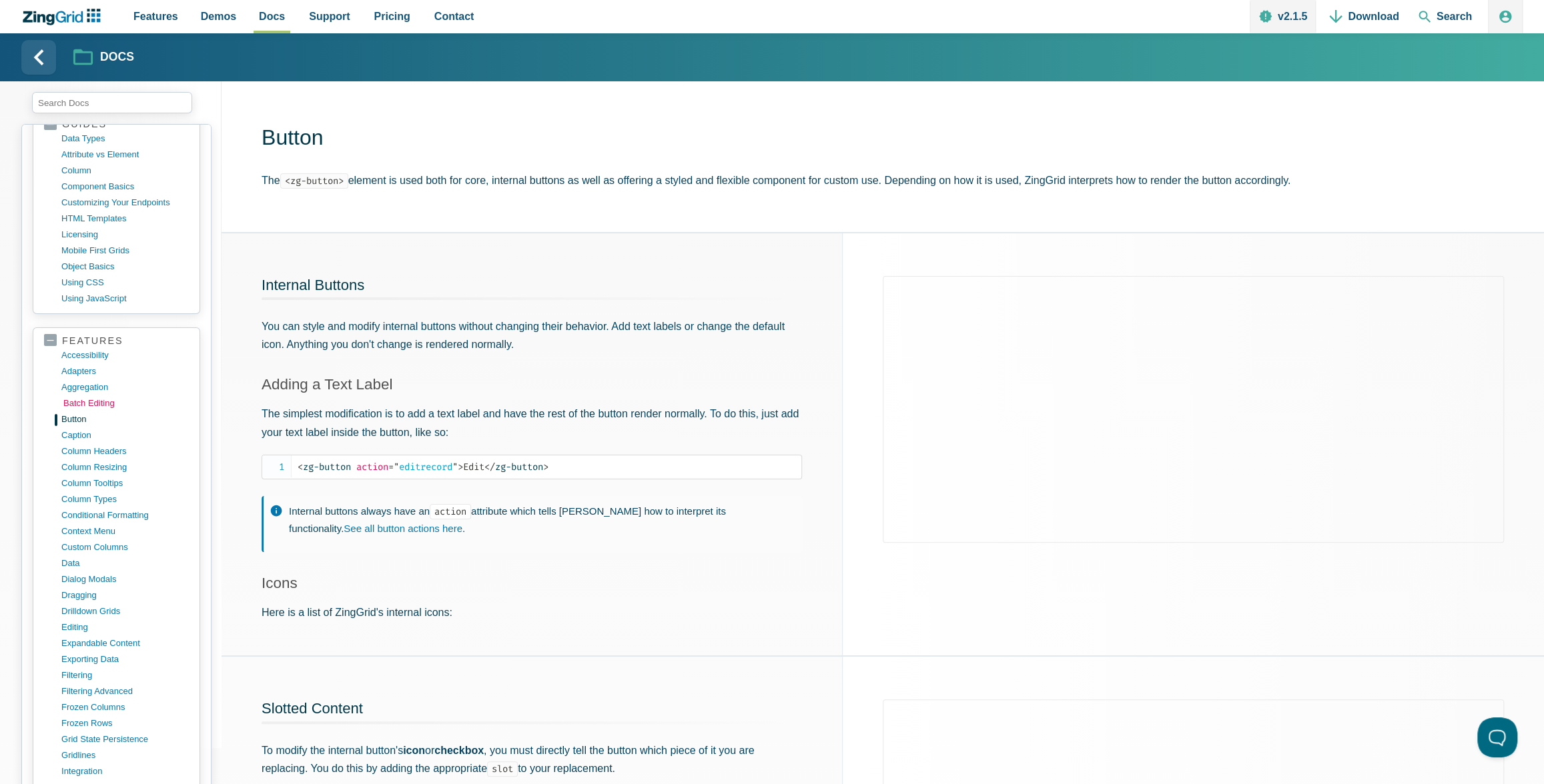
click at [90, 396] on link "batch editing" at bounding box center [127, 403] width 127 height 16
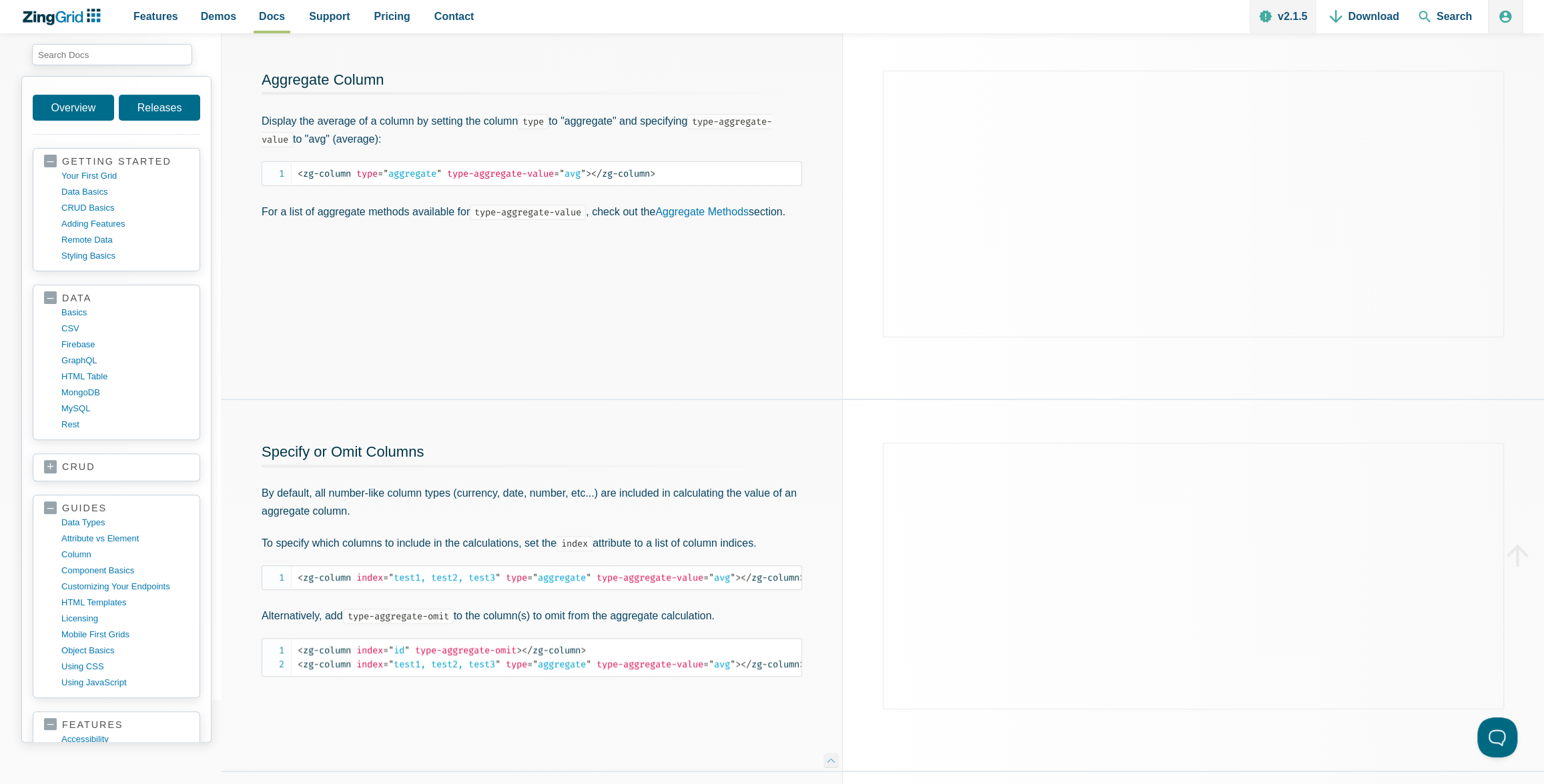
scroll to position [35, 0]
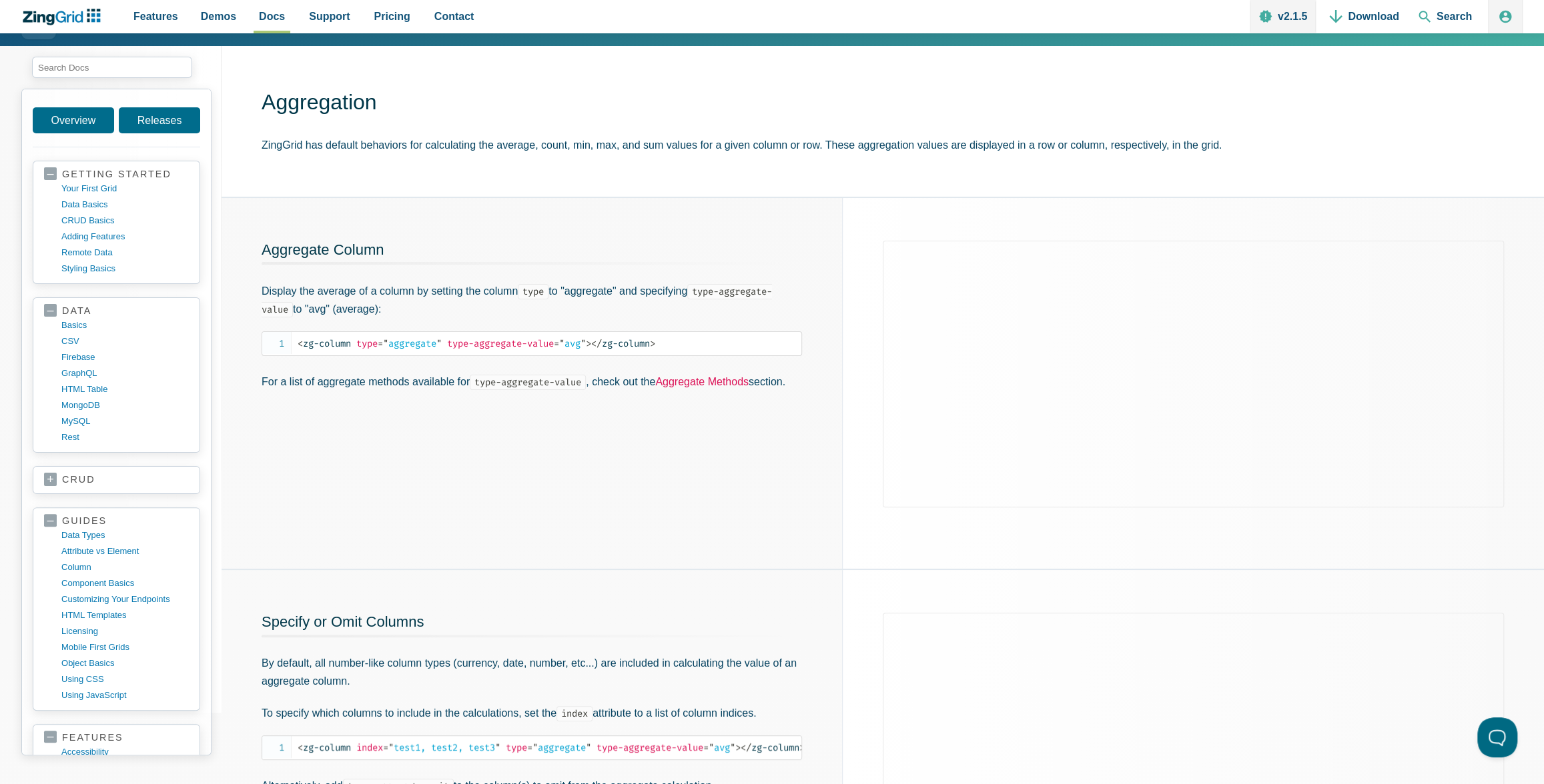
click at [742, 379] on link "Aggregate Methods" at bounding box center [702, 381] width 94 height 11
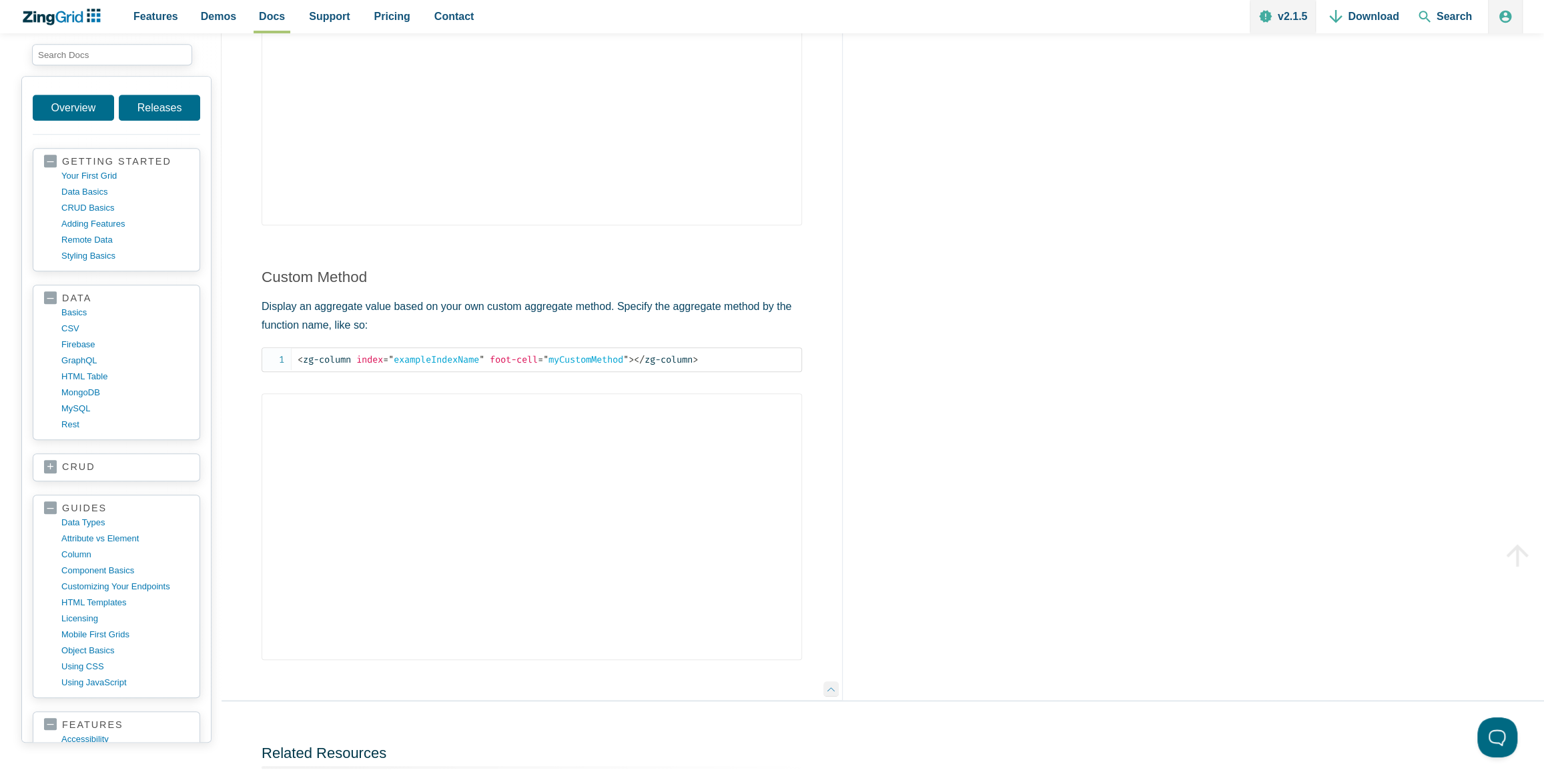
scroll to position [4620, 0]
